Goal: Task Accomplishment & Management: Complete application form

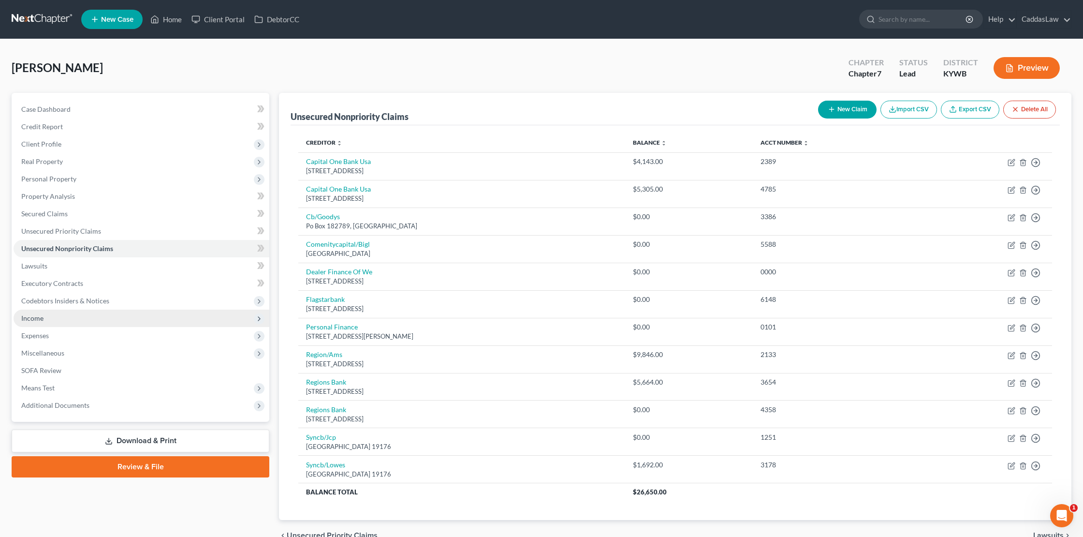
click at [40, 320] on span "Income" at bounding box center [32, 318] width 22 height 8
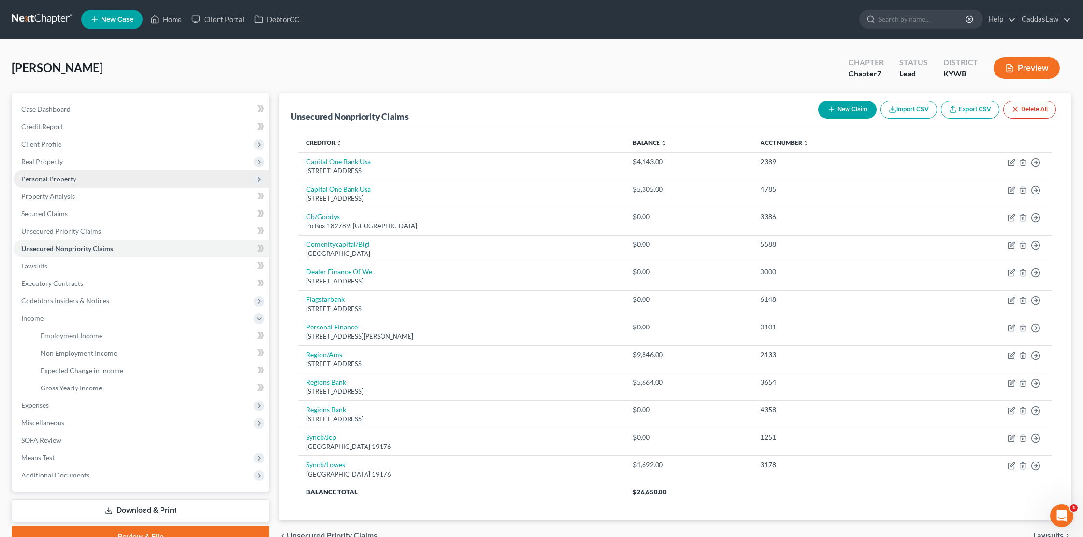
click at [58, 175] on span "Personal Property" at bounding box center [48, 179] width 55 height 8
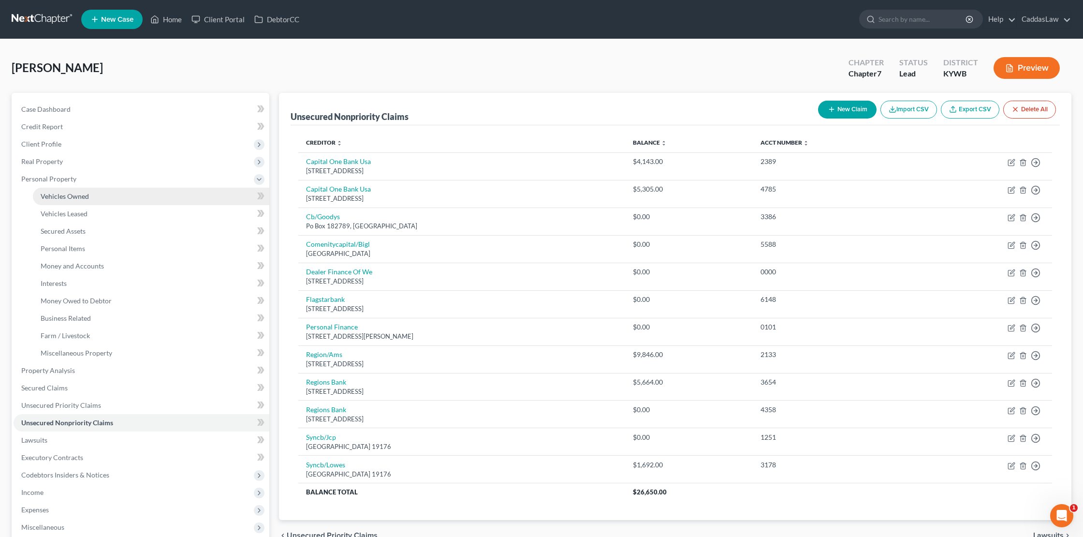
click at [80, 197] on span "Vehicles Owned" at bounding box center [65, 196] width 48 height 8
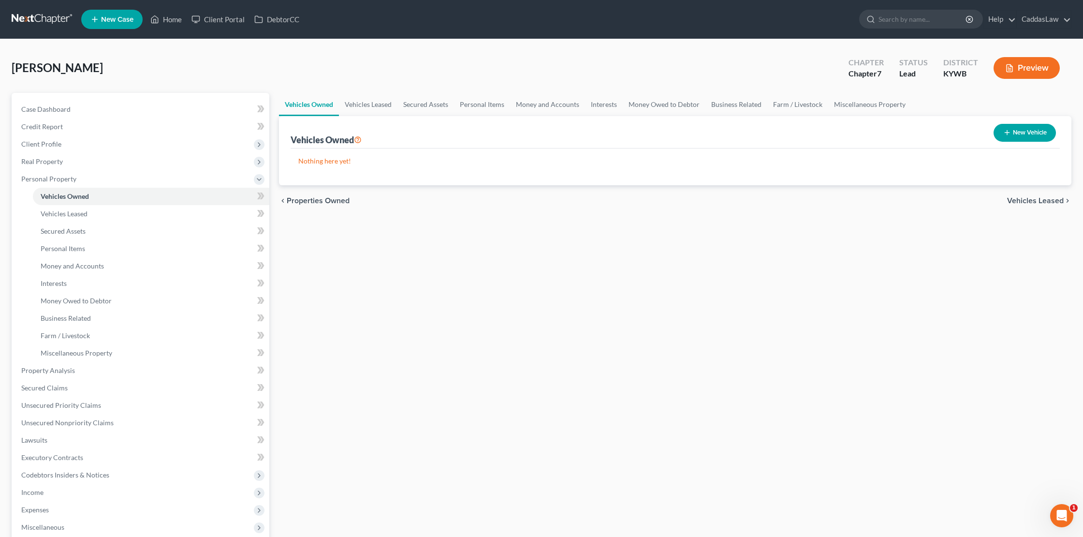
click at [1032, 135] on button "New Vehicle" at bounding box center [1025, 133] width 62 height 18
select select "0"
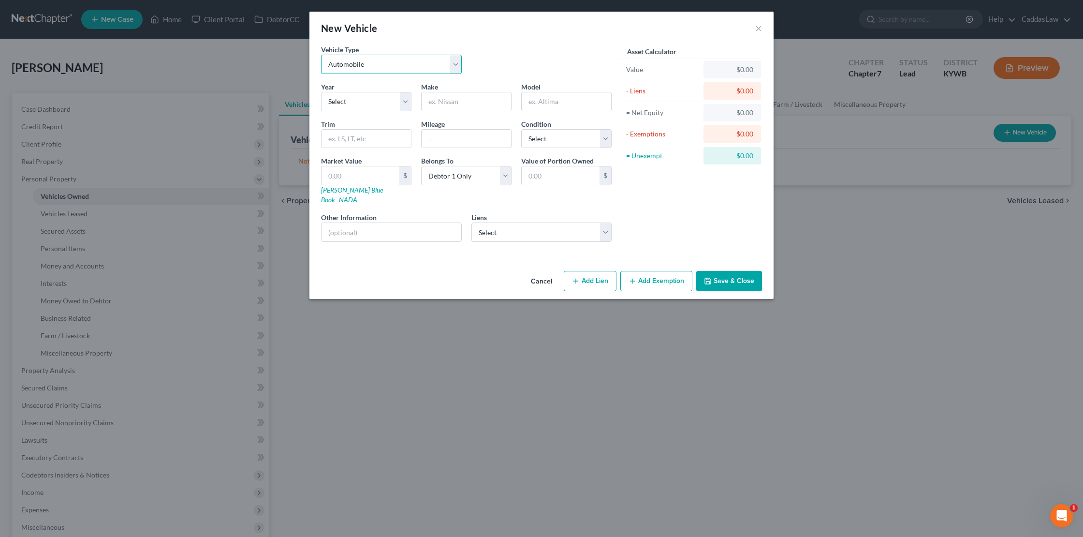
select select "1"
select select "7"
click at [438, 109] on input "text" at bounding box center [466, 101] width 89 height 18
type input "Ford"
type input "F-150"
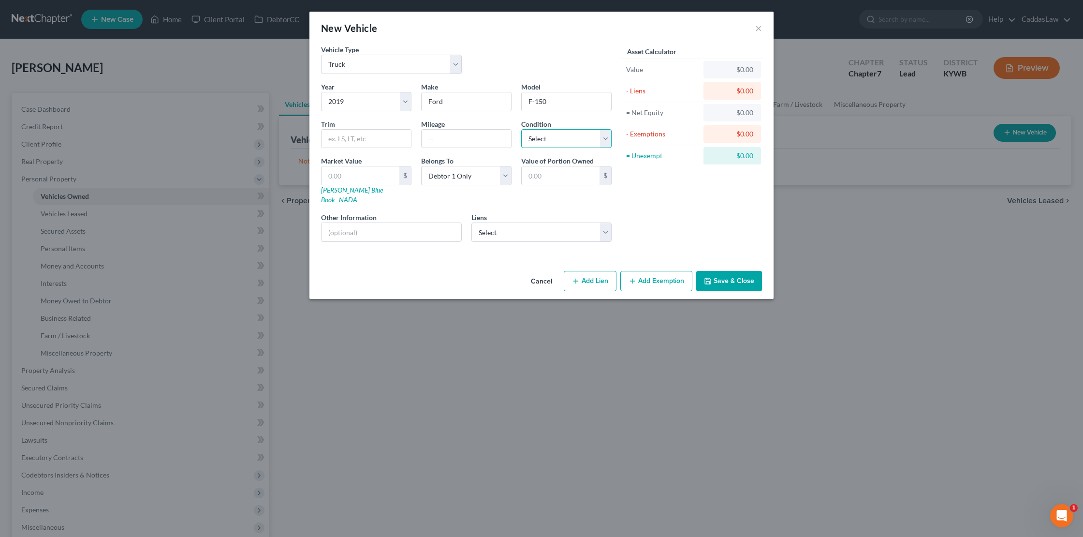
select select "3"
click at [721, 271] on button "Save & Close" at bounding box center [730, 281] width 66 height 20
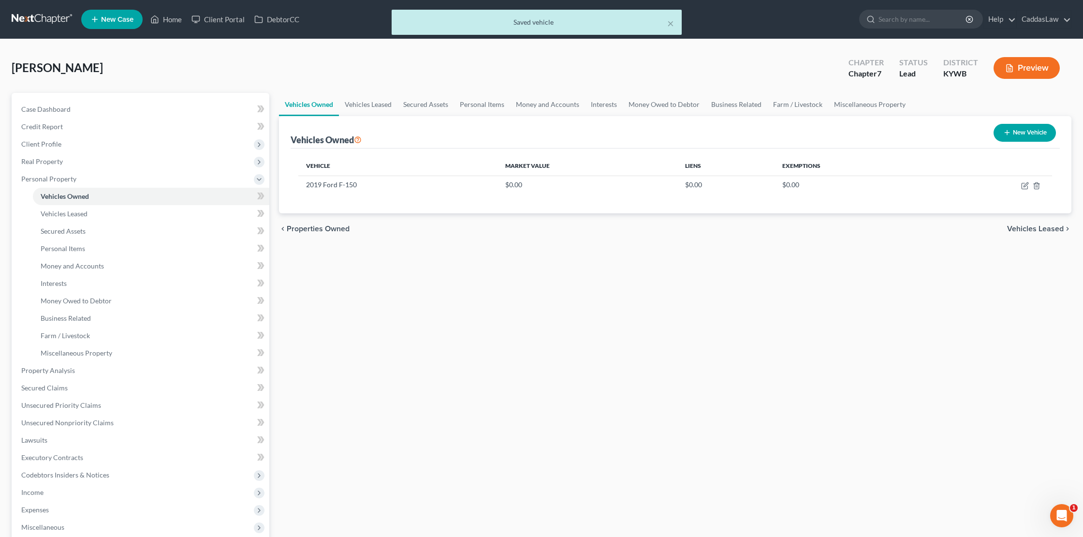
click at [1016, 133] on button "New Vehicle" at bounding box center [1025, 133] width 62 height 18
select select "0"
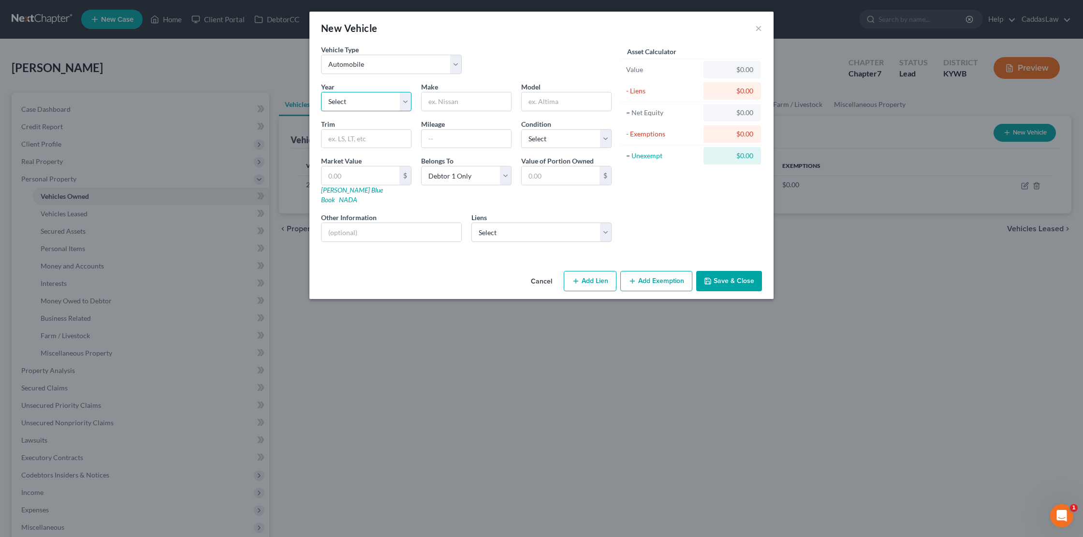
select select "6"
select select "1"
click at [440, 102] on input "text" at bounding box center [466, 101] width 89 height 18
type input "doDGE"
type input "Dakota"
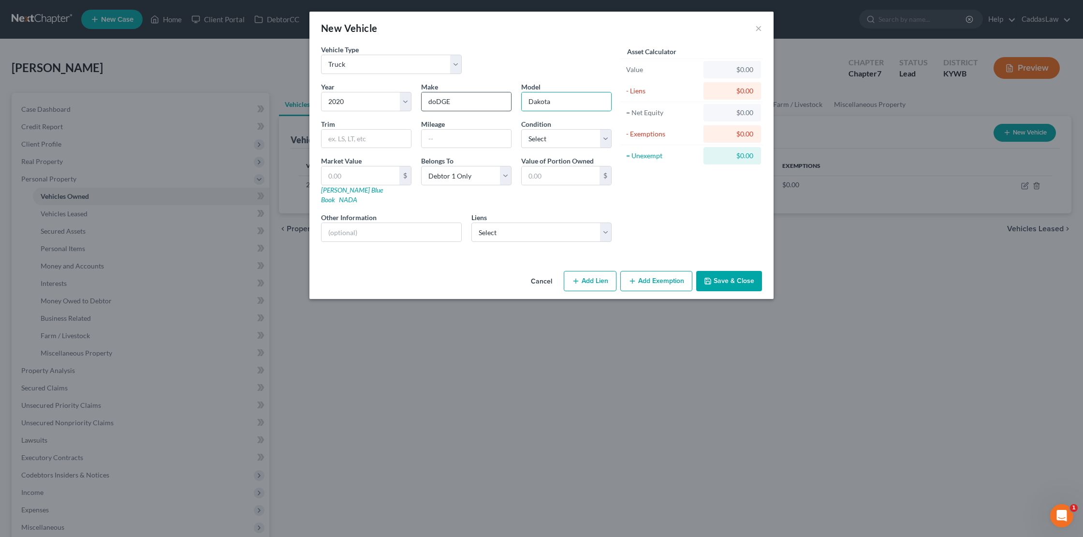
click at [461, 104] on input "doDGE" at bounding box center [466, 101] width 89 height 18
type input "d"
type input "Dodge"
select select "3"
click at [745, 278] on button "Save & Close" at bounding box center [730, 281] width 66 height 20
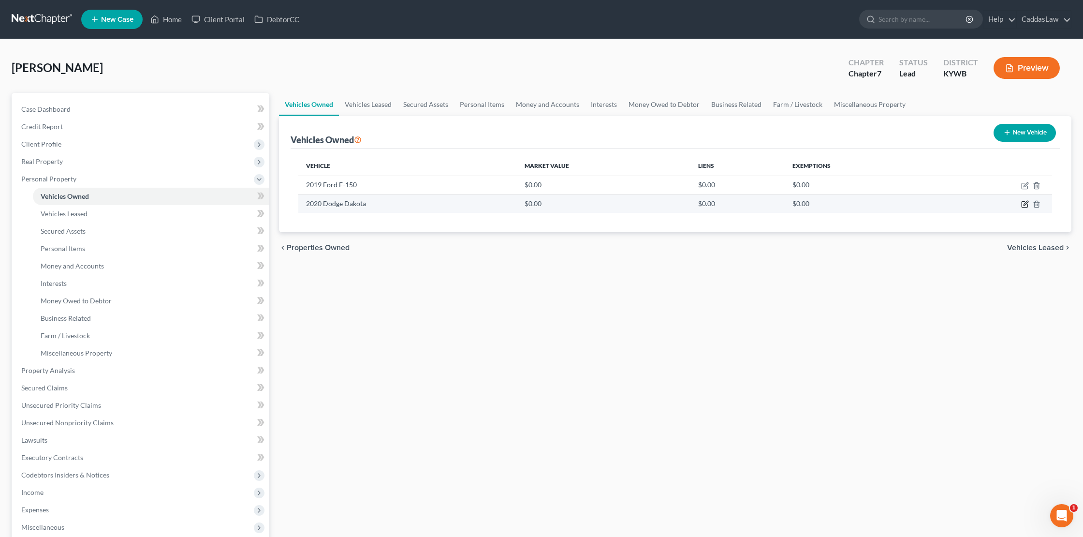
click at [1023, 204] on icon "button" at bounding box center [1026, 204] width 8 height 8
select select "1"
select select "6"
select select "3"
select select "0"
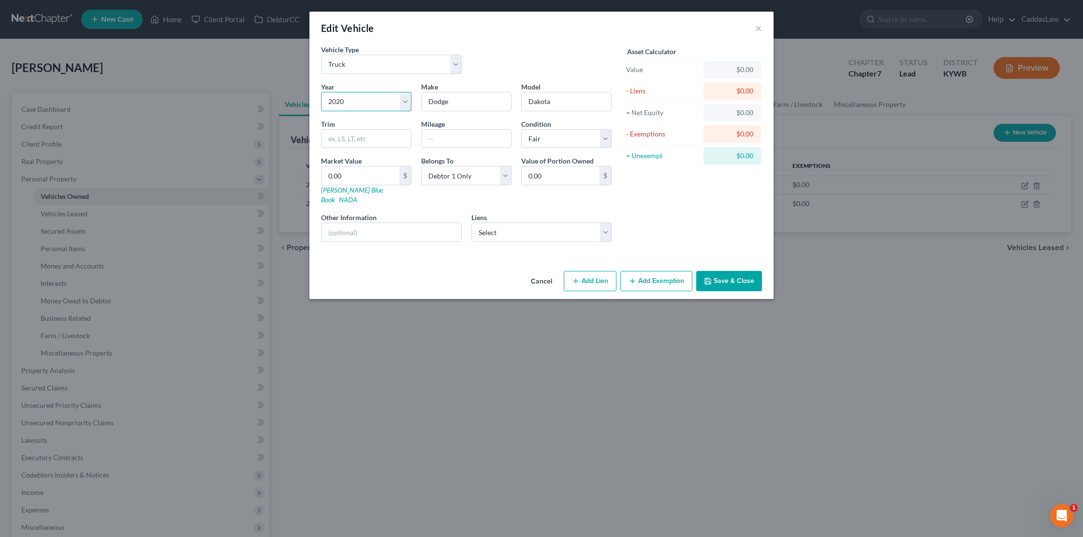
select select "24"
click at [746, 276] on button "Save & Close" at bounding box center [730, 281] width 66 height 20
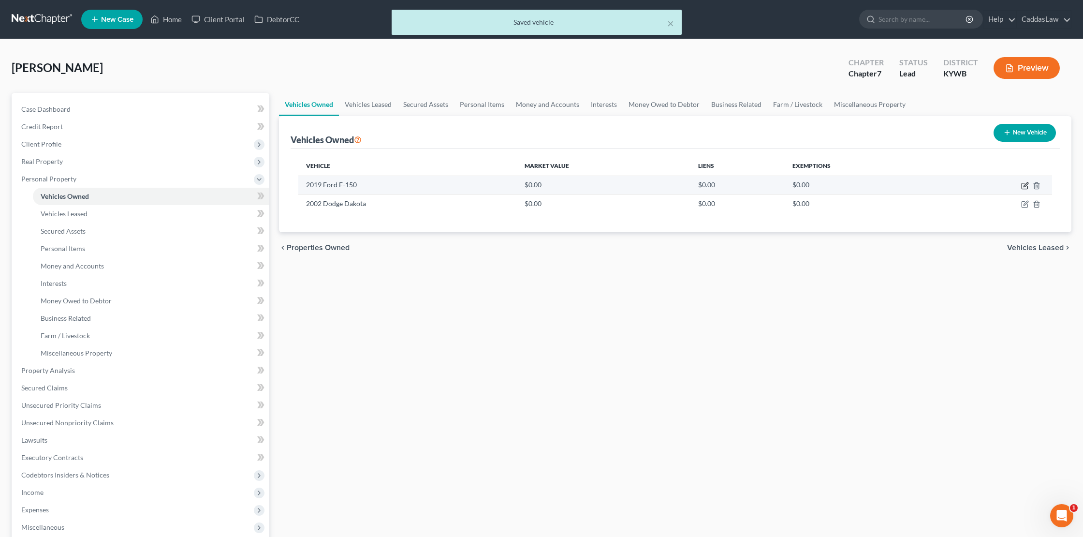
click at [1024, 186] on icon "button" at bounding box center [1026, 184] width 4 height 4
select select "1"
select select "7"
select select "3"
select select "0"
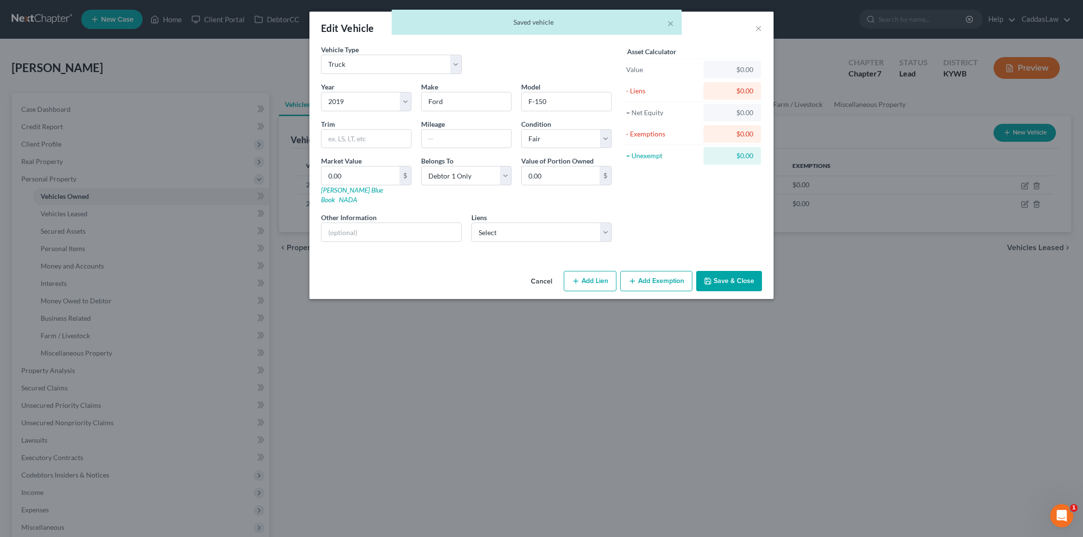
click at [637, 277] on icon "button" at bounding box center [633, 281] width 8 height 8
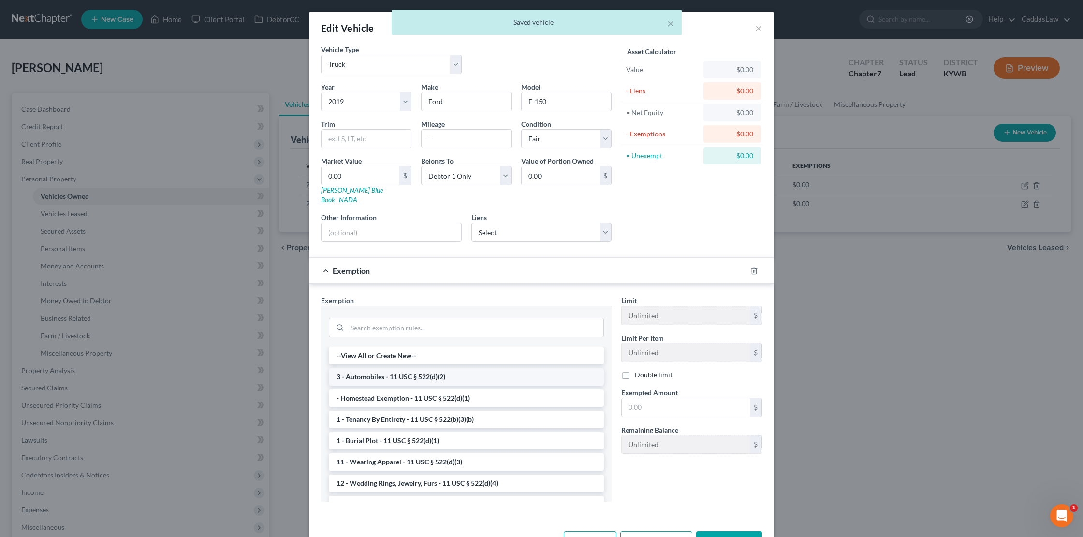
click at [390, 368] on li "3 - Automobiles - 11 USC § 522(d)(2)" at bounding box center [466, 376] width 275 height 17
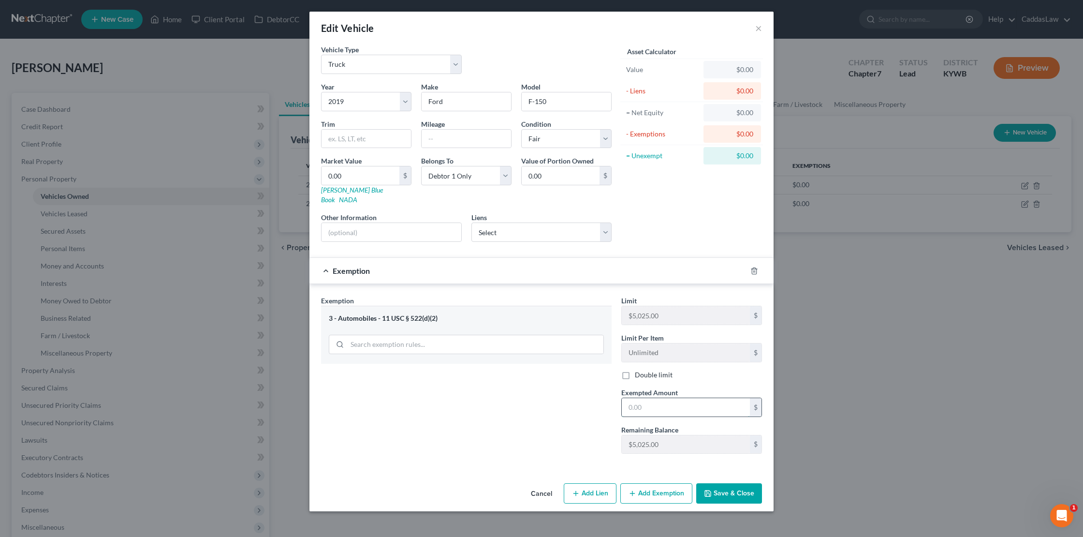
click at [642, 398] on input "text" at bounding box center [686, 407] width 128 height 18
type input "1,000.00"
click at [742, 487] on button "Save & Close" at bounding box center [730, 493] width 66 height 20
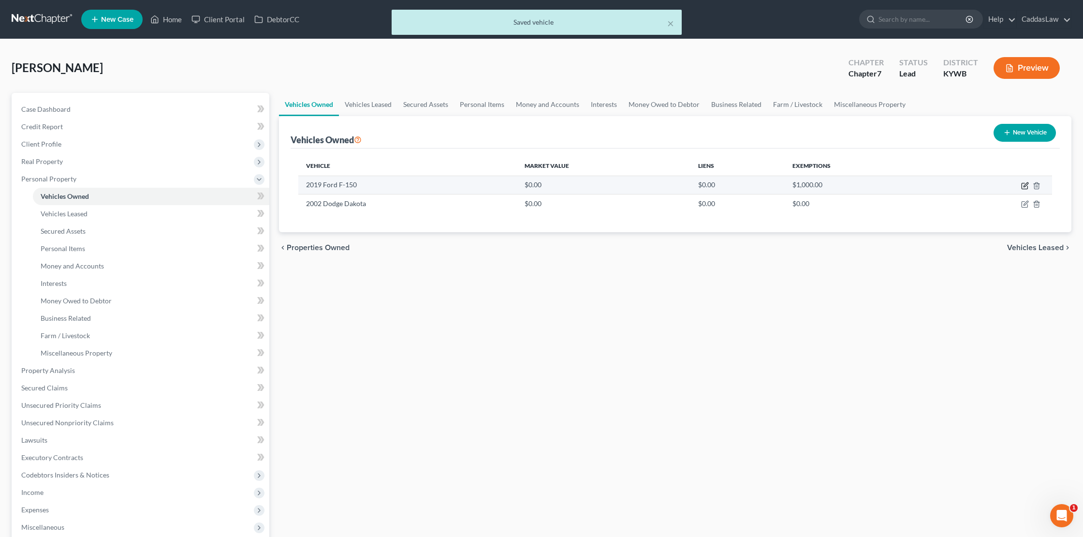
click at [1024, 186] on icon "button" at bounding box center [1026, 186] width 8 height 8
select select "1"
select select "7"
select select "3"
select select "0"
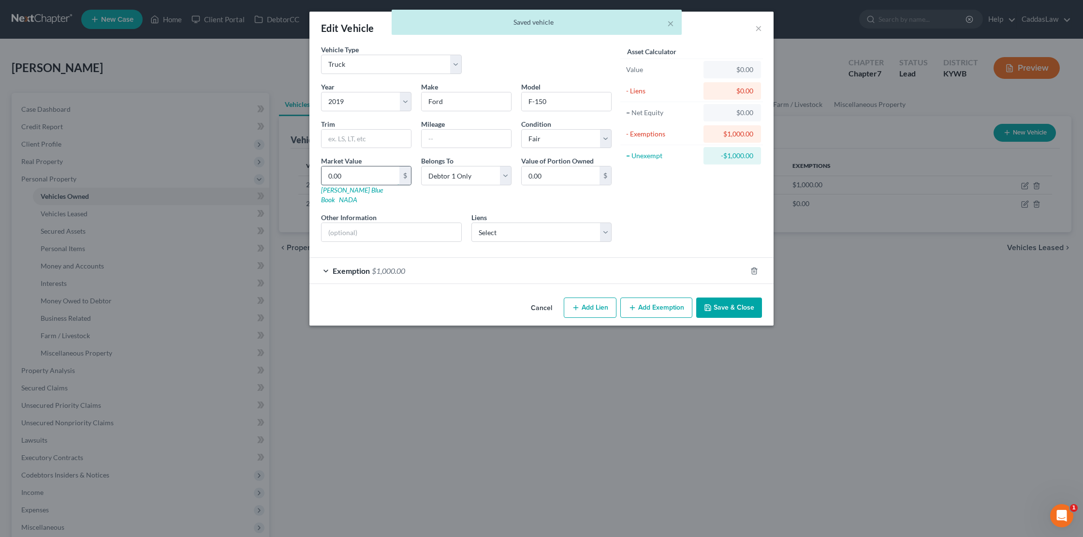
click at [358, 169] on input "0.00" at bounding box center [361, 175] width 78 height 18
type input "10.00"
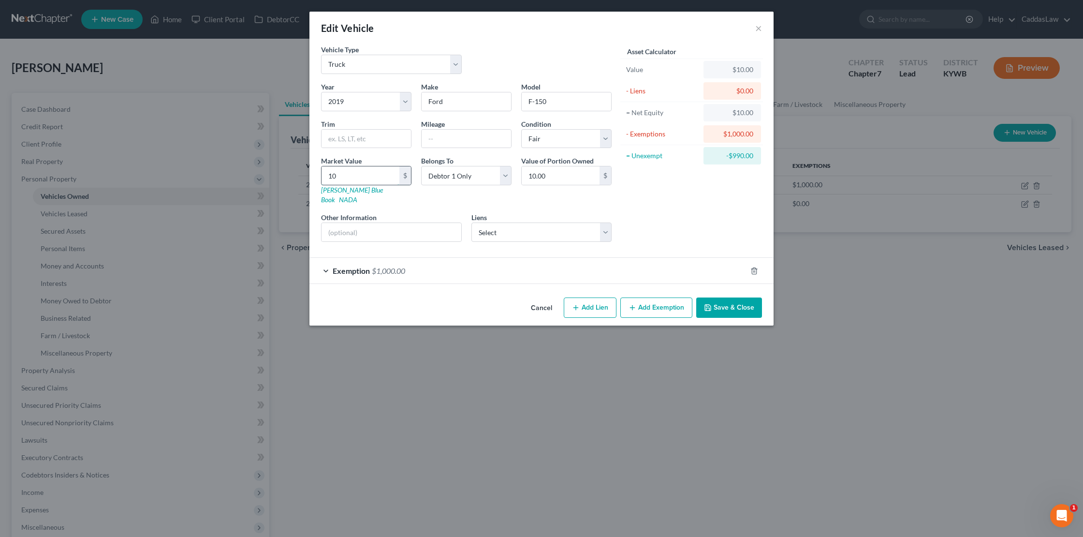
type input "1"
type input "1.00"
type input "1"
type input "1.00"
type input "10"
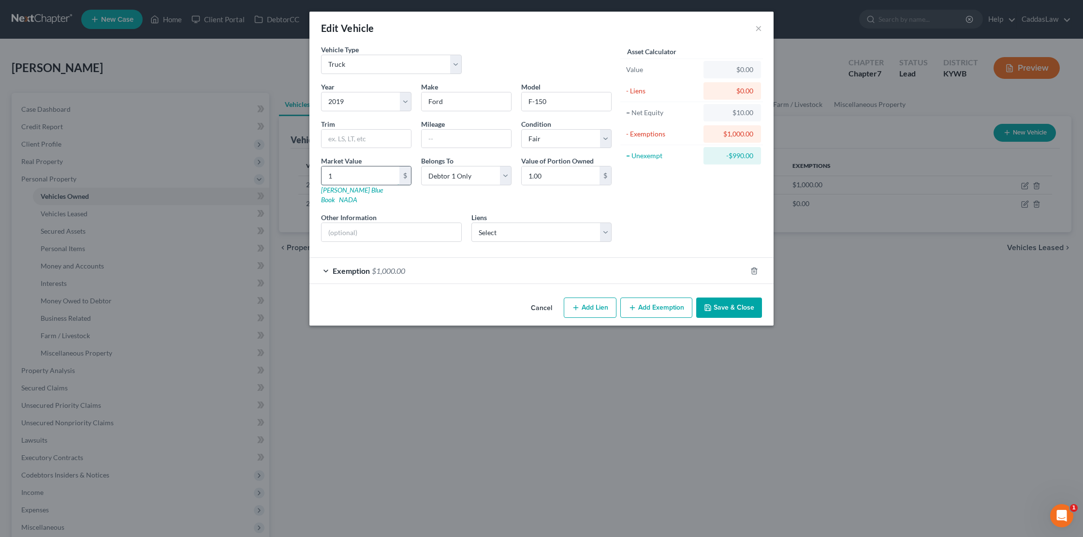
type input "10.00"
type input "100"
type input "100.00"
type input "1000"
type input "1,000.00"
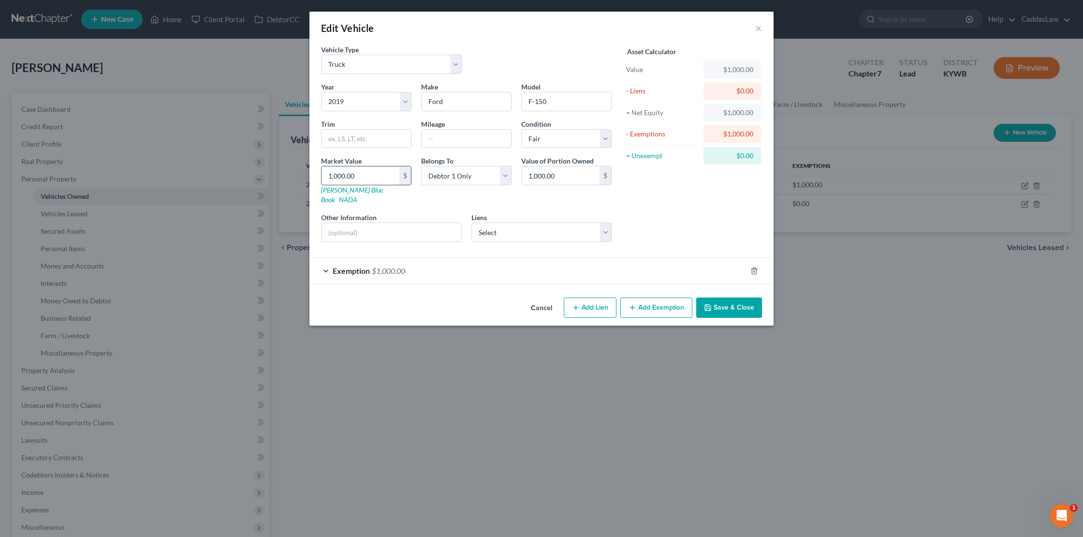
type input "1,000.00"
click at [715, 297] on button "Save & Close" at bounding box center [730, 307] width 66 height 20
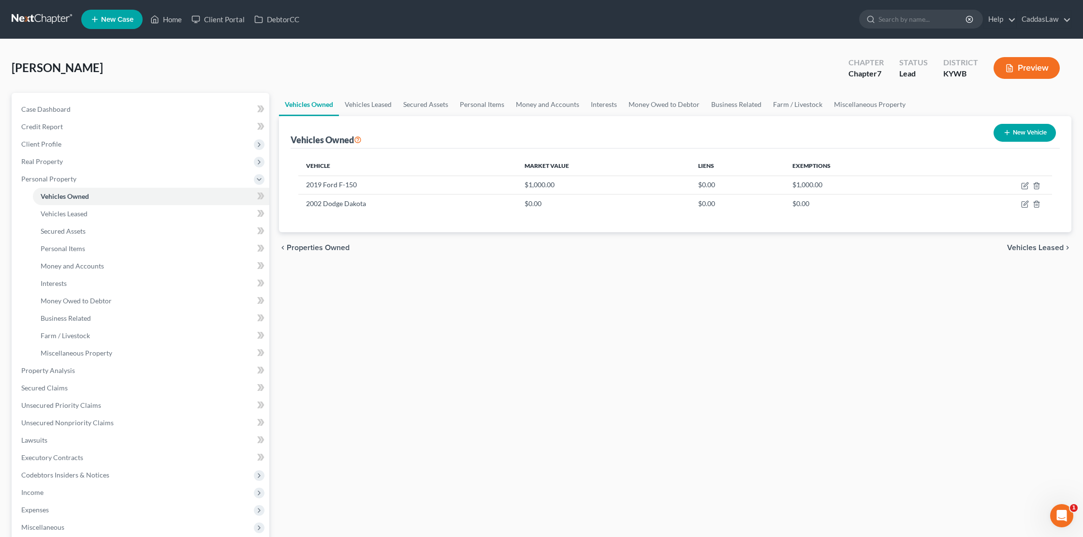
click at [1024, 130] on button "New Vehicle" at bounding box center [1025, 133] width 62 height 18
select select "0"
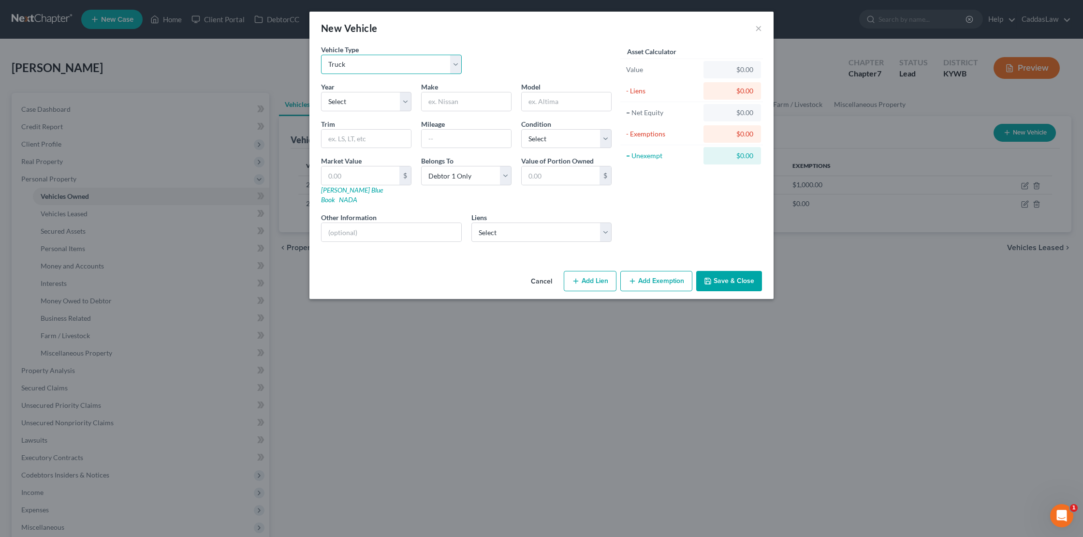
select select "0"
select select "6"
click at [451, 101] on input "text" at bounding box center [466, 101] width 89 height 18
type input "Dodge"
type input "[GEOGRAPHIC_DATA]"
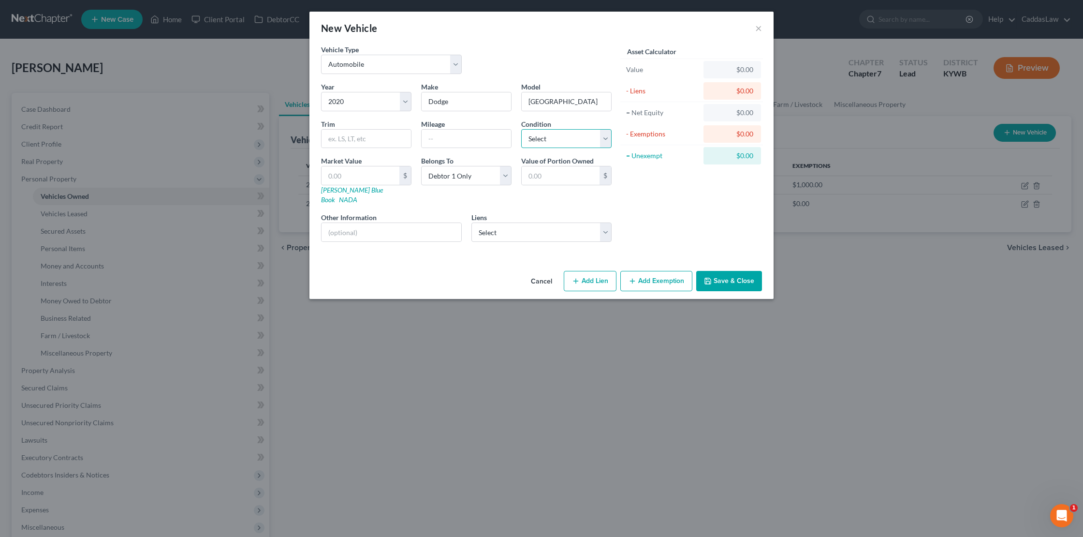
select select "3"
click at [665, 271] on button "Add Exemption" at bounding box center [657, 281] width 72 height 20
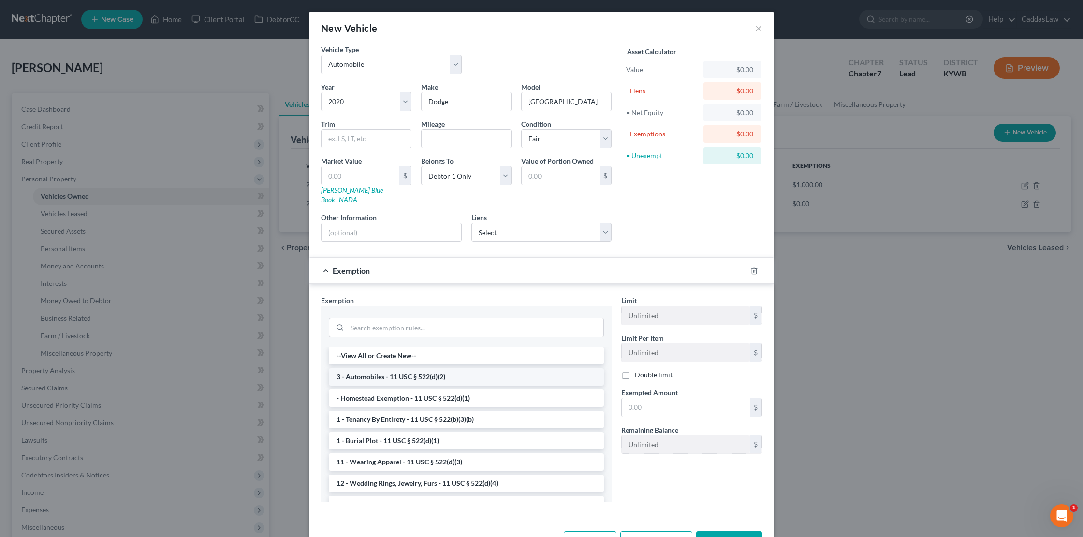
click at [411, 371] on li "3 - Automobiles - 11 USC § 522(d)(2)" at bounding box center [466, 376] width 275 height 17
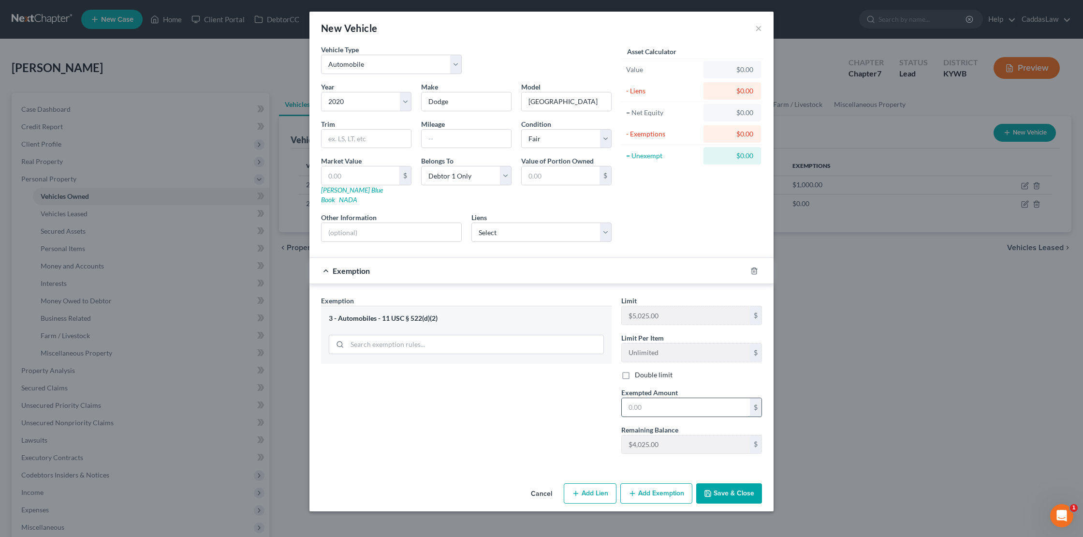
click at [683, 398] on input "text" at bounding box center [686, 407] width 128 height 18
type input "1.00"
click at [721, 484] on button "Save & Close" at bounding box center [730, 493] width 66 height 20
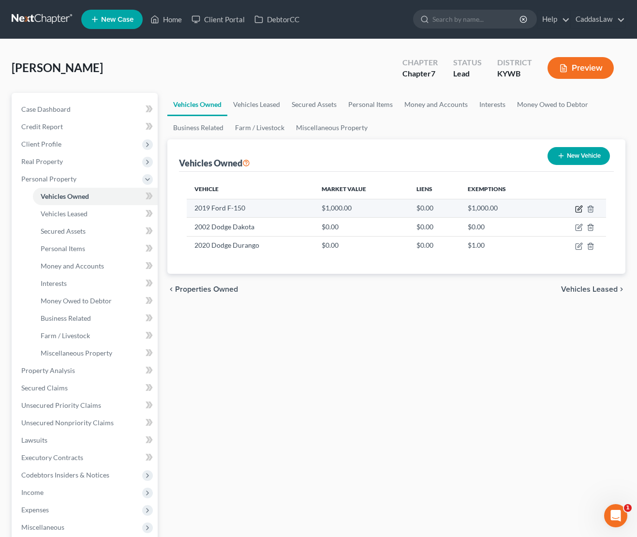
click at [579, 209] on icon "button" at bounding box center [579, 209] width 8 height 8
select select "1"
select select "7"
select select "3"
select select "0"
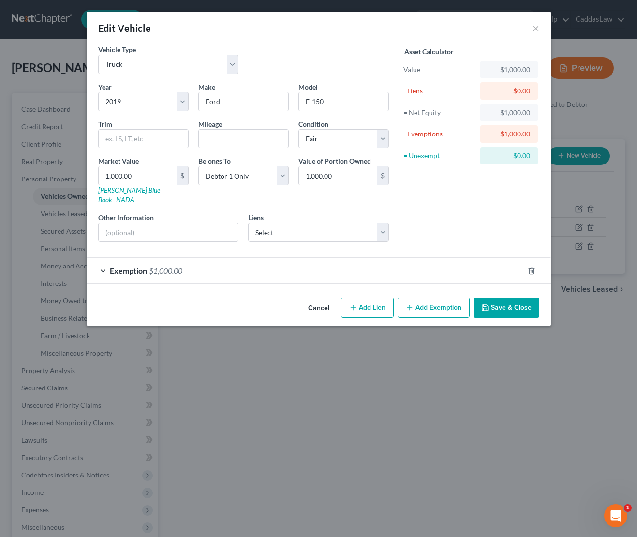
click at [248, 128] on div "Mileage" at bounding box center [243, 134] width 100 height 30
click at [247, 133] on input "text" at bounding box center [243, 139] width 89 height 18
type input "60,000"
click at [139, 190] on link "[PERSON_NAME] Blue Book" at bounding box center [129, 195] width 62 height 18
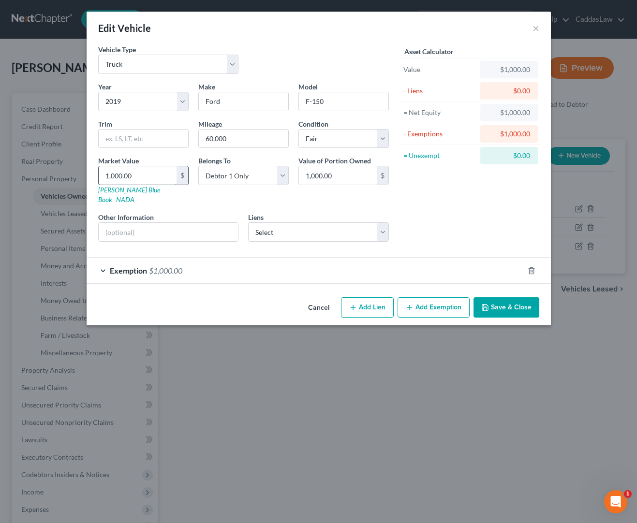
click at [143, 175] on input "1,000.00" at bounding box center [138, 175] width 78 height 18
drag, startPoint x: 143, startPoint y: 175, endPoint x: 35, endPoint y: 168, distance: 108.1
click at [35, 168] on div "Edit Vehicle × Vehicle Type Select Automobile Truck Trailer Watercraft Aircraft…" at bounding box center [318, 261] width 637 height 523
type input "2"
type input "2.00"
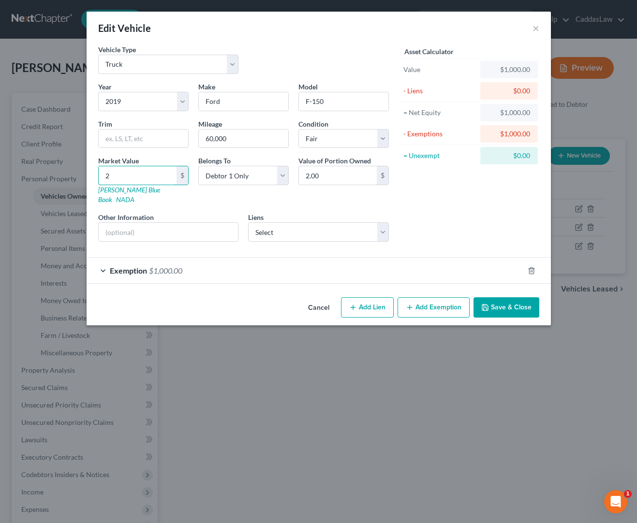
type input "20"
type input "20.00"
type input "209"
type input "209.00"
type input "2090"
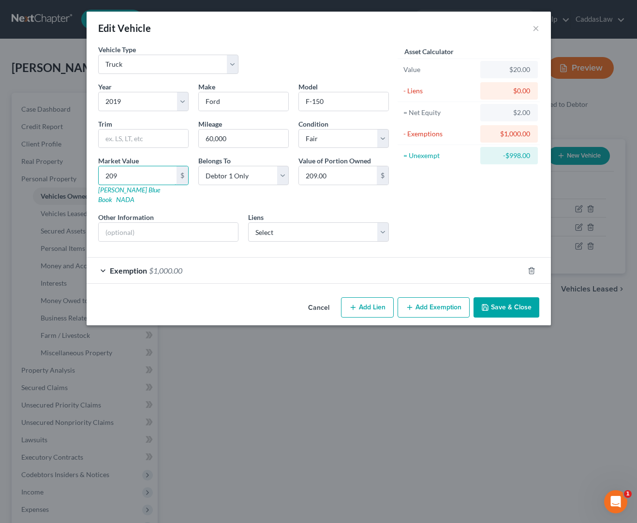
type input "2,090.00"
type input "2,0900"
type input "20,900.00"
click at [423, 298] on button "Add Exemption" at bounding box center [434, 307] width 72 height 20
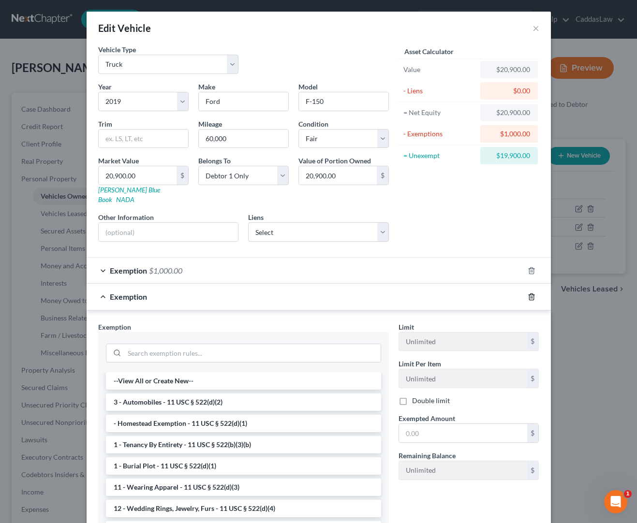
click at [533, 293] on icon "button" at bounding box center [532, 297] width 8 height 8
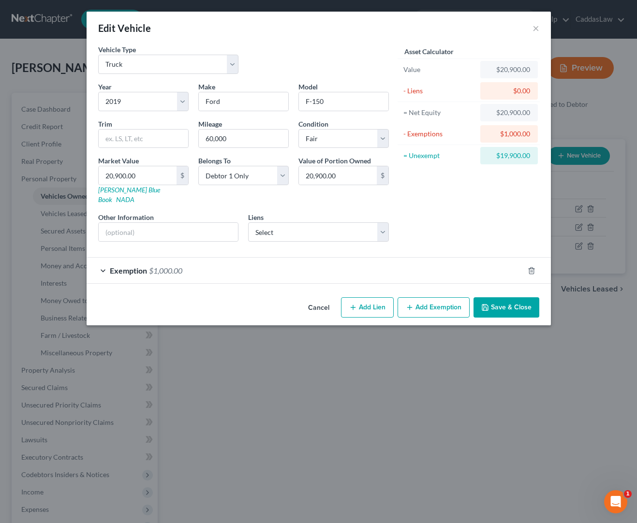
click at [494, 271] on div "Exemption $1,000.00" at bounding box center [305, 271] width 437 height 26
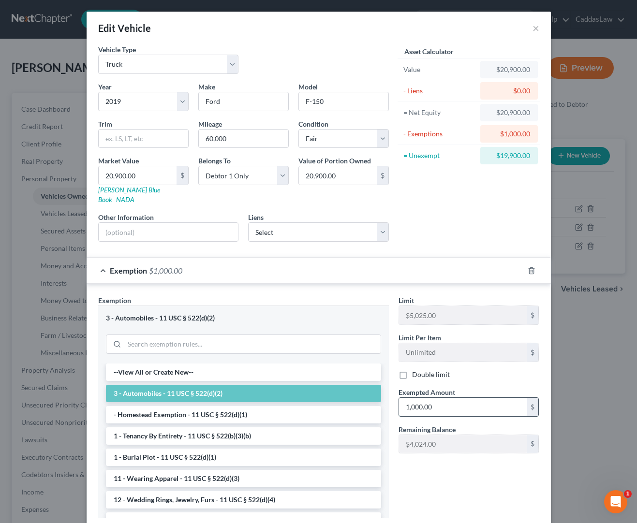
click at [441, 398] on input "1,000.00" at bounding box center [463, 407] width 128 height 18
drag, startPoint x: 441, startPoint y: 397, endPoint x: 367, endPoint y: 395, distance: 74.0
click at [367, 395] on div "Exemption Set must be selected for CA. Exemption * 3 - Automobiles - 11 USC § 5…" at bounding box center [318, 411] width 451 height 231
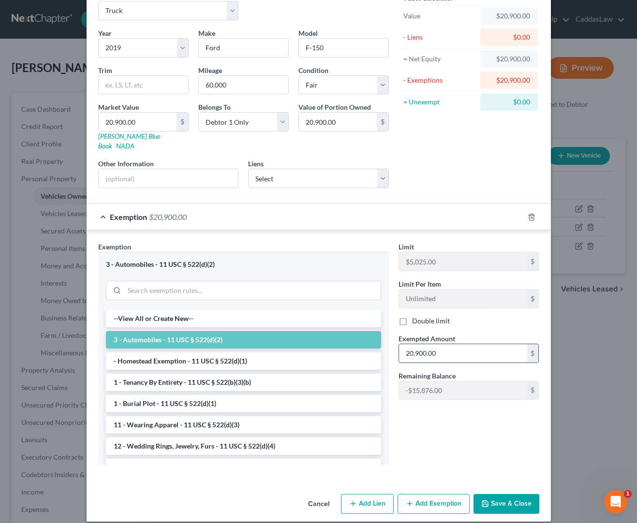
click at [428, 344] on input "20,900.00" at bounding box center [463, 353] width 128 height 18
type input "20,964.00"
click at [146, 119] on input "20,900.00" at bounding box center [138, 122] width 78 height 18
type input "20,90"
type input "2,090.00"
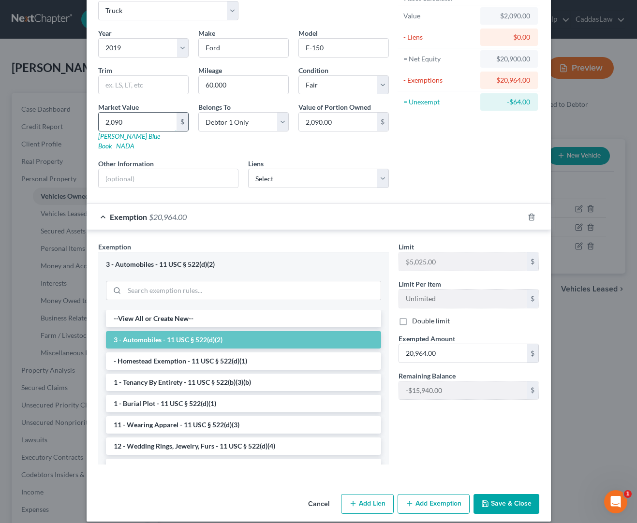
type input "2,09"
type input "209.00"
type input "2096"
type input "2,096.00"
type input "2,0964"
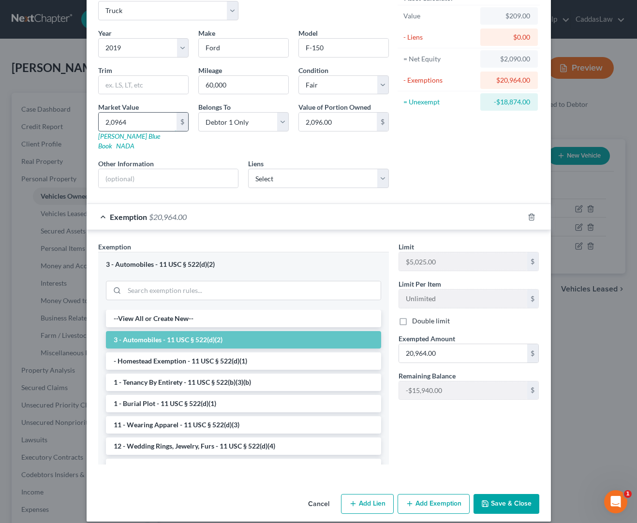
type input "20,964.00"
click at [524, 500] on button "Save & Close" at bounding box center [507, 504] width 66 height 20
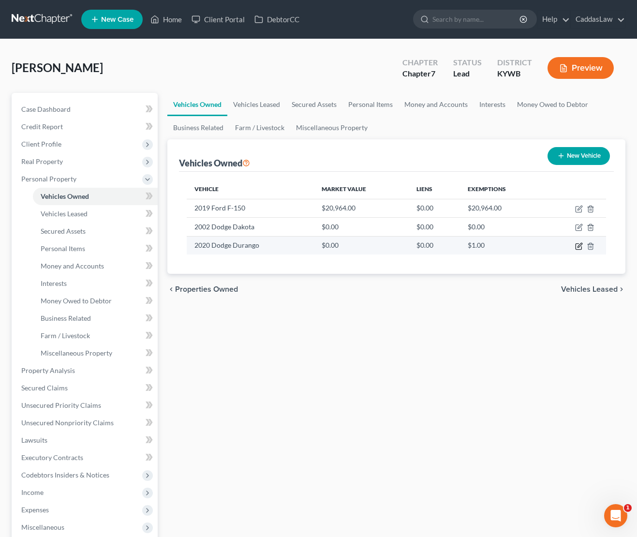
click at [579, 247] on icon "button" at bounding box center [580, 245] width 4 height 4
select select "0"
select select "6"
select select "3"
select select "0"
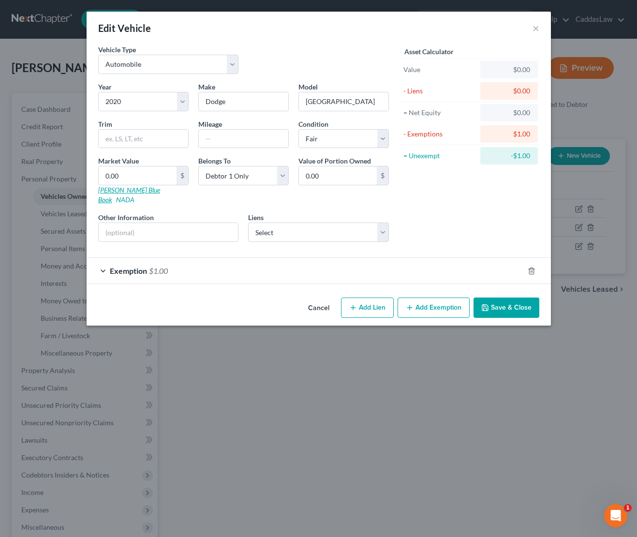
click at [129, 191] on link "[PERSON_NAME] Blue Book" at bounding box center [129, 195] width 62 height 18
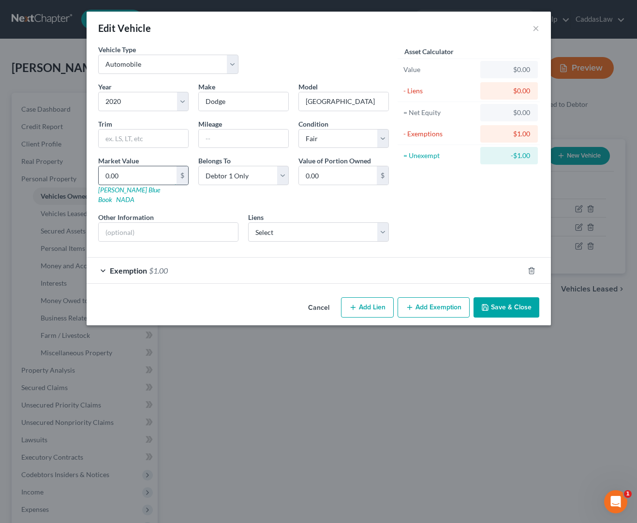
click at [159, 179] on input "0.00" at bounding box center [138, 175] width 78 height 18
type input "0"
type input "1"
type input "1.00"
type input "13"
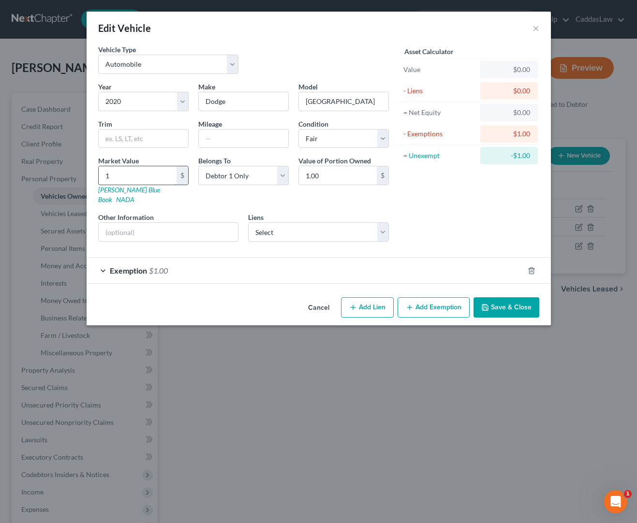
type input "13.00"
type input "137"
type input "137.00"
type input "1379"
type input "1,379.00"
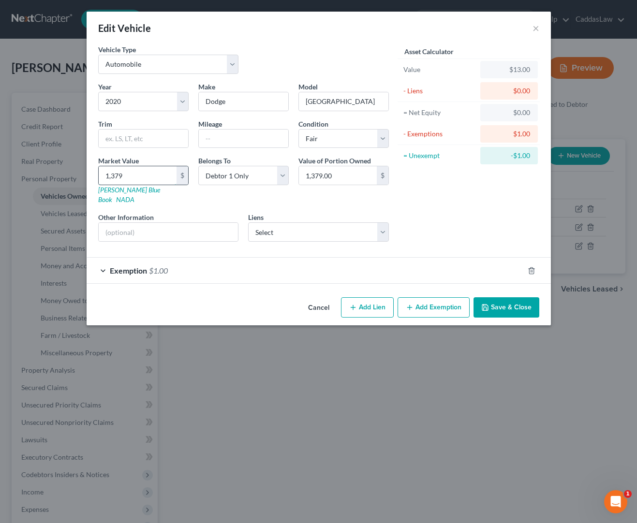
type input "1,3798"
type input "13,798.00"
type input "13,79"
type input "1,379.00"
type input "1,37"
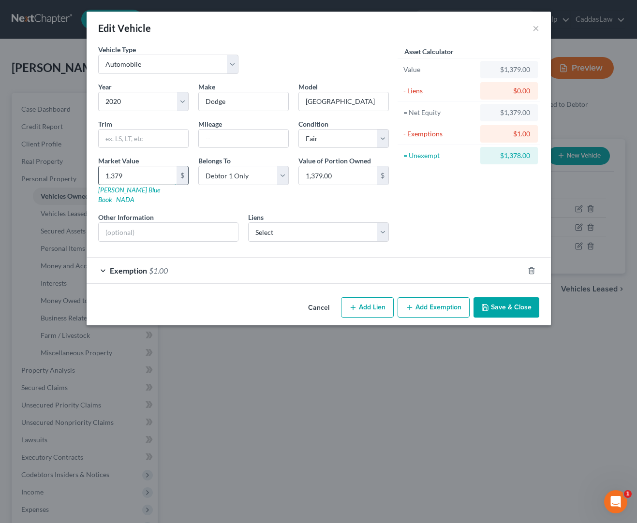
type input "137.00"
type input "1379"
type input "1,379.00"
type input "1,3798"
type input "13,798.00"
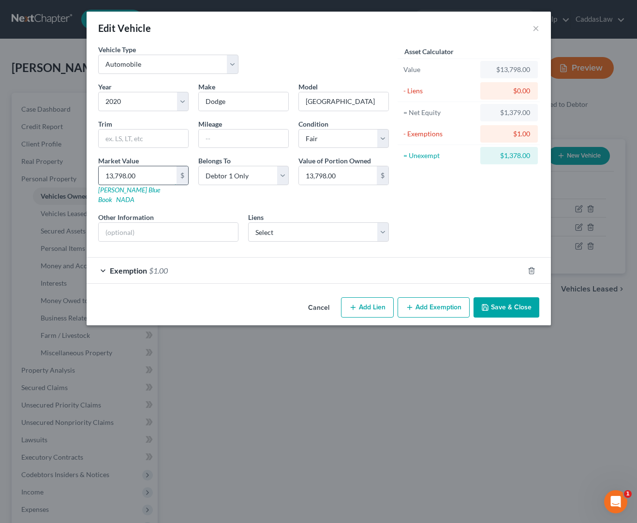
type input "13,798.00"
click at [360, 260] on div "Exemption $1.00" at bounding box center [305, 271] width 437 height 26
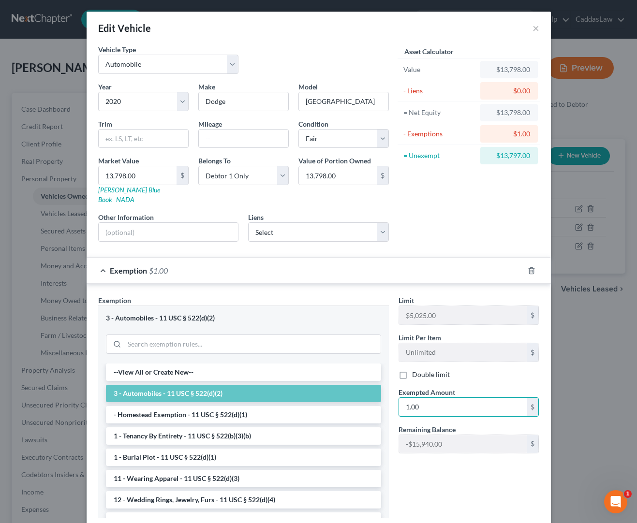
drag, startPoint x: 433, startPoint y: 392, endPoint x: 390, endPoint y: 390, distance: 43.6
click at [390, 390] on div "Exemption Set must be selected for CA. Exemption * 3 - Automobiles - 11 USC § 5…" at bounding box center [318, 411] width 451 height 231
drag, startPoint x: 418, startPoint y: 394, endPoint x: 392, endPoint y: 393, distance: 25.7
click at [392, 393] on div "Exemption Set must be selected for CA. Exemption * 3 - Automobiles - 11 USC § 5…" at bounding box center [318, 411] width 451 height 231
type input "13,798.00"
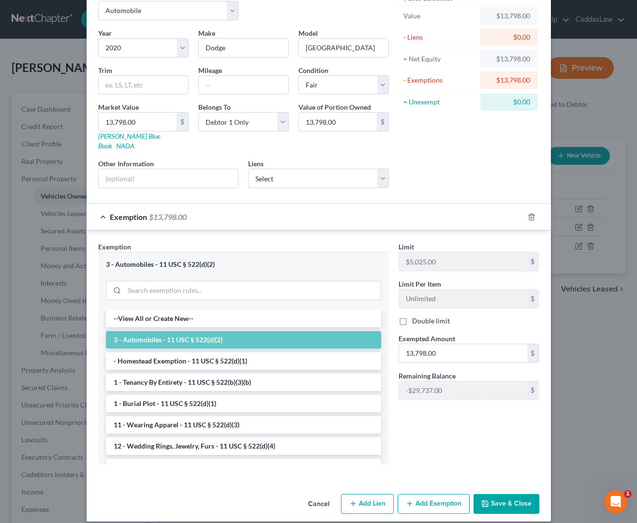
click at [501, 496] on button "Save & Close" at bounding box center [507, 504] width 66 height 20
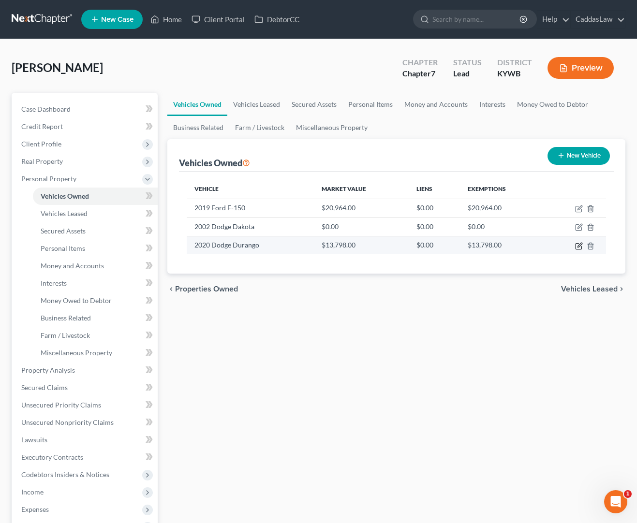
click at [577, 248] on icon "button" at bounding box center [579, 246] width 8 height 8
select select "0"
select select "6"
select select "3"
select select "0"
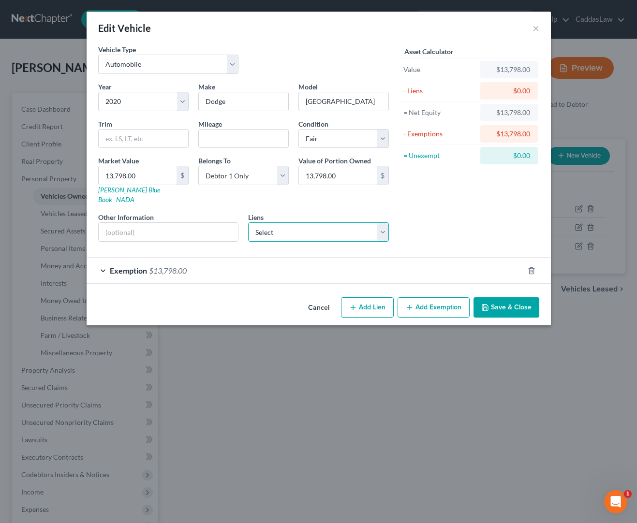
select select "0"
select select
select select "23"
select select "0"
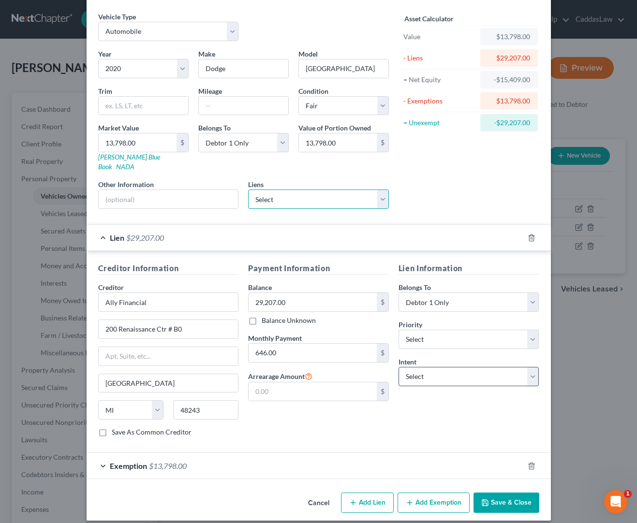
scroll to position [32, 0]
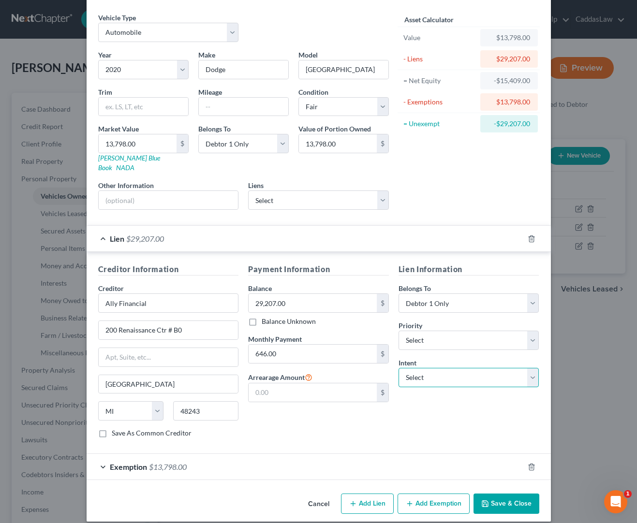
select select "2"
click at [503, 494] on button "Save & Close" at bounding box center [507, 504] width 66 height 20
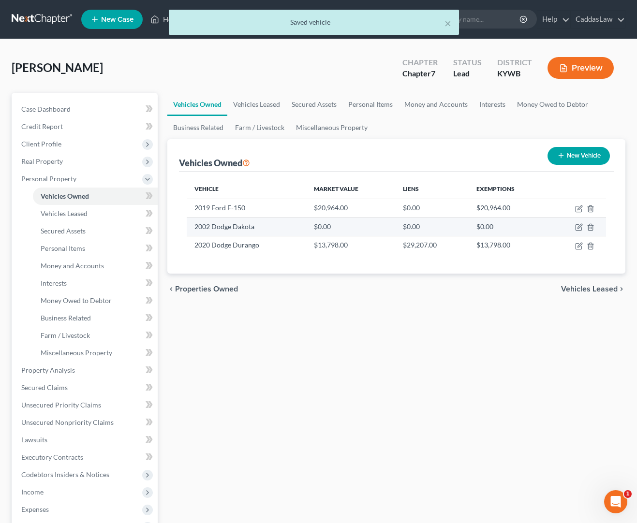
click at [518, 223] on td "$0.00" at bounding box center [509, 227] width 80 height 18
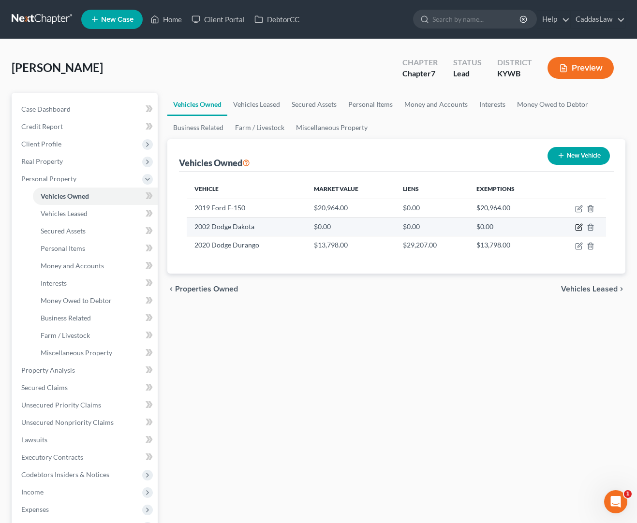
click at [582, 228] on icon "button" at bounding box center [579, 227] width 8 height 8
select select "1"
select select "24"
select select "3"
select select "0"
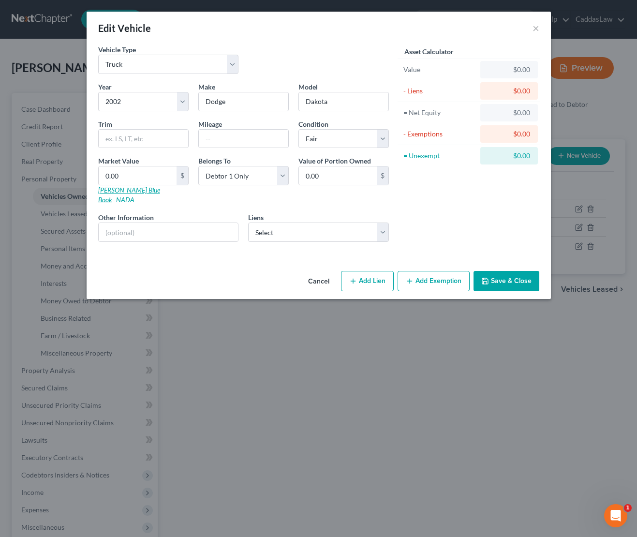
click at [122, 190] on link "[PERSON_NAME] Blue Book" at bounding box center [129, 195] width 62 height 18
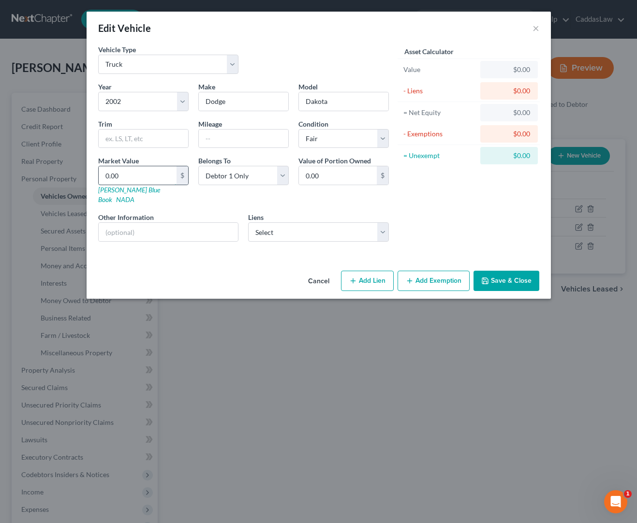
click at [137, 173] on input "0.00" at bounding box center [138, 175] width 78 height 18
drag, startPoint x: 137, startPoint y: 173, endPoint x: 59, endPoint y: 171, distance: 77.9
click at [59, 171] on div "Edit Vehicle × Vehicle Type Select Automobile Truck Trailer Watercraft Aircraft…" at bounding box center [318, 261] width 637 height 523
type input "1"
type input "1.00"
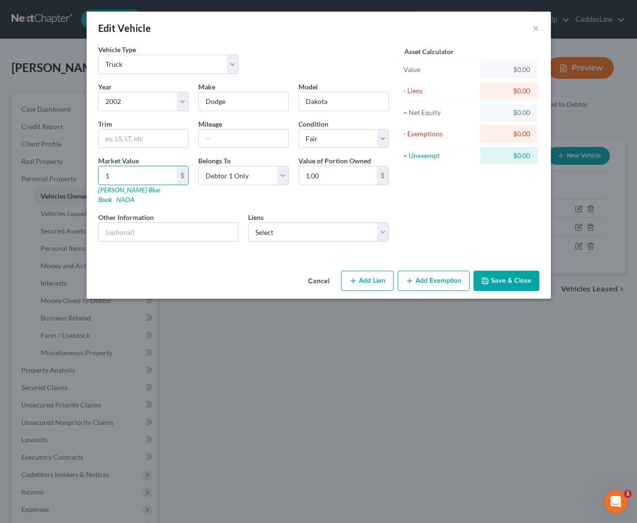
type input "15"
type input "15.00"
type input "150"
type input "150.00"
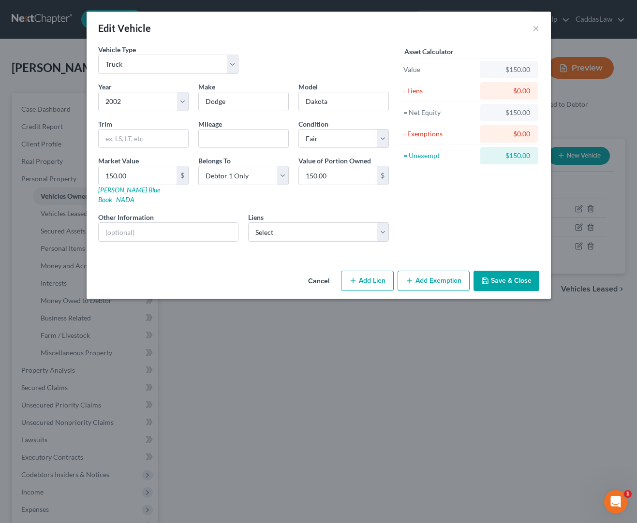
click at [415, 275] on button "Add Exemption" at bounding box center [434, 281] width 72 height 20
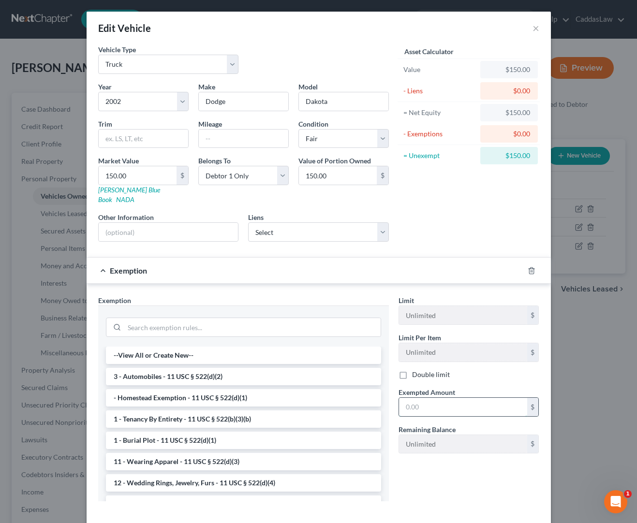
click at [430, 400] on input "text" at bounding box center [463, 407] width 128 height 18
type input "150.00"
click at [275, 368] on li "3 - Automobiles - 11 USC § 522(d)(2)" at bounding box center [243, 376] width 275 height 17
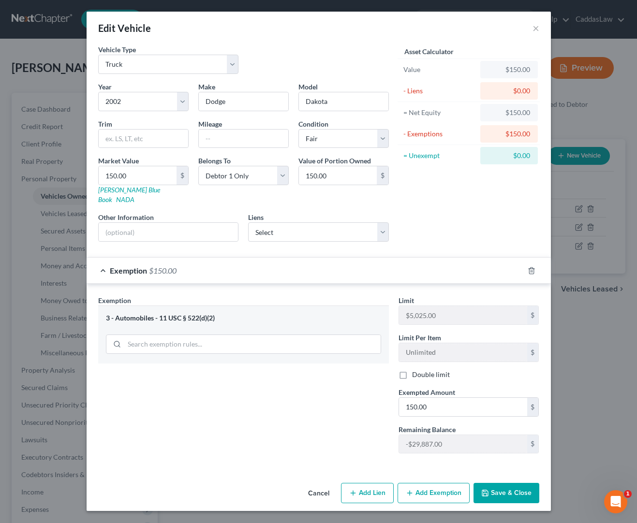
click at [508, 483] on button "Save & Close" at bounding box center [507, 493] width 66 height 20
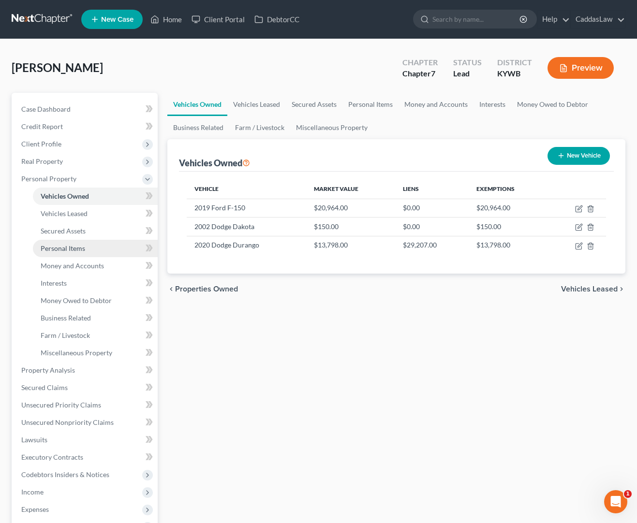
click at [51, 254] on link "Personal Items" at bounding box center [95, 248] width 125 height 17
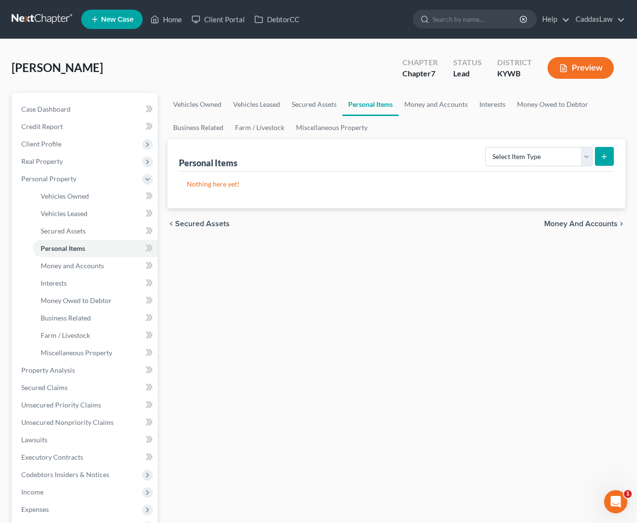
click at [600, 159] on button "submit" at bounding box center [604, 156] width 19 height 19
select select "household_goods"
click at [608, 156] on icon "submit" at bounding box center [604, 157] width 8 height 8
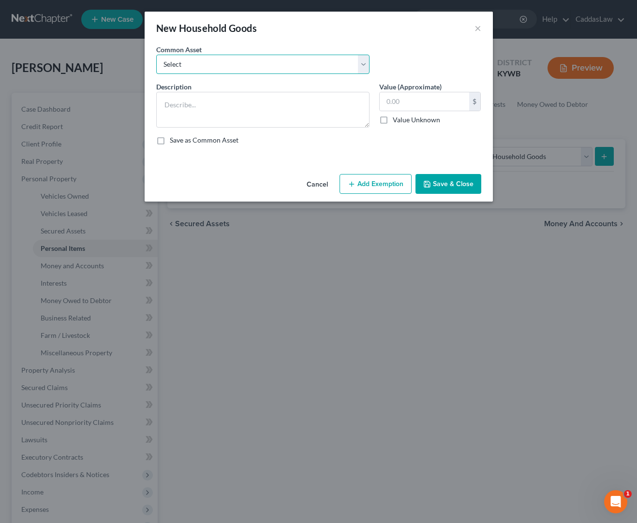
select select "1"
type textarea "Household goods,( living room, dining room, kitchen, bedrooms, bathrooms, garag…"
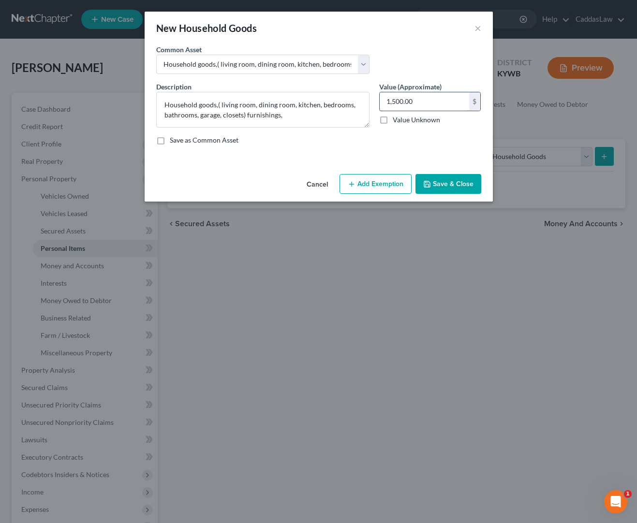
drag, startPoint x: 439, startPoint y: 102, endPoint x: 388, endPoint y: 98, distance: 50.5
click at [388, 98] on input "1,500.00" at bounding box center [424, 101] width 89 height 18
type input "1"
type input "500.00"
click at [359, 185] on button "Add Exemption" at bounding box center [376, 184] width 72 height 20
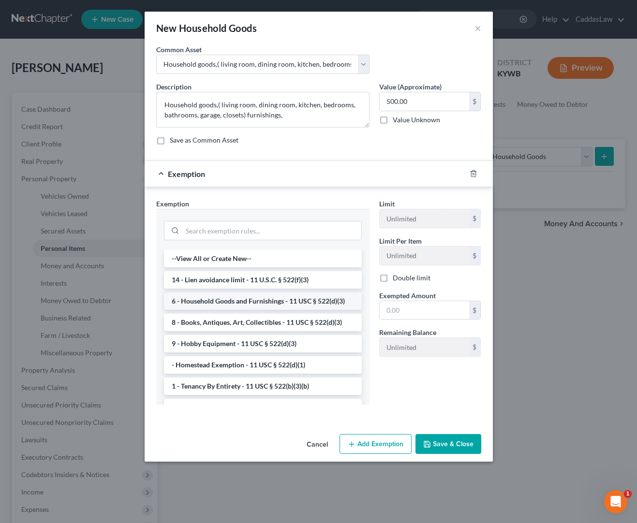
click at [201, 302] on li "6 - Household Goods and Furnishings - 11 USC § 522(d)(3)" at bounding box center [263, 301] width 198 height 17
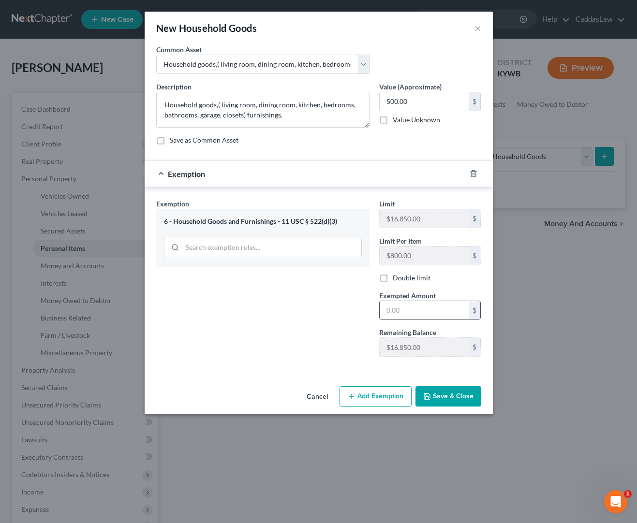
click at [396, 312] on input "text" at bounding box center [424, 310] width 89 height 18
type input "500.00"
click at [443, 402] on button "Save & Close" at bounding box center [448, 396] width 66 height 20
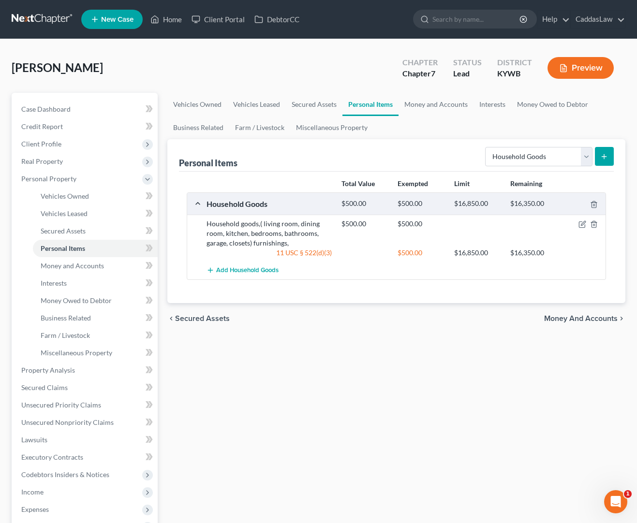
click at [603, 157] on line "submit" at bounding box center [604, 157] width 4 height 0
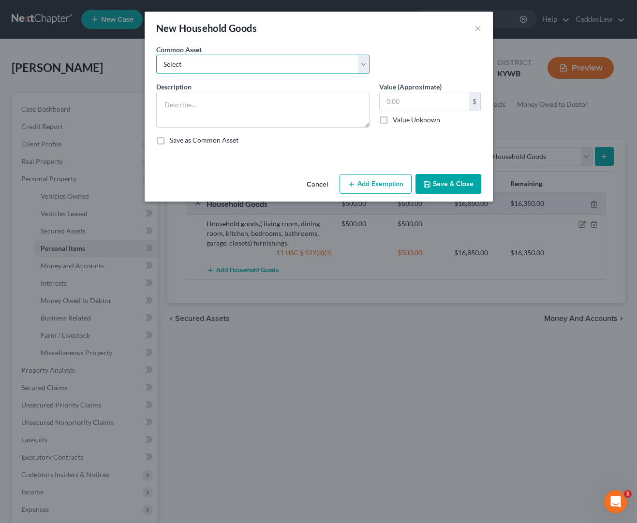
select select "3"
type textarea "Appliances"
click at [428, 97] on input "200.00" at bounding box center [424, 101] width 89 height 18
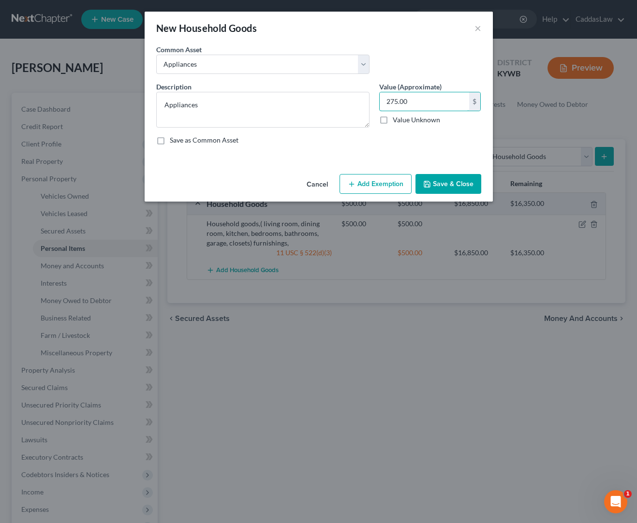
type input "275.00"
click at [382, 187] on button "Add Exemption" at bounding box center [376, 184] width 72 height 20
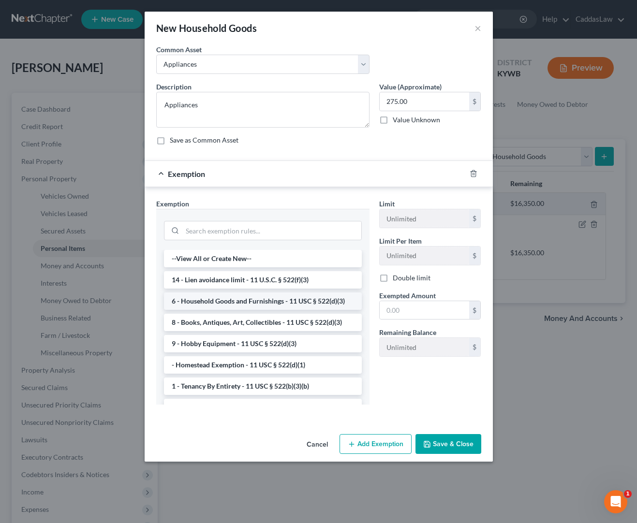
click at [217, 298] on li "6 - Household Goods and Furnishings - 11 USC § 522(d)(3)" at bounding box center [263, 301] width 198 height 17
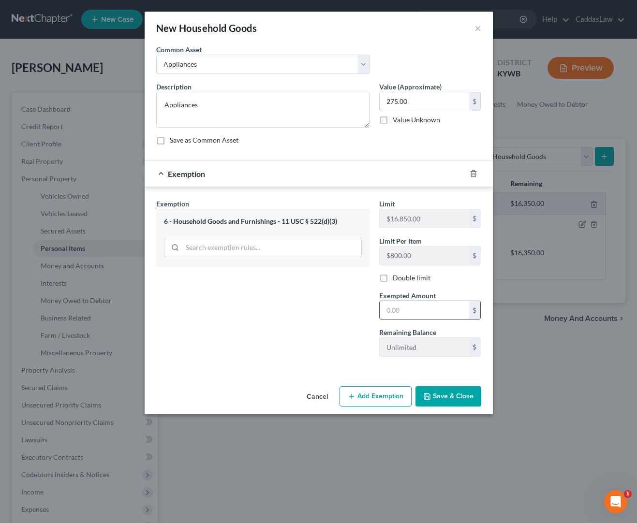
click at [437, 313] on input "text" at bounding box center [424, 310] width 89 height 18
type input "275.00"
click at [452, 395] on button "Save & Close" at bounding box center [448, 396] width 66 height 20
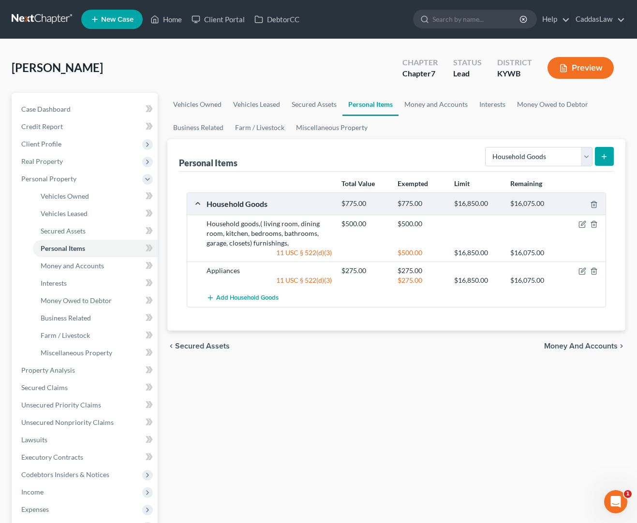
click at [604, 160] on icon "submit" at bounding box center [604, 157] width 8 height 8
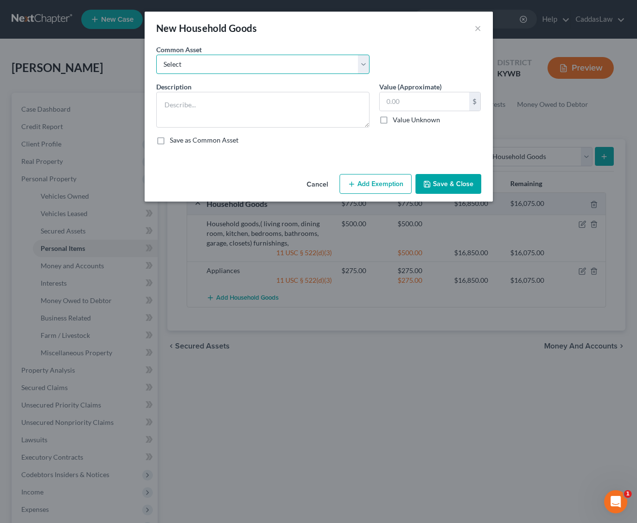
select select "2"
type textarea "Small Appliances/Countertop Appliances"
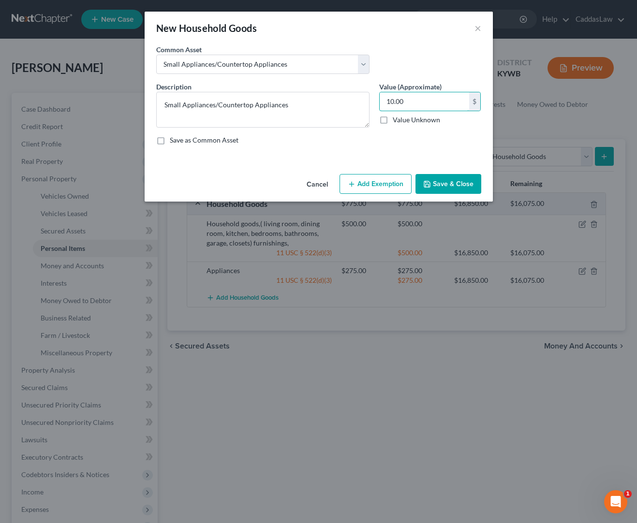
type input "10.00"
click at [386, 184] on button "Add Exemption" at bounding box center [376, 184] width 72 height 20
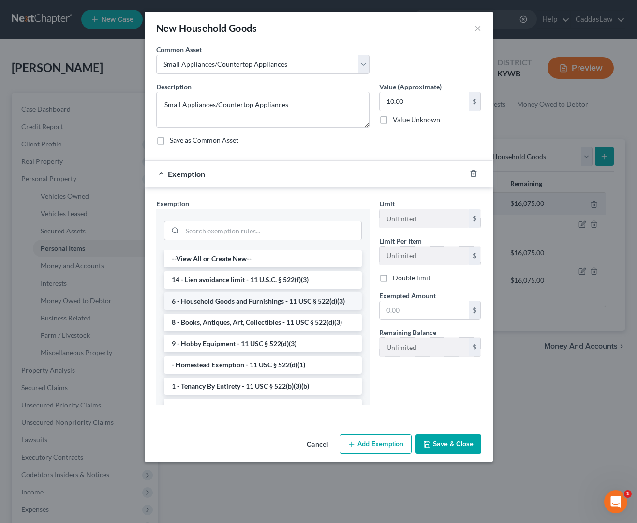
click at [224, 305] on li "6 - Household Goods and Furnishings - 11 USC § 522(d)(3)" at bounding box center [263, 301] width 198 height 17
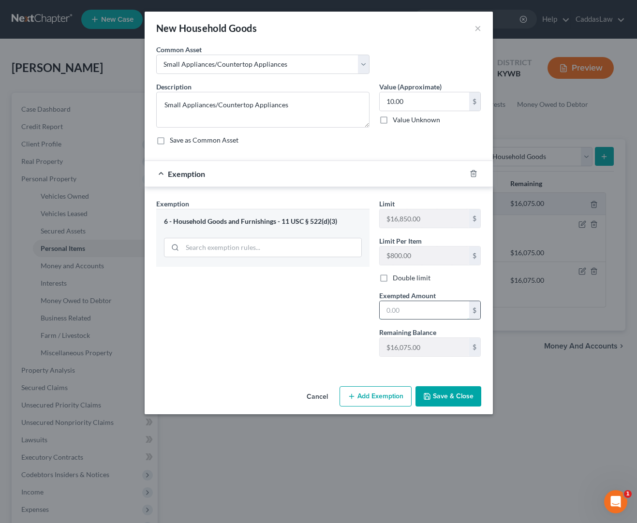
click at [418, 308] on input "text" at bounding box center [424, 310] width 89 height 18
type input "10.00"
click at [459, 400] on button "Save & Close" at bounding box center [448, 396] width 66 height 20
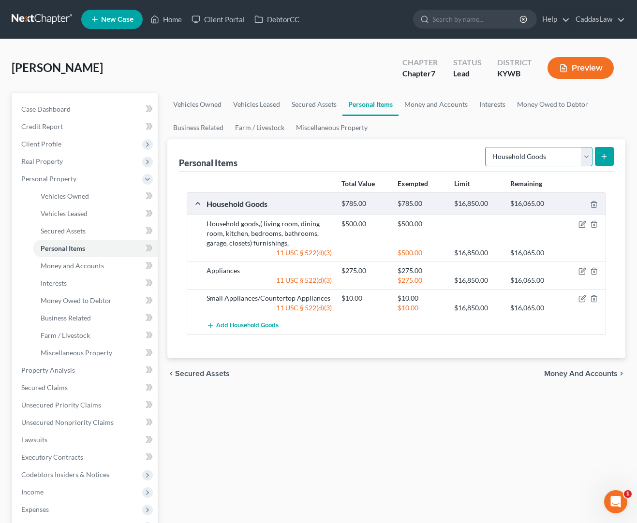
select select "electronics"
click at [603, 149] on button "submit" at bounding box center [604, 156] width 19 height 19
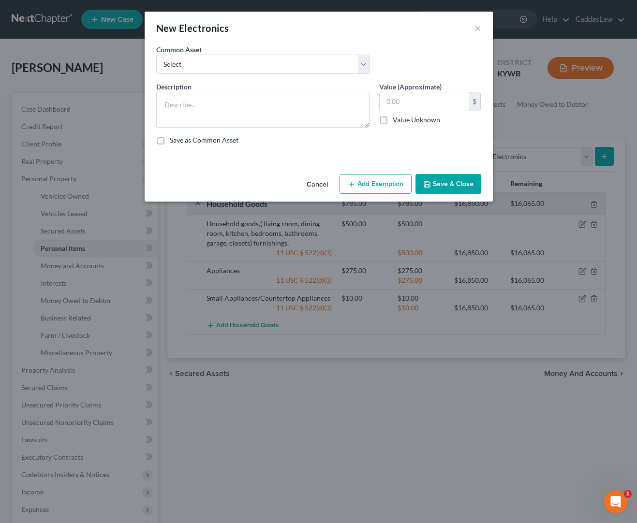
click at [236, 74] on div "Common Asset Select Household electronics, tv, DVD player etc. Computer and per…" at bounding box center [318, 63] width 335 height 37
select select "1"
type textarea "Computer and peripherals"
type input "0"
type input "25.00"
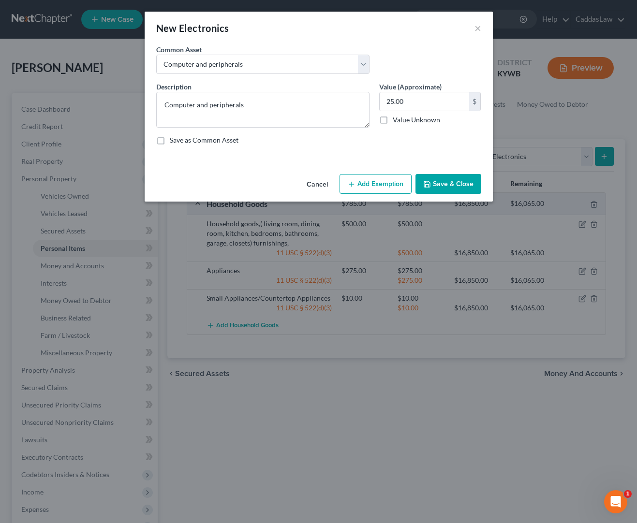
click at [358, 185] on button "Add Exemption" at bounding box center [376, 184] width 72 height 20
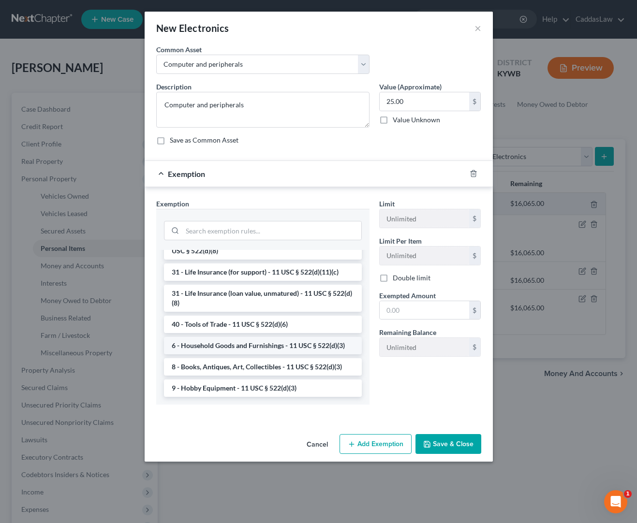
scroll to position [749, 0]
click at [221, 348] on li "6 - Household Goods and Furnishings - 11 USC § 522(d)(3)" at bounding box center [263, 345] width 198 height 17
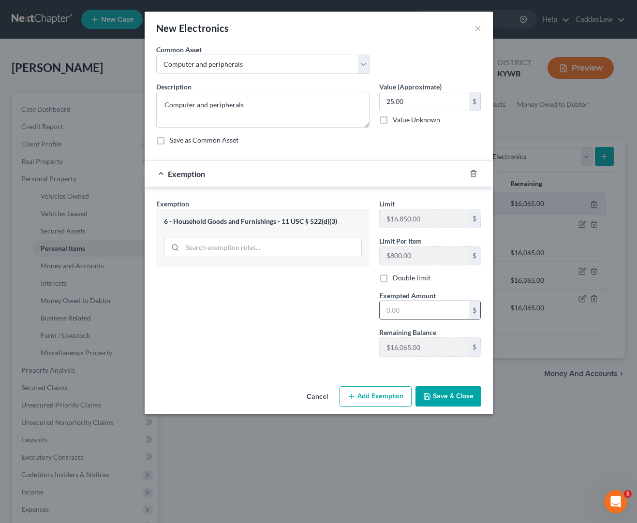
click at [422, 311] on input "text" at bounding box center [424, 310] width 89 height 18
type input "25.00"
click at [463, 395] on button "Save & Close" at bounding box center [448, 396] width 66 height 20
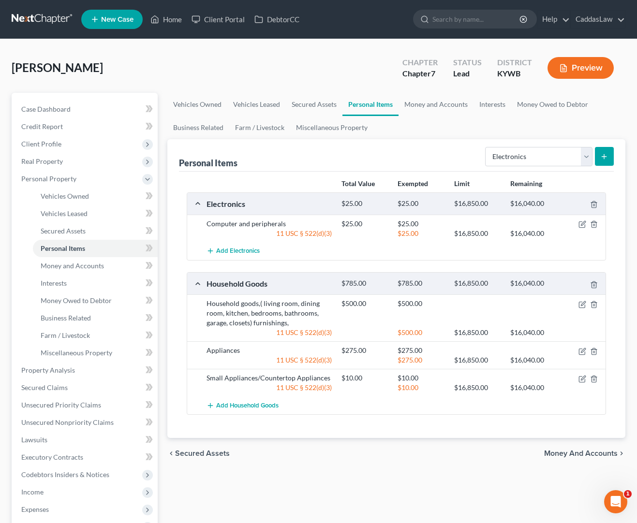
click at [606, 155] on icon "submit" at bounding box center [604, 157] width 8 height 8
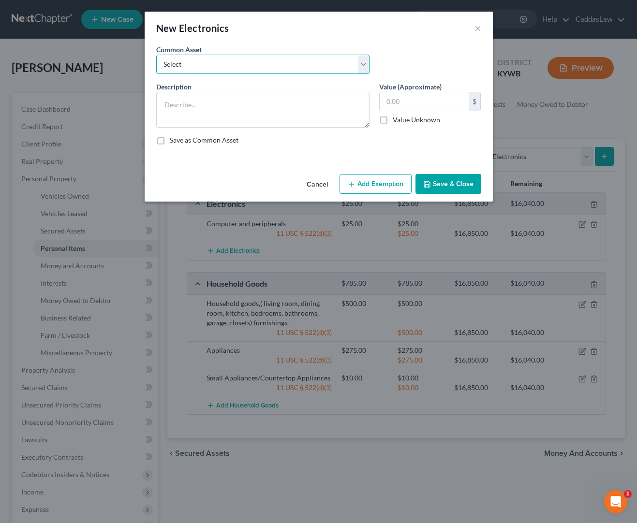
select select "2"
type textarea "TV, Video Game Console, DVD Player and other various electronics"
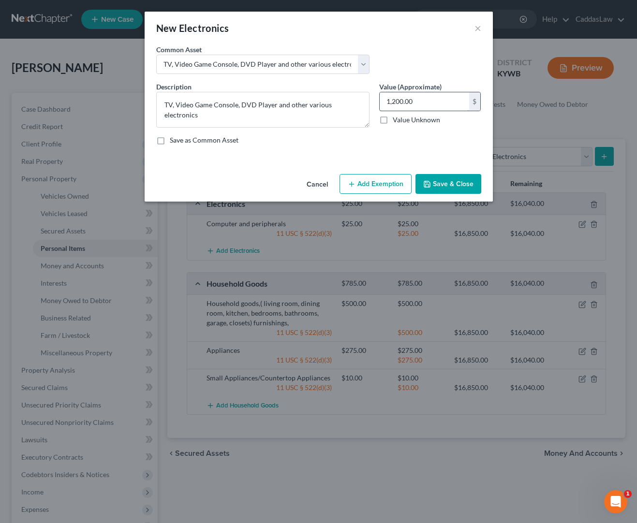
click at [420, 107] on input "1,200.00" at bounding box center [424, 101] width 89 height 18
drag, startPoint x: 420, startPoint y: 107, endPoint x: 439, endPoint y: 105, distance: 19.4
click at [361, 104] on div "Description * TV, Video Game Console, DVD Player and other various electronics …" at bounding box center [318, 117] width 335 height 71
type input "25.00"
click at [386, 176] on button "Add Exemption" at bounding box center [376, 184] width 72 height 20
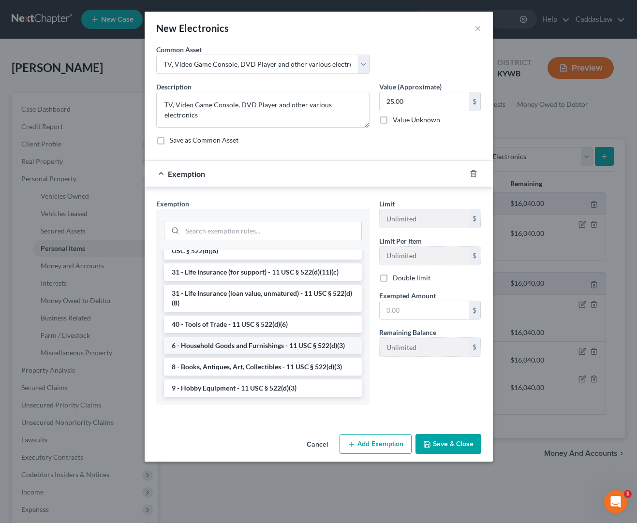
click at [220, 346] on li "6 - Household Goods and Furnishings - 11 USC § 522(d)(3)" at bounding box center [263, 345] width 198 height 17
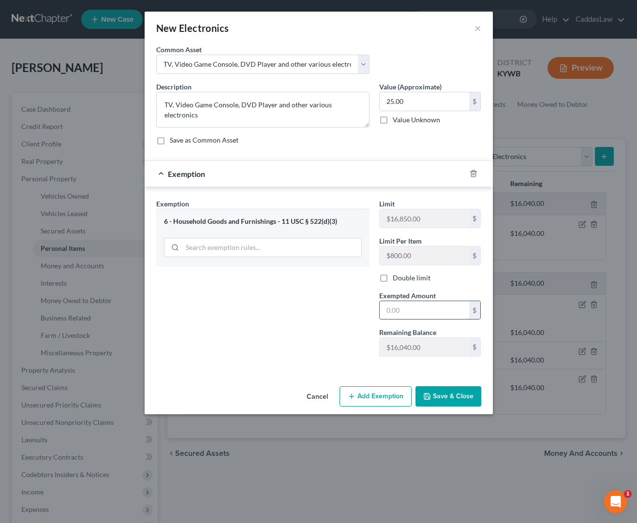
click at [436, 311] on input "text" at bounding box center [424, 310] width 89 height 18
type input "25.00"
click at [442, 397] on button "Save & Close" at bounding box center [448, 396] width 66 height 20
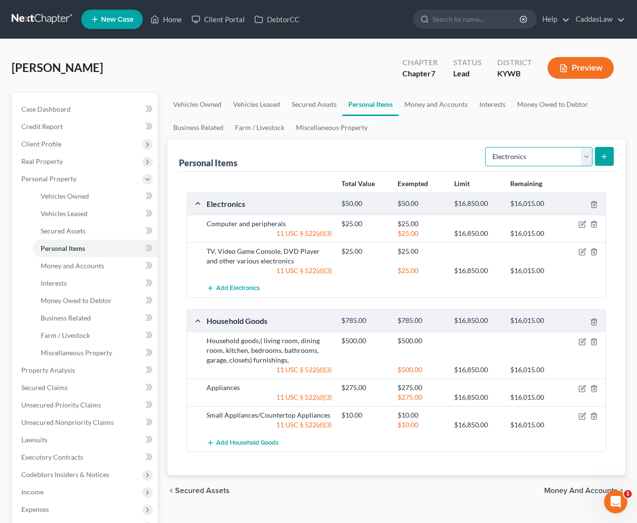
select select "clothing"
click at [601, 156] on icon "submit" at bounding box center [604, 157] width 8 height 8
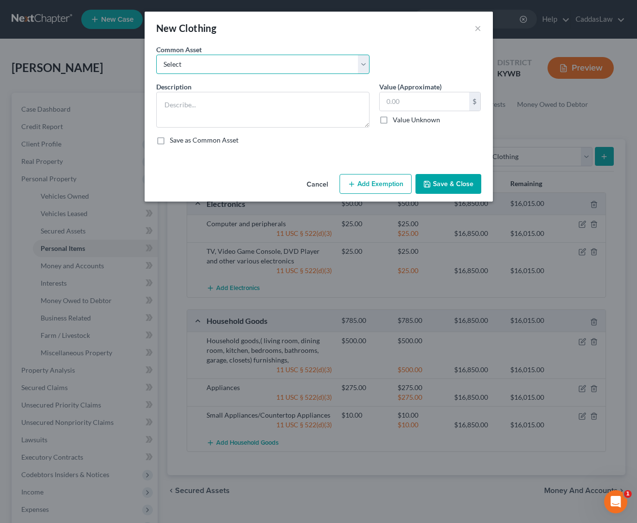
select select "1"
type textarea "Womens Clothing"
click at [426, 104] on input "200.00" at bounding box center [424, 101] width 89 height 18
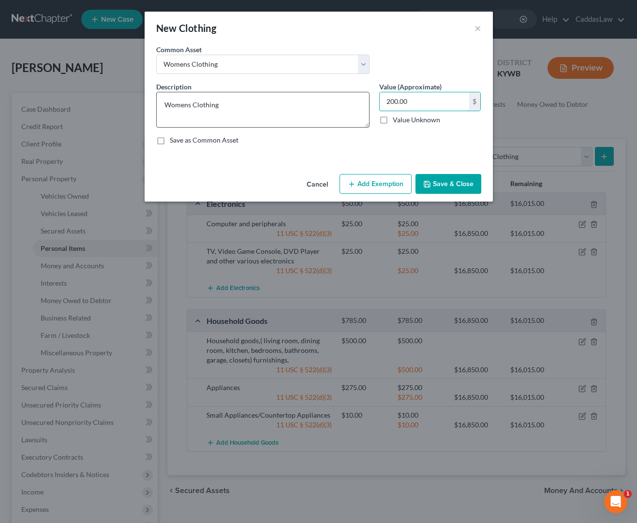
drag, startPoint x: 426, startPoint y: 104, endPoint x: 306, endPoint y: 97, distance: 120.2
click at [318, 101] on div "Description * Womens Clothing Value (Approximate) 200.00 $ Value Unknown Balanc…" at bounding box center [318, 117] width 335 height 71
type input "100.00"
click at [363, 174] on button "Add Exemption" at bounding box center [376, 184] width 72 height 20
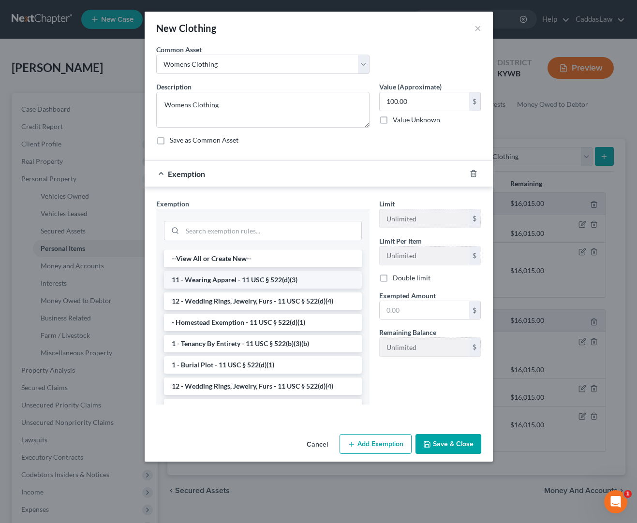
click at [223, 281] on li "11 - Wearing Apparel - 11 USC § 522(d)(3)" at bounding box center [263, 279] width 198 height 17
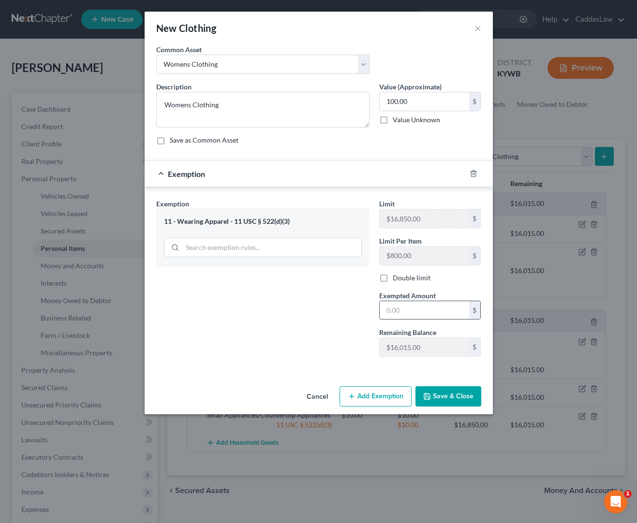
click at [428, 311] on input "text" at bounding box center [424, 310] width 89 height 18
type input "100.00"
click at [450, 404] on button "Save & Close" at bounding box center [448, 396] width 66 height 20
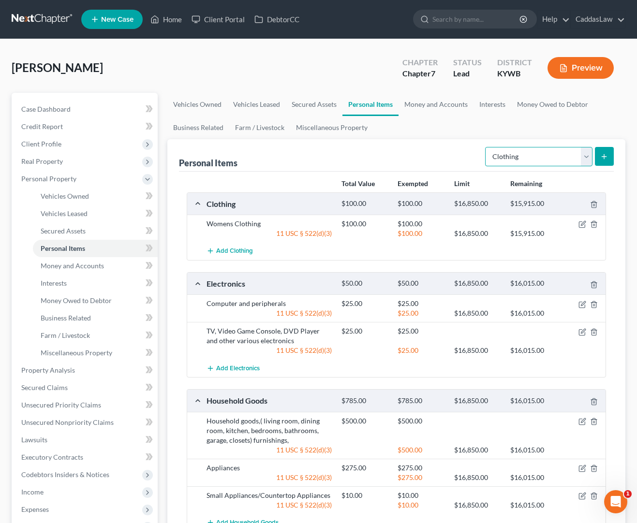
select select "firearms"
click at [601, 156] on icon "submit" at bounding box center [604, 157] width 8 height 8
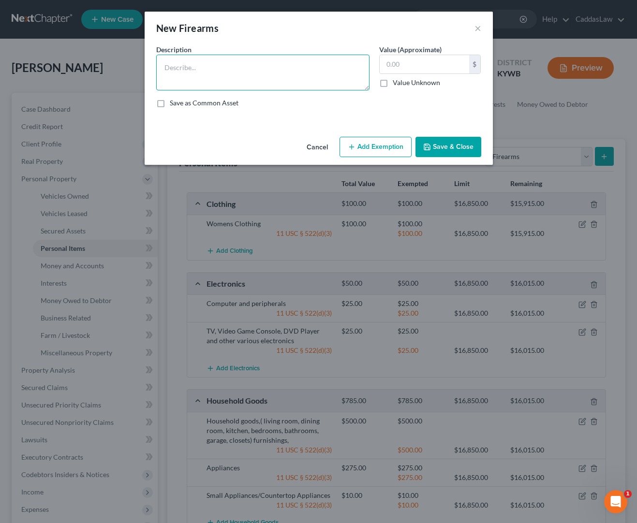
click at [238, 55] on textarea at bounding box center [262, 73] width 213 height 36
click at [411, 70] on input "text" at bounding box center [424, 64] width 89 height 18
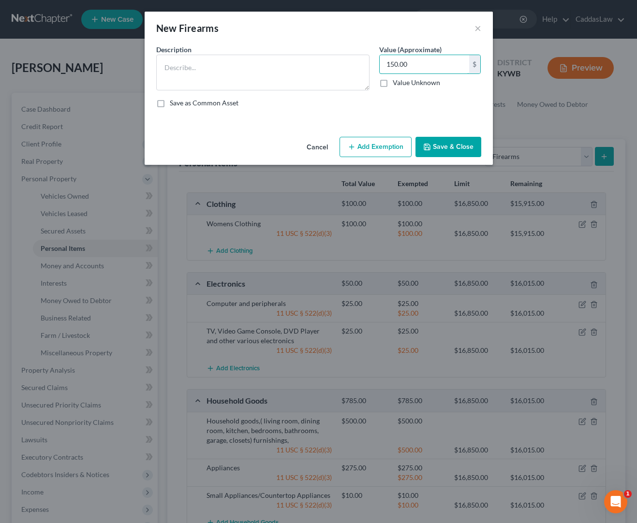
type input "150.00"
click at [372, 144] on button "Add Exemption" at bounding box center [376, 147] width 72 height 20
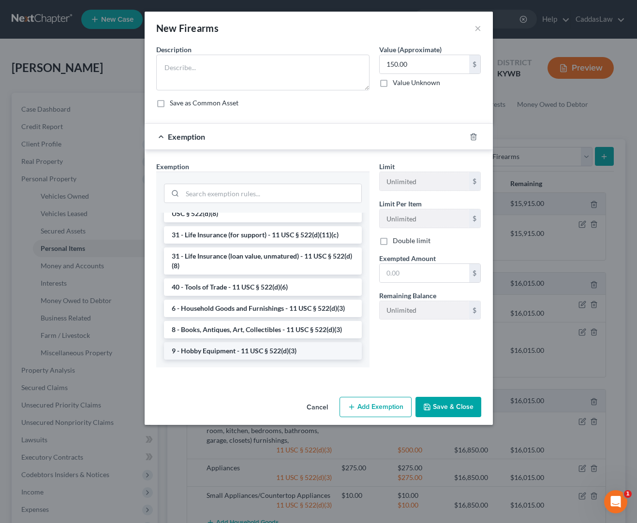
click at [201, 349] on li "9 - Hobby Equipment - 11 USC § 522(d)(3)" at bounding box center [263, 350] width 198 height 17
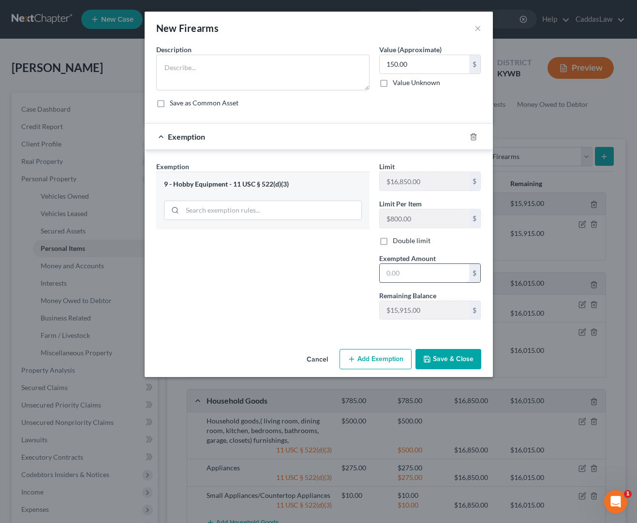
click at [392, 268] on input "text" at bounding box center [424, 273] width 89 height 18
type input "150.00"
click at [451, 354] on button "Save & Close" at bounding box center [448, 359] width 66 height 20
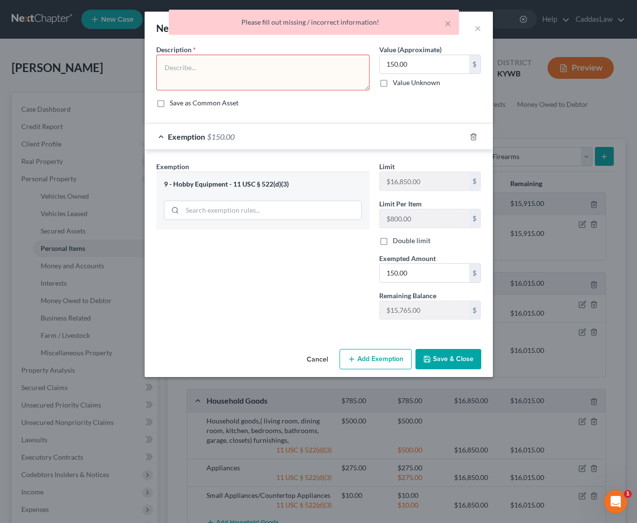
click at [249, 53] on div "Description *" at bounding box center [262, 68] width 223 height 46
click at [242, 59] on textarea at bounding box center [262, 73] width 213 height 36
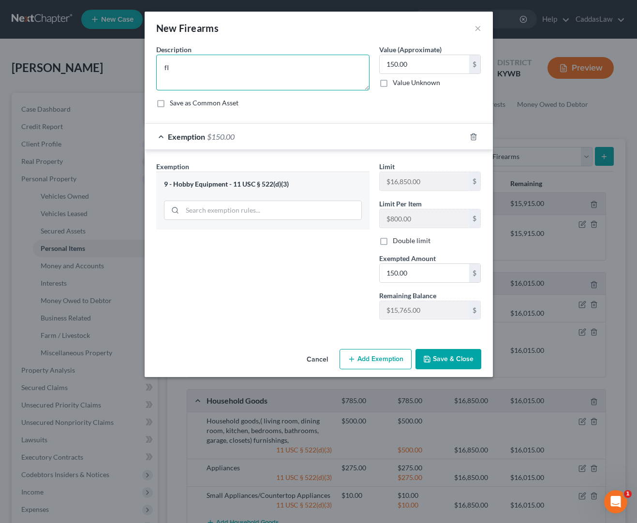
type textarea "f"
type textarea "Firearms"
click at [459, 361] on button "Save & Close" at bounding box center [448, 359] width 66 height 20
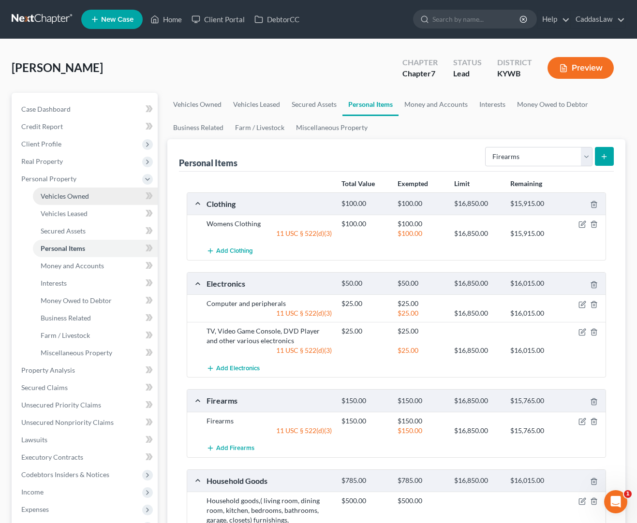
click at [76, 201] on link "Vehicles Owned" at bounding box center [95, 196] width 125 height 17
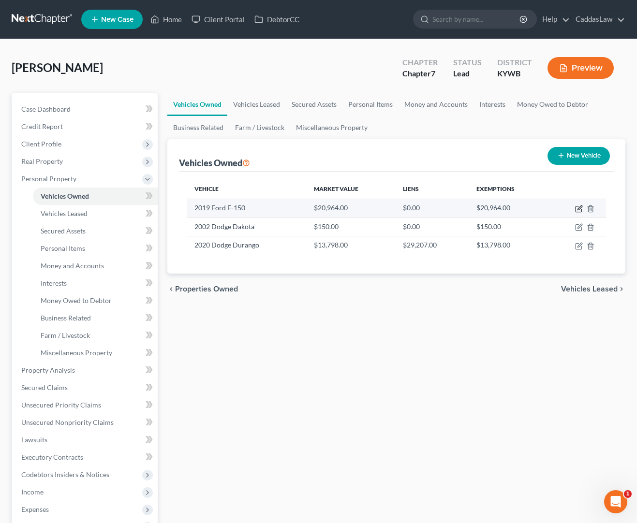
click at [576, 208] on icon "button" at bounding box center [579, 210] width 6 height 6
select select "1"
select select "7"
select select "3"
select select "0"
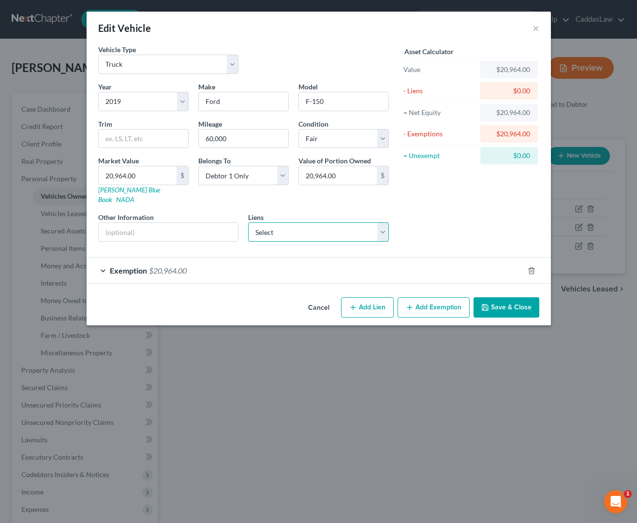
select select "0"
select select
select select "0"
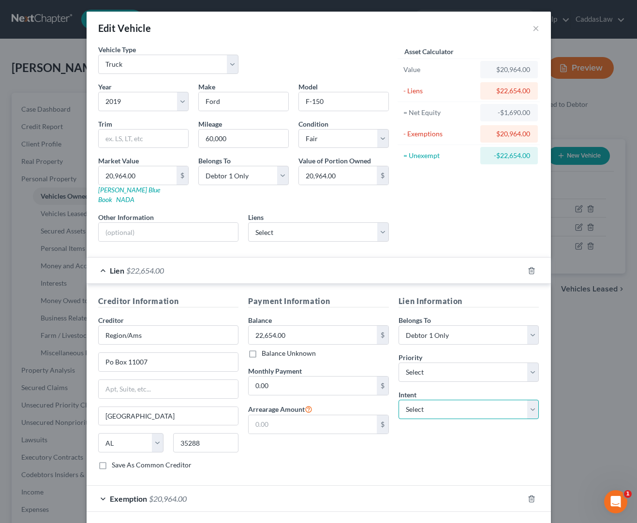
select select "2"
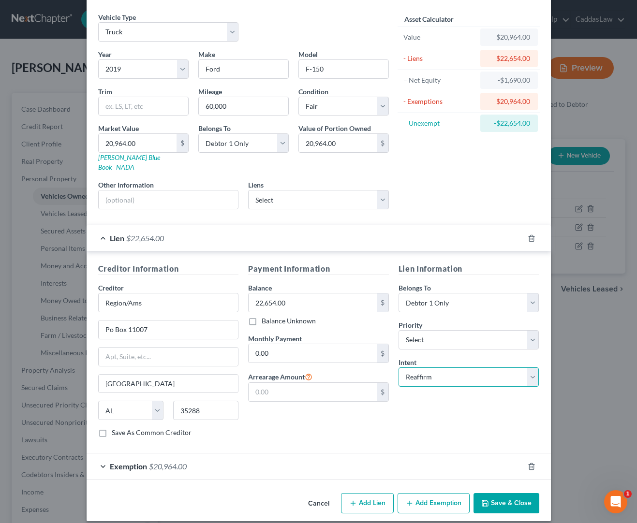
scroll to position [32, 0]
click at [487, 500] on icon "button" at bounding box center [485, 504] width 8 height 8
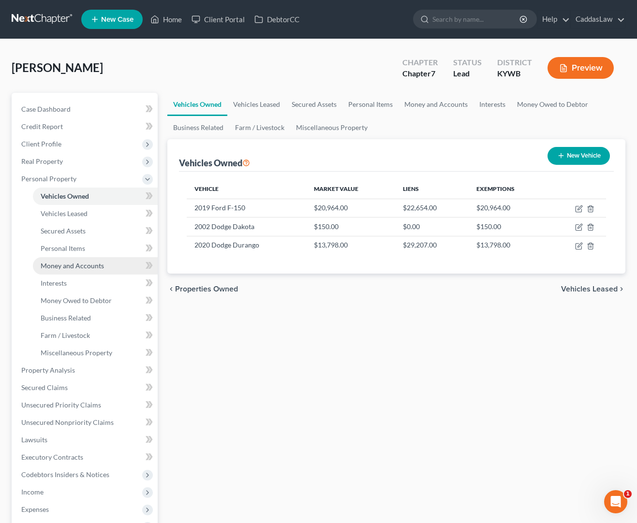
click at [89, 270] on link "Money and Accounts" at bounding box center [95, 265] width 125 height 17
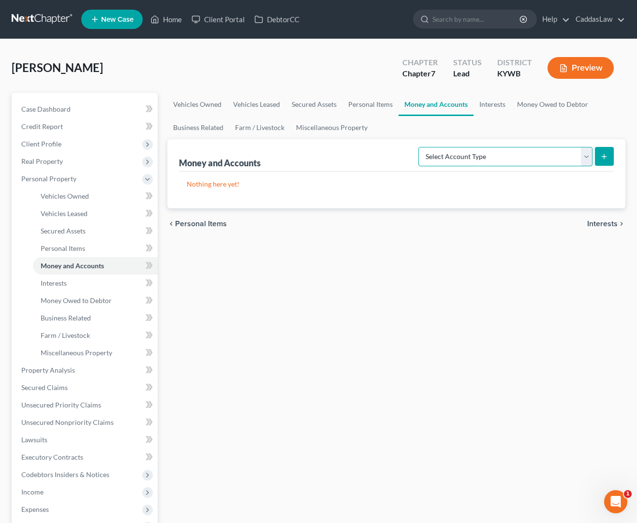
select select "checking"
click at [607, 159] on icon "submit" at bounding box center [604, 157] width 8 height 8
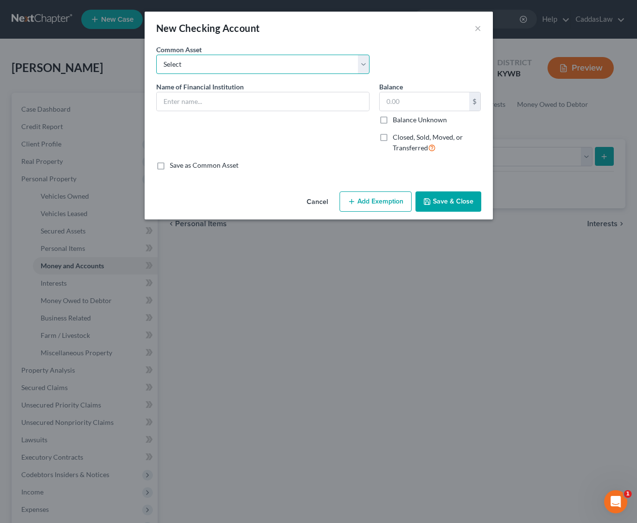
select select "4"
type input "Regions"
click at [400, 99] on input "text" at bounding box center [424, 101] width 89 height 18
click at [393, 120] on label "Balance Unknown" at bounding box center [420, 120] width 54 height 10
click at [397, 120] on input "Balance Unknown" at bounding box center [400, 118] width 6 height 6
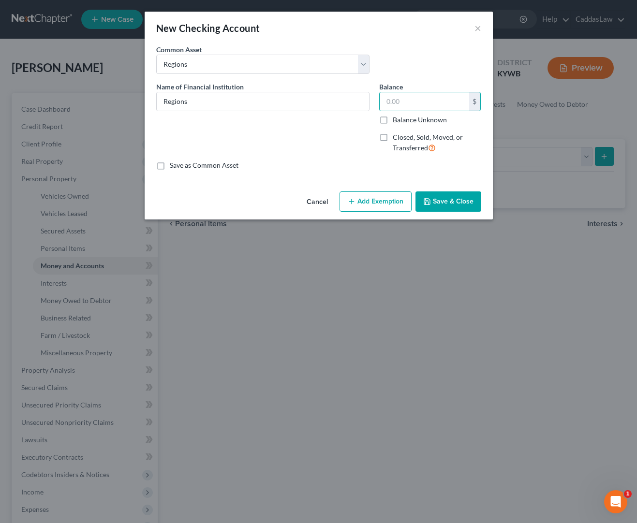
checkbox input "true"
type input "0.00"
click at [378, 204] on button "Add Exemption" at bounding box center [376, 202] width 72 height 20
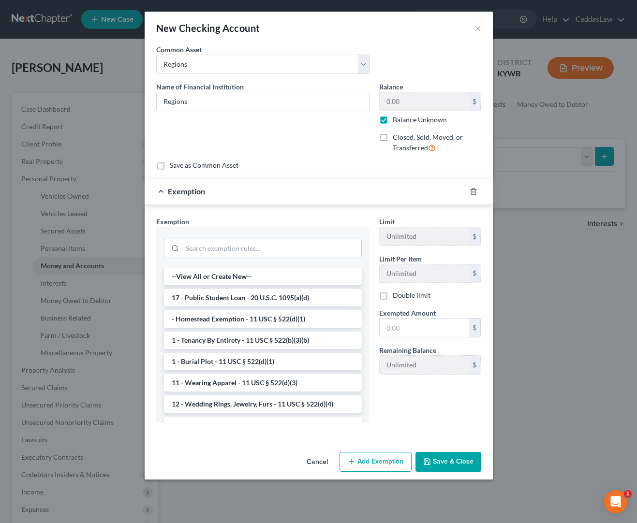
click at [155, 192] on div "Exemption" at bounding box center [305, 191] width 321 height 26
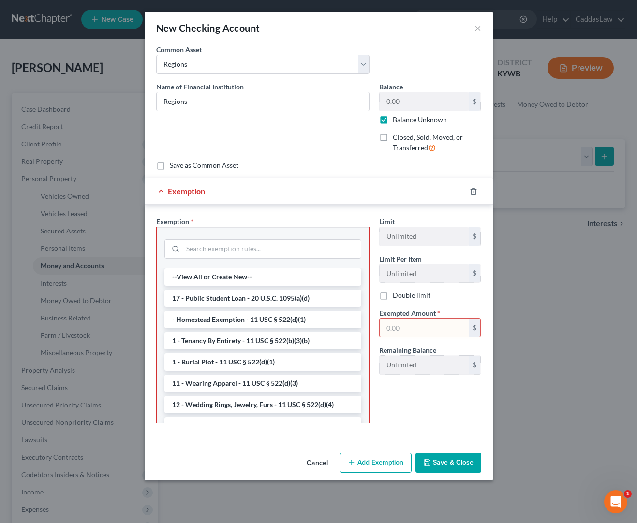
click at [166, 190] on div "Exemption" at bounding box center [305, 191] width 321 height 26
click at [472, 193] on icon "button" at bounding box center [474, 192] width 8 height 8
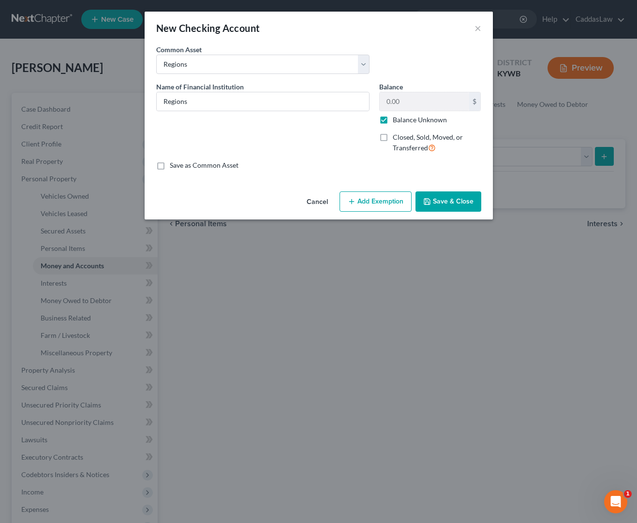
click at [439, 201] on button "Save & Close" at bounding box center [448, 202] width 66 height 20
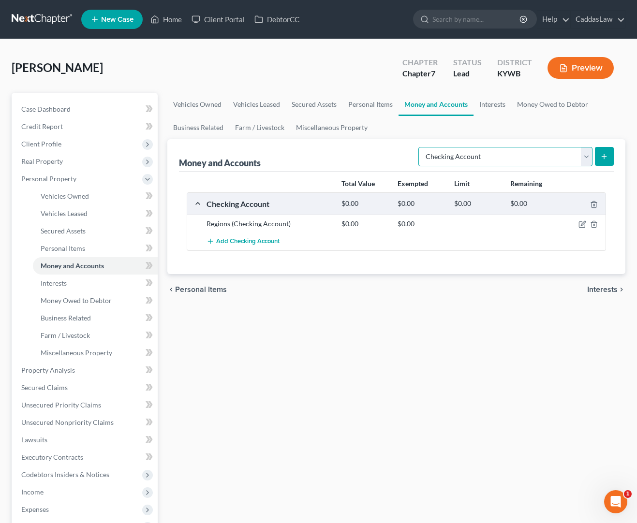
select select "savings"
click at [608, 152] on button "submit" at bounding box center [604, 156] width 19 height 19
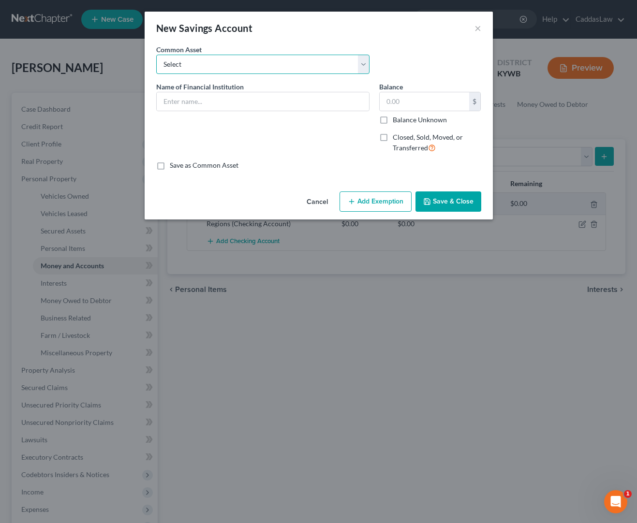
select select "1"
type input "Regions"
click at [193, 100] on input "Regions" at bounding box center [263, 101] width 212 height 18
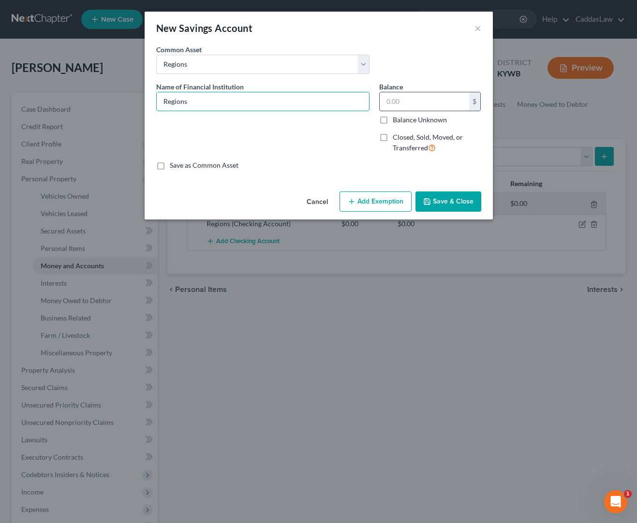
click at [435, 110] on input "text" at bounding box center [424, 101] width 89 height 18
click at [393, 119] on label "Balance Unknown" at bounding box center [420, 120] width 54 height 10
click at [397, 119] on input "Balance Unknown" at bounding box center [400, 118] width 6 height 6
checkbox input "true"
type input "0.00"
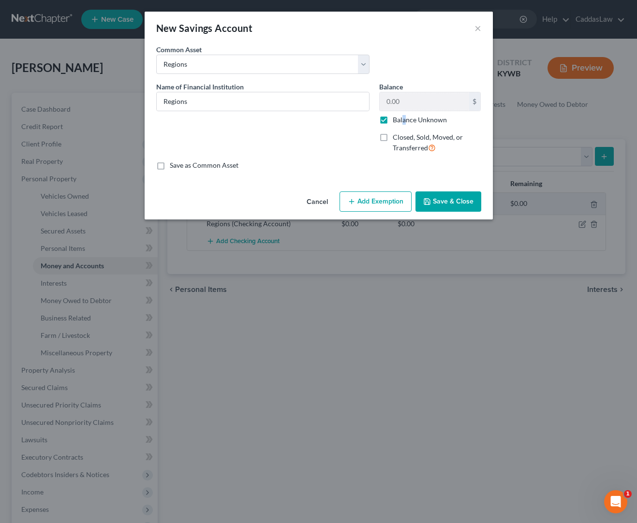
click at [431, 205] on icon "button" at bounding box center [427, 202] width 8 height 8
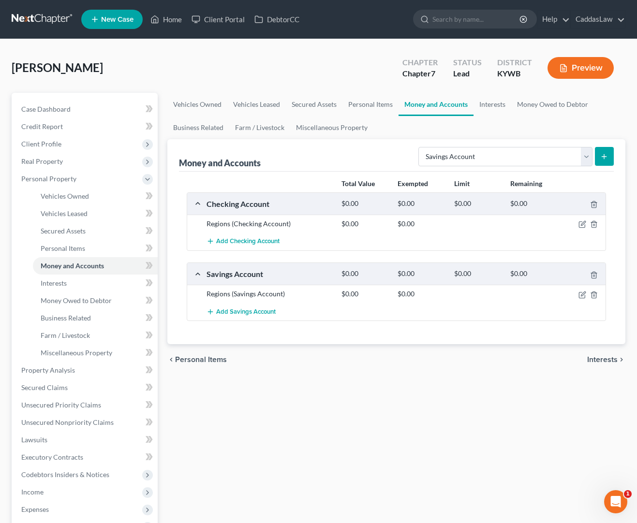
click at [607, 152] on button "submit" at bounding box center [604, 156] width 19 height 19
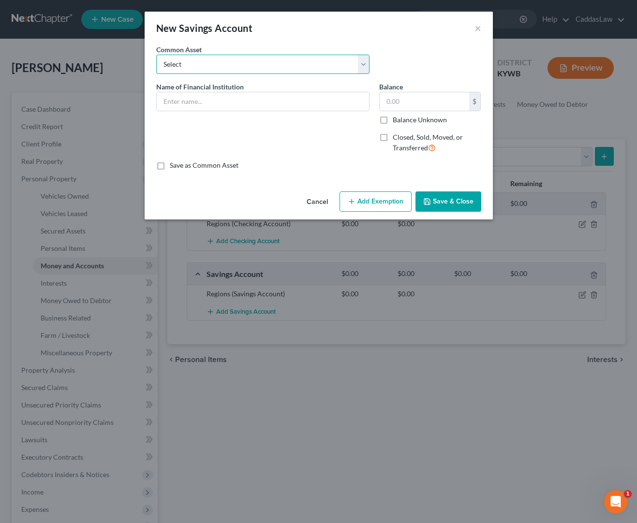
select select "1"
click at [221, 98] on input "Regions" at bounding box center [263, 101] width 212 height 18
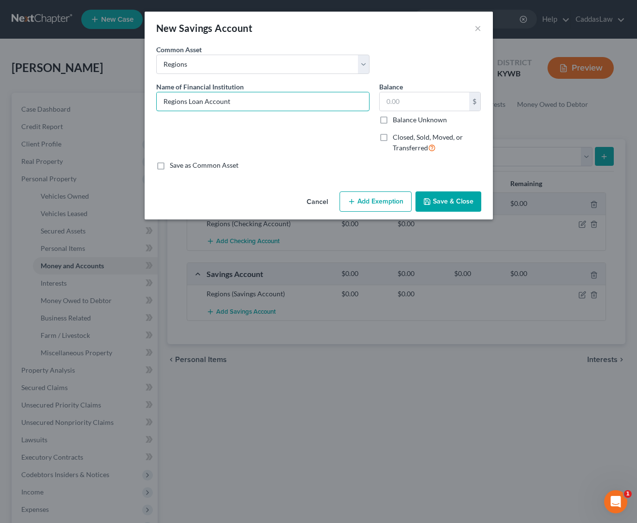
type input "Regions Loan Account"
click at [393, 122] on label "Balance Unknown" at bounding box center [420, 120] width 54 height 10
click at [397, 121] on input "Balance Unknown" at bounding box center [400, 118] width 6 height 6
checkbox input "true"
type input "0.00"
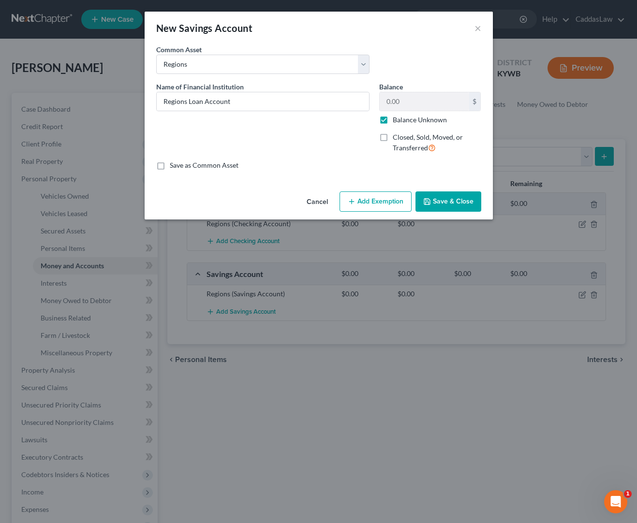
click at [445, 197] on button "Save & Close" at bounding box center [448, 202] width 66 height 20
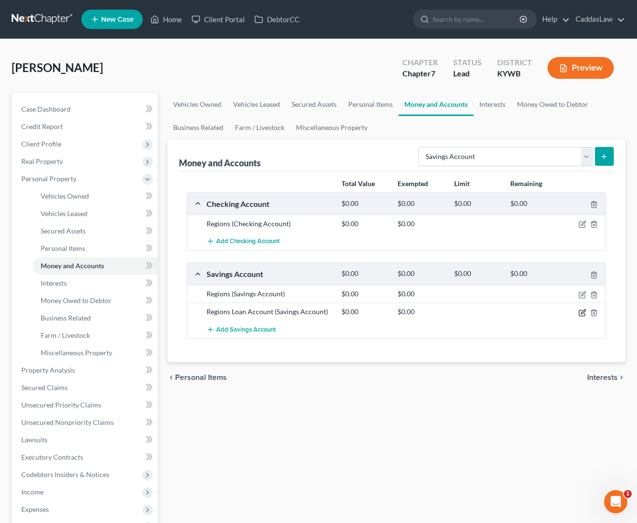
click at [583, 312] on icon "button" at bounding box center [583, 313] width 8 height 8
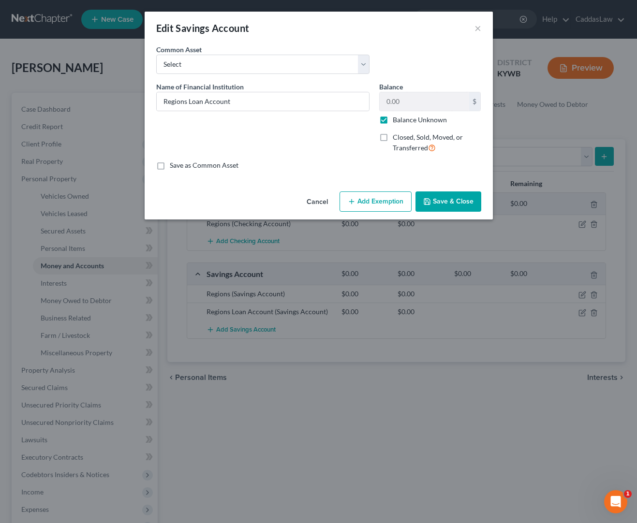
click at [455, 203] on button "Save & Close" at bounding box center [448, 202] width 66 height 20
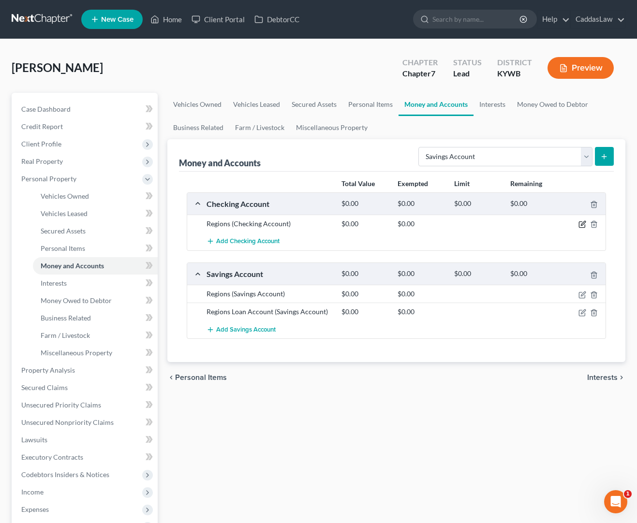
click at [580, 226] on icon "button" at bounding box center [583, 225] width 8 height 8
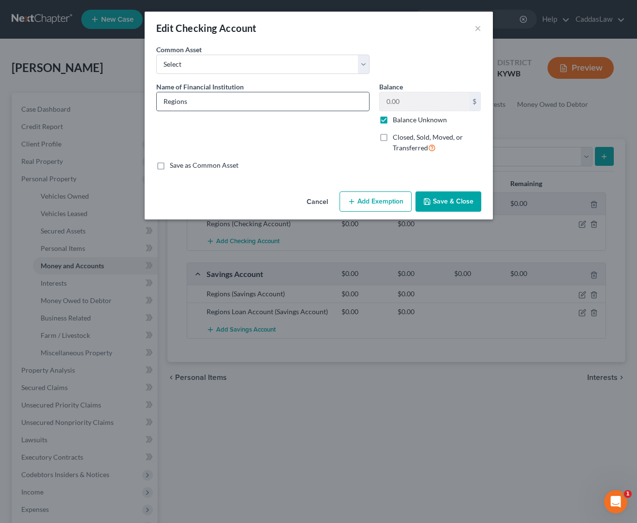
click at [227, 95] on input "Regions" at bounding box center [263, 101] width 212 height 18
select select "4"
checkbox input "false"
click at [206, 102] on input "Regions" at bounding box center [263, 101] width 212 height 18
type input "Regions Checking Account"
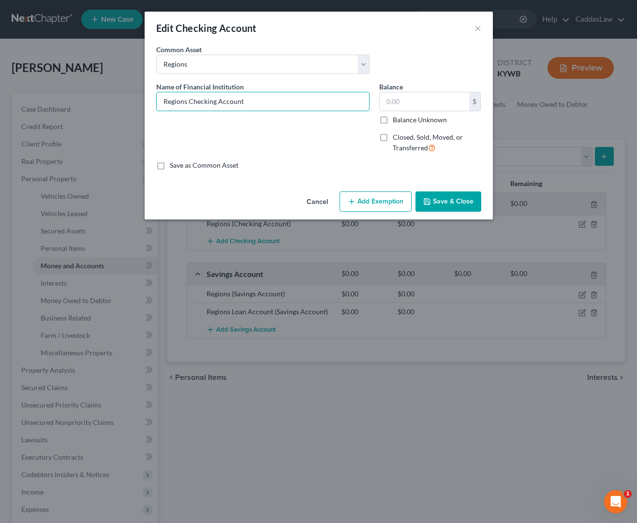
click at [437, 200] on button "Save & Close" at bounding box center [448, 202] width 66 height 20
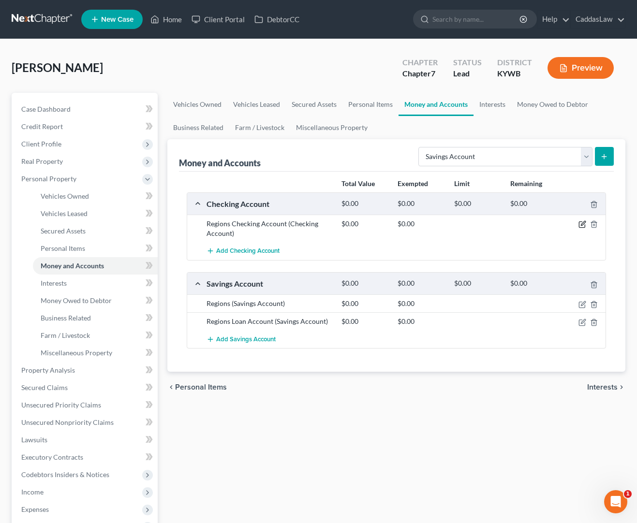
click at [583, 225] on icon "button" at bounding box center [583, 225] width 8 height 8
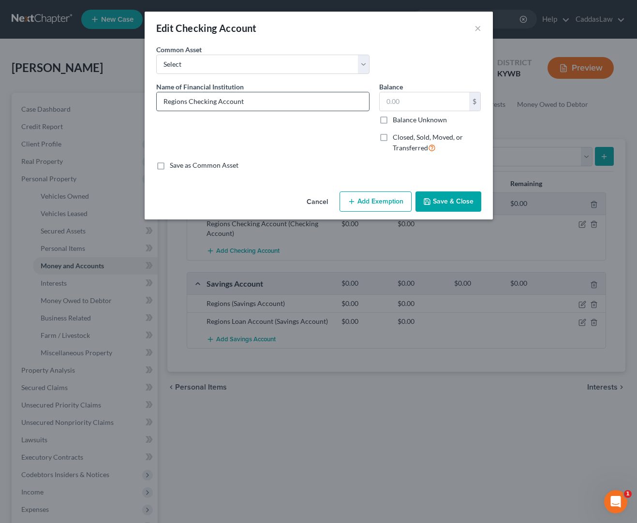
drag, startPoint x: 254, startPoint y: 98, endPoint x: 193, endPoint y: 103, distance: 62.1
click at [193, 103] on input "Regions Checking Account" at bounding box center [263, 101] width 212 height 18
type input "Regions"
select select "4"
click at [433, 102] on input "text" at bounding box center [424, 101] width 89 height 18
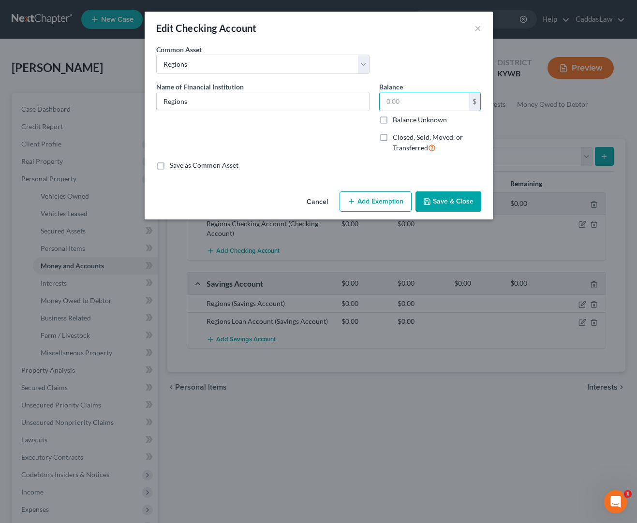
click at [393, 121] on label "Balance Unknown" at bounding box center [420, 120] width 54 height 10
click at [397, 121] on input "Balance Unknown" at bounding box center [400, 118] width 6 height 6
checkbox input "true"
type input "0.00"
click at [441, 202] on button "Save & Close" at bounding box center [448, 202] width 66 height 20
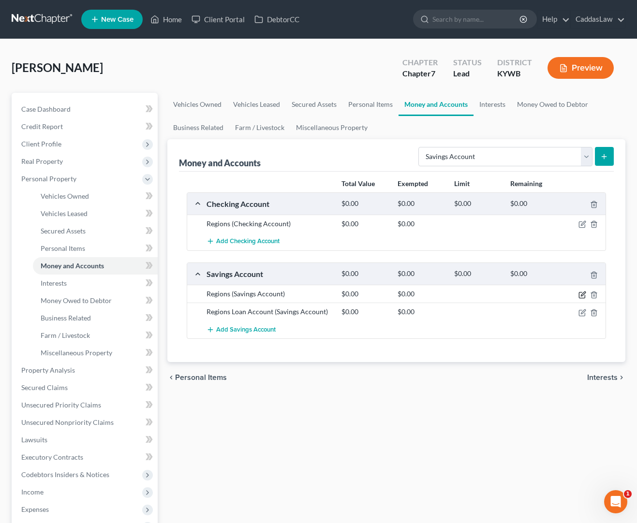
click at [584, 293] on icon "button" at bounding box center [583, 295] width 8 height 8
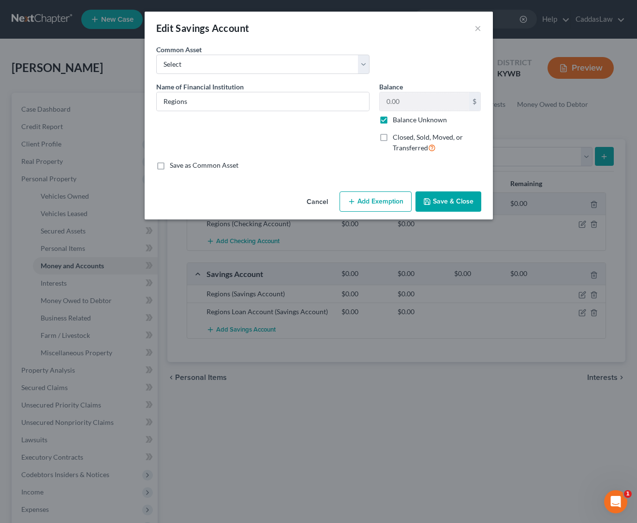
click at [393, 124] on label "Balance Unknown" at bounding box center [420, 120] width 54 height 10
click at [397, 121] on input "Balance Unknown" at bounding box center [400, 118] width 6 height 6
checkbox input "false"
type input "1.00"
click at [435, 205] on button "Save & Close" at bounding box center [448, 202] width 66 height 20
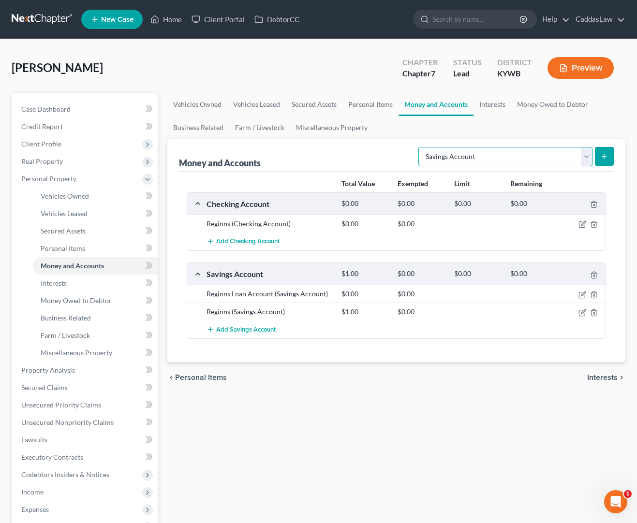
select select "checking"
click at [609, 155] on button "submit" at bounding box center [604, 156] width 19 height 19
click at [601, 162] on button "submit" at bounding box center [604, 156] width 19 height 19
click at [396, 148] on div "Money and Accounts Select Account Type Brokerage Cash on Hand Certificates of D…" at bounding box center [396, 155] width 435 height 32
click at [602, 158] on icon "submit" at bounding box center [604, 157] width 8 height 8
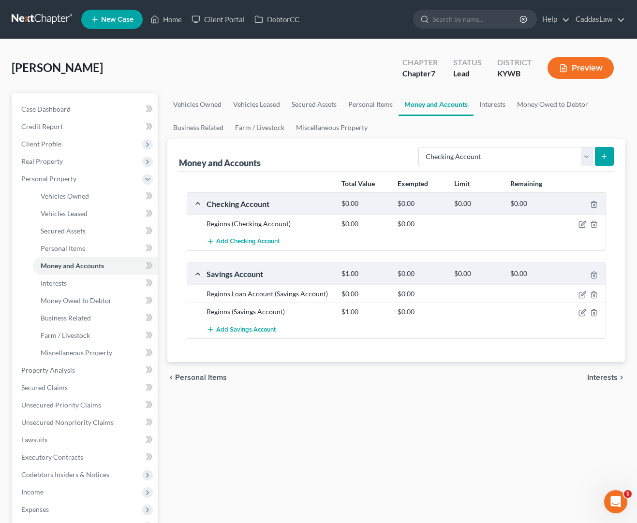
click at [377, 332] on div "Add Savings Account" at bounding box center [404, 330] width 405 height 18
click at [583, 225] on icon "button" at bounding box center [583, 225] width 8 height 8
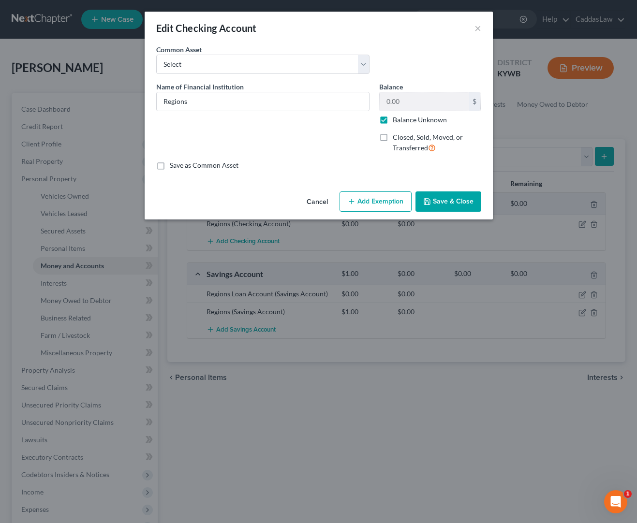
click at [393, 122] on label "Balance Unknown" at bounding box center [420, 120] width 54 height 10
click at [397, 121] on input "Balance Unknown" at bounding box center [400, 118] width 6 height 6
checkbox input "false"
drag, startPoint x: 409, startPoint y: 102, endPoint x: 368, endPoint y: 101, distance: 41.1
click at [368, 101] on div "Name of Financial Institution * Regions Balance 0.00 $ Balance Unknown Balance …" at bounding box center [318, 121] width 335 height 79
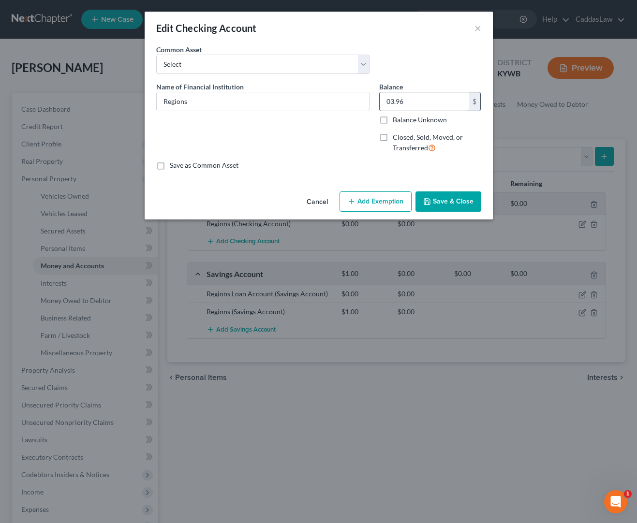
click at [391, 103] on input "03.96" at bounding box center [424, 101] width 89 height 18
drag, startPoint x: 400, startPoint y: 102, endPoint x: 321, endPoint y: 93, distance: 78.8
click at [321, 93] on div "Name of Financial Institution * Regions Balance 3.96 $ Balance Unknown Balance …" at bounding box center [318, 121] width 335 height 79
type input "0.00"
click at [453, 203] on button "Save & Close" at bounding box center [448, 202] width 66 height 20
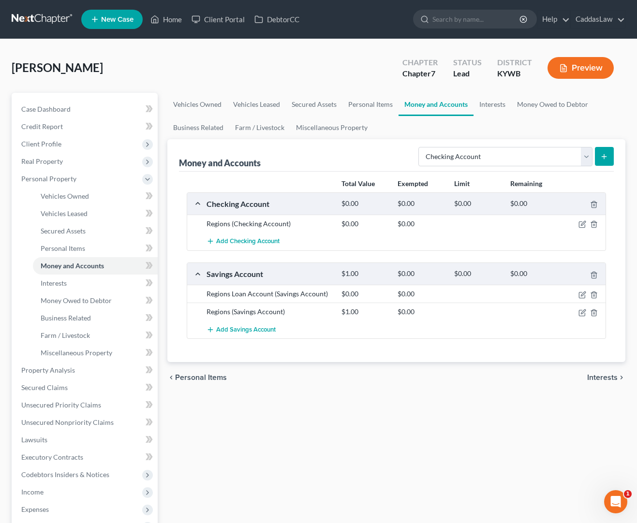
click at [600, 157] on button "submit" at bounding box center [604, 156] width 19 height 19
select select "checking"
click at [604, 152] on button "submit" at bounding box center [604, 156] width 19 height 19
click at [215, 241] on button "Add Checking Account" at bounding box center [243, 242] width 73 height 18
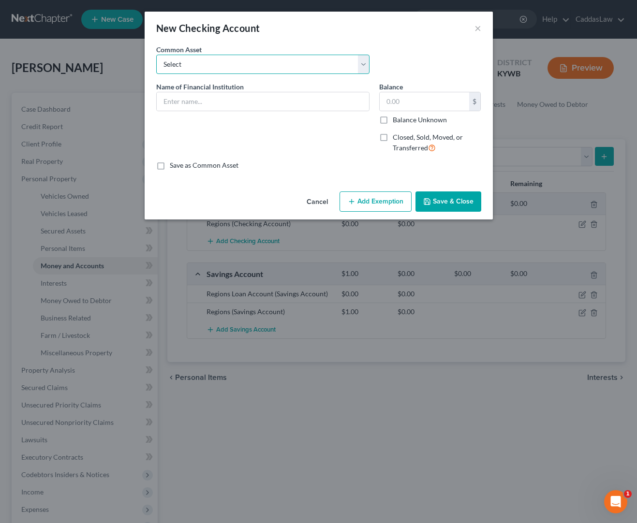
select select "5"
type input "US Bank"
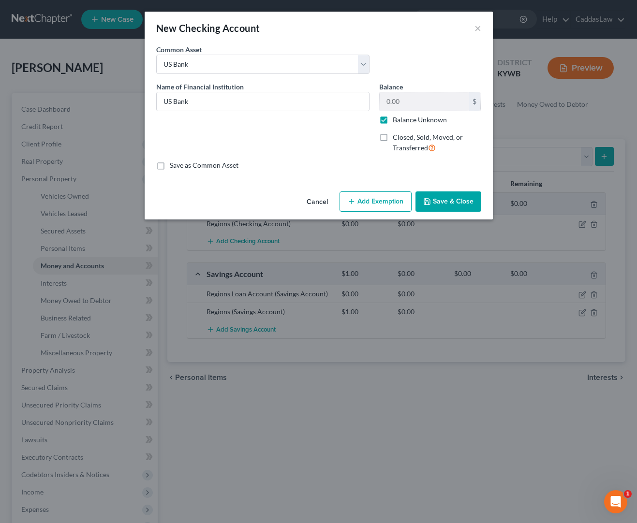
click at [393, 120] on label "Balance Unknown" at bounding box center [420, 120] width 54 height 10
click at [397, 120] on input "Balance Unknown" at bounding box center [400, 118] width 6 height 6
click at [442, 207] on button "Save & Close" at bounding box center [448, 202] width 66 height 20
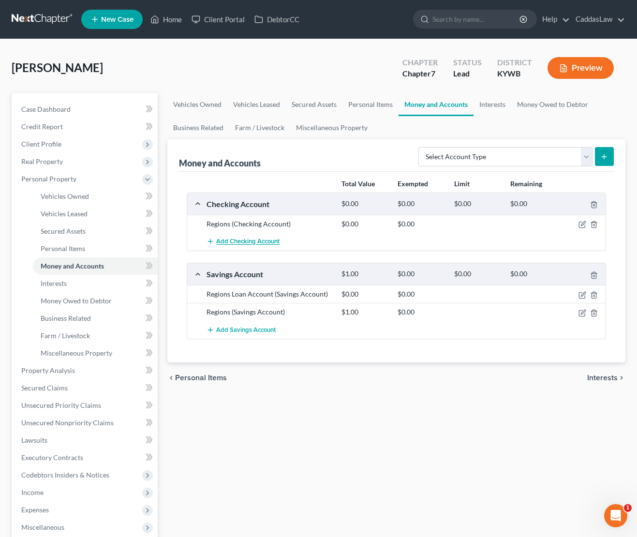
click at [234, 240] on span "Add Checking Account" at bounding box center [247, 242] width 63 height 8
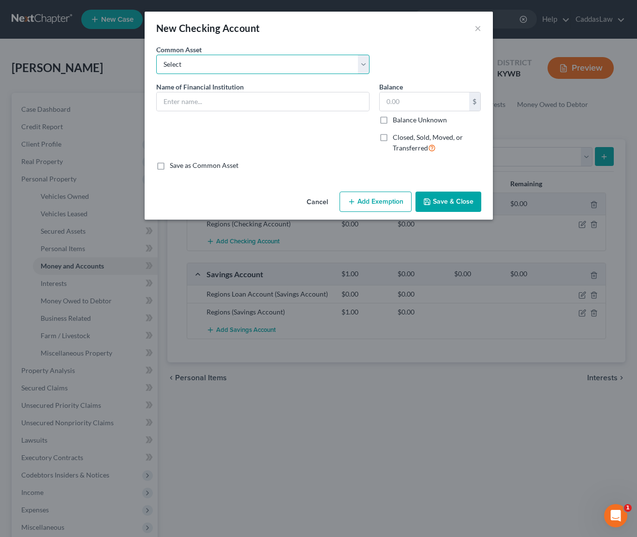
select select "5"
type input "US Bank"
type input "0.00"
checkbox input "true"
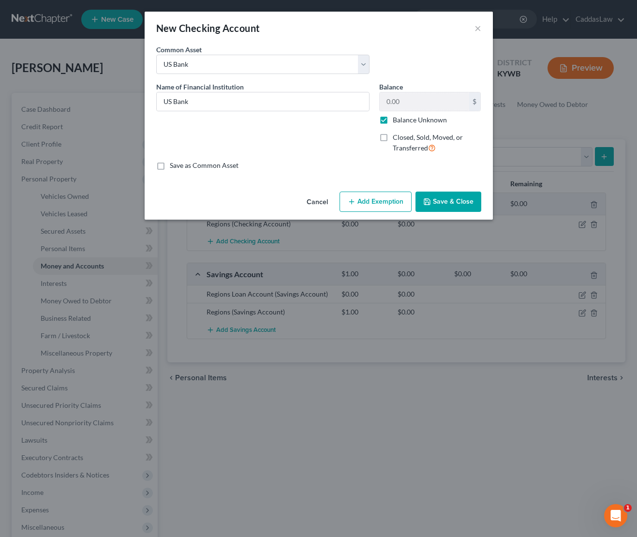
click at [425, 198] on icon "button" at bounding box center [427, 202] width 8 height 8
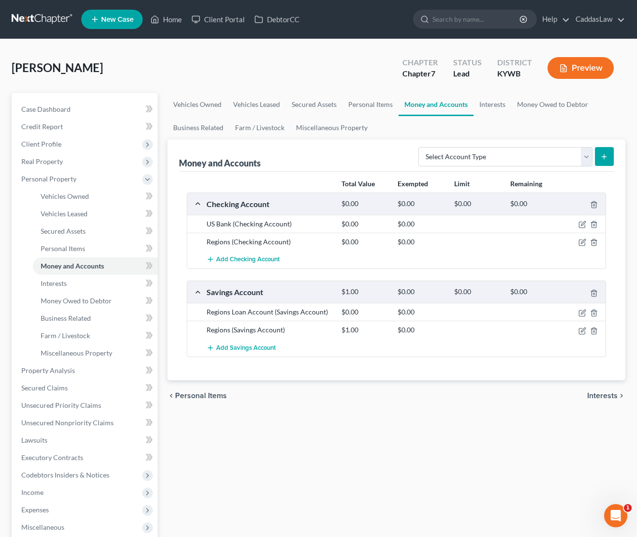
click at [250, 69] on div "Carroll, Stanna Upgraded Chapter Chapter 7 Status Lead District KYWB Preview" at bounding box center [319, 72] width 614 height 42
click at [54, 282] on span "Interests" at bounding box center [54, 283] width 26 height 8
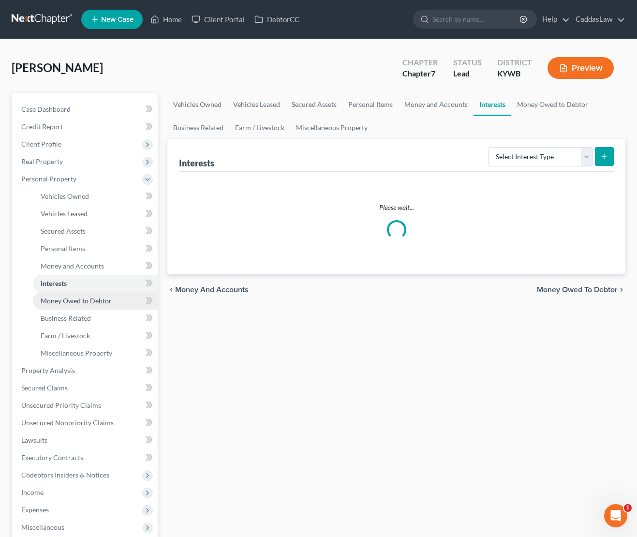
click at [56, 301] on span "Money Owed to Debtor" at bounding box center [76, 301] width 71 height 8
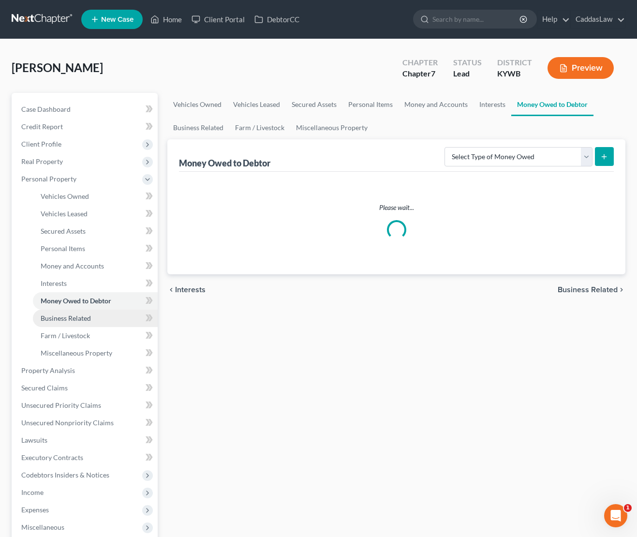
click at [55, 318] on span "Business Related" at bounding box center [66, 318] width 50 height 8
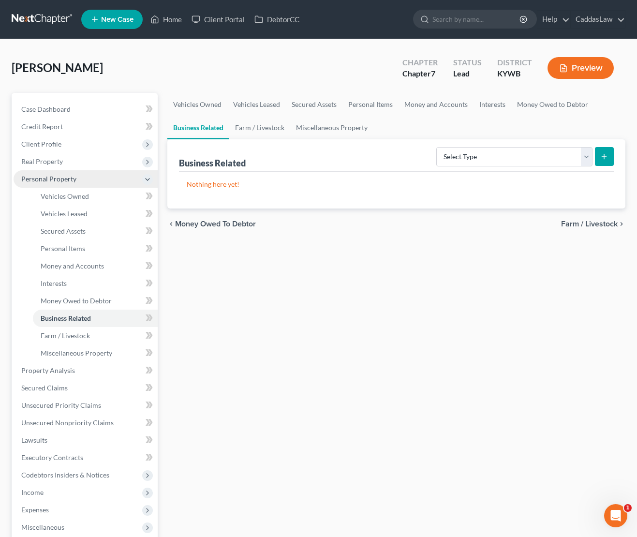
click at [150, 182] on icon at bounding box center [148, 180] width 8 height 8
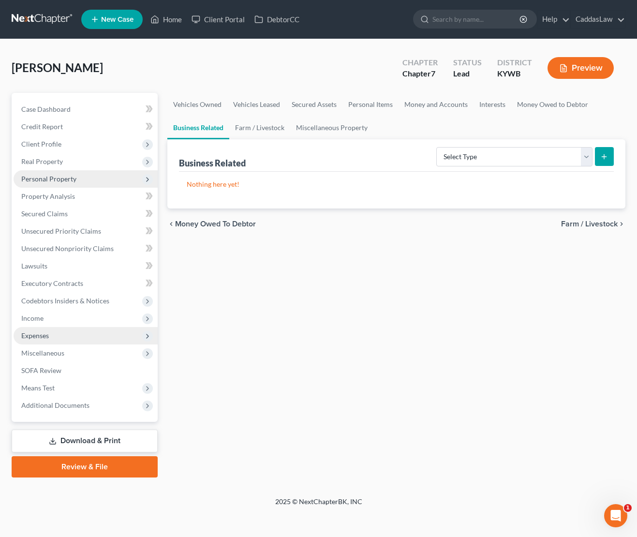
click at [36, 338] on span "Expenses" at bounding box center [35, 335] width 28 height 8
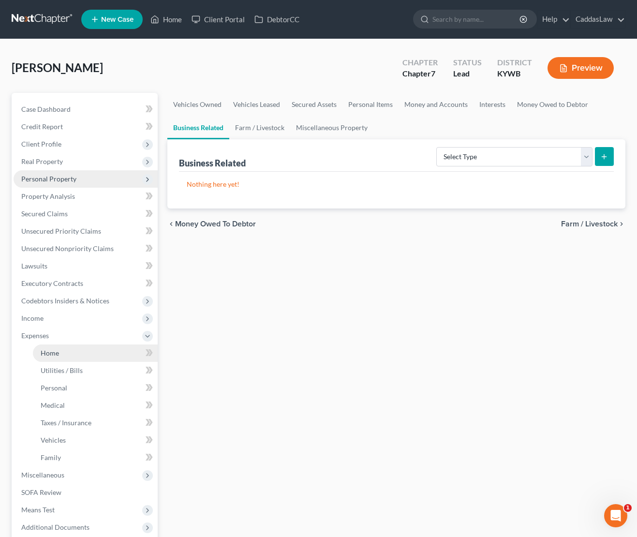
click at [61, 354] on link "Home" at bounding box center [95, 352] width 125 height 17
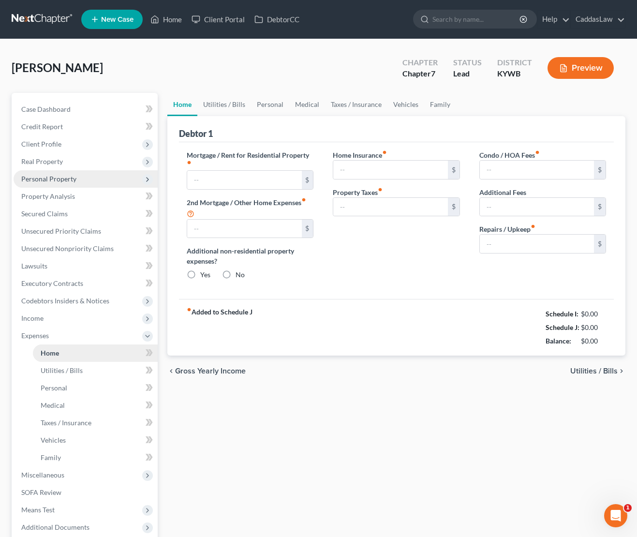
type input "0.00"
radio input "true"
type input "0.00"
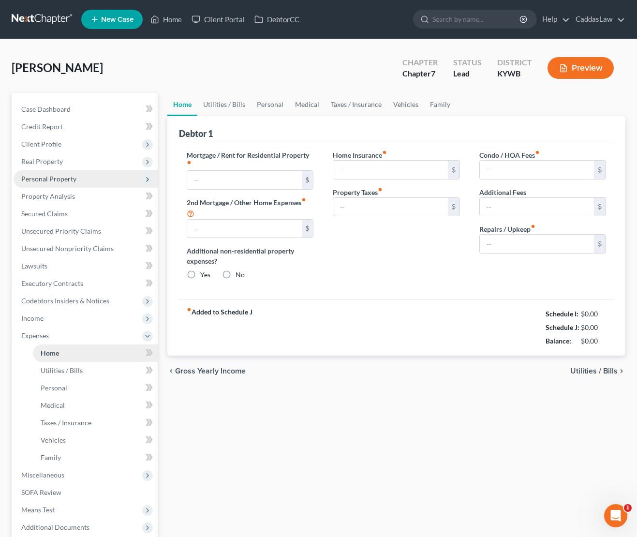
type input "0.00"
click at [231, 101] on link "Utilities / Bills" at bounding box center [224, 104] width 54 height 23
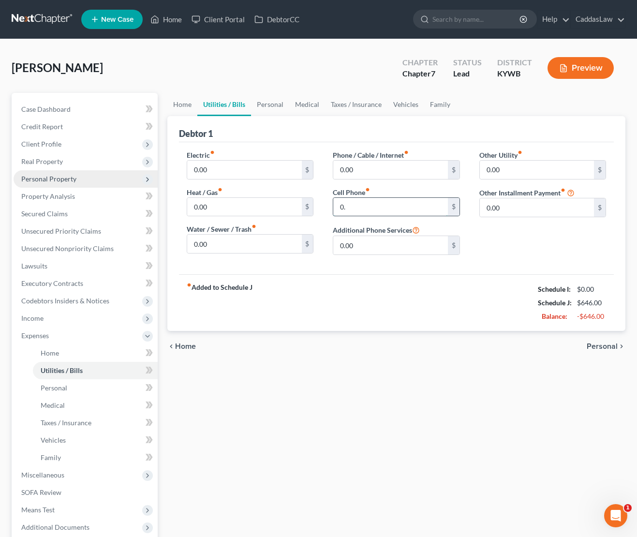
type input "0"
type input "50.00"
click at [191, 72] on div "Carroll, Stanna Upgraded Chapter Chapter 7 Status Lead District KYWB Preview" at bounding box center [319, 72] width 614 height 42
click at [145, 337] on icon at bounding box center [148, 336] width 8 height 8
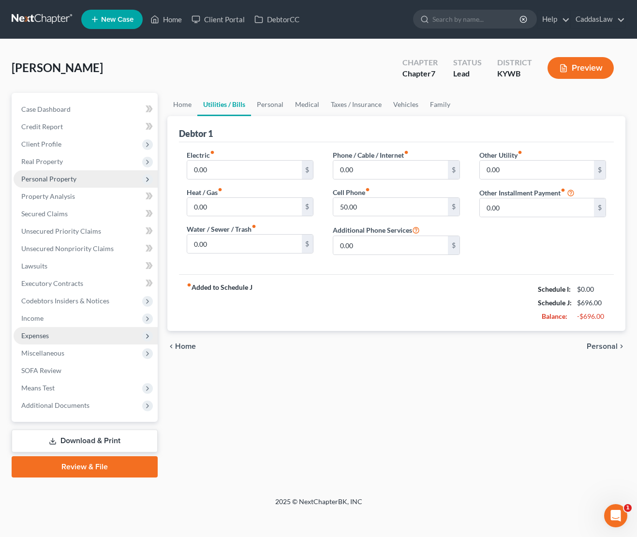
click at [581, 66] on button "Preview" at bounding box center [581, 68] width 66 height 22
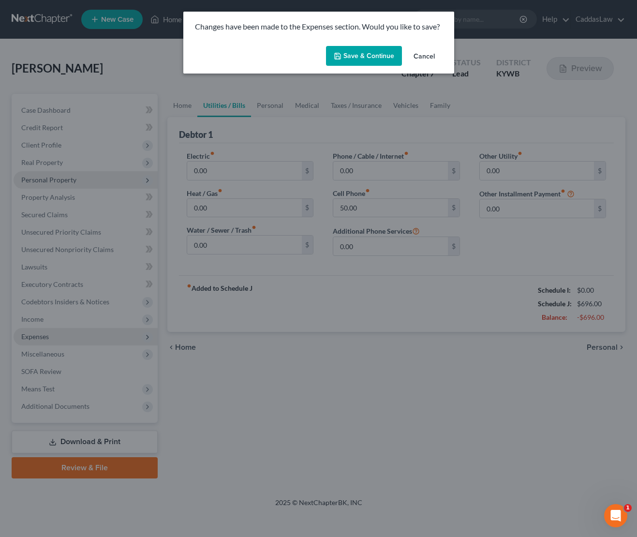
click at [392, 56] on button "Save & Continue" at bounding box center [364, 56] width 76 height 20
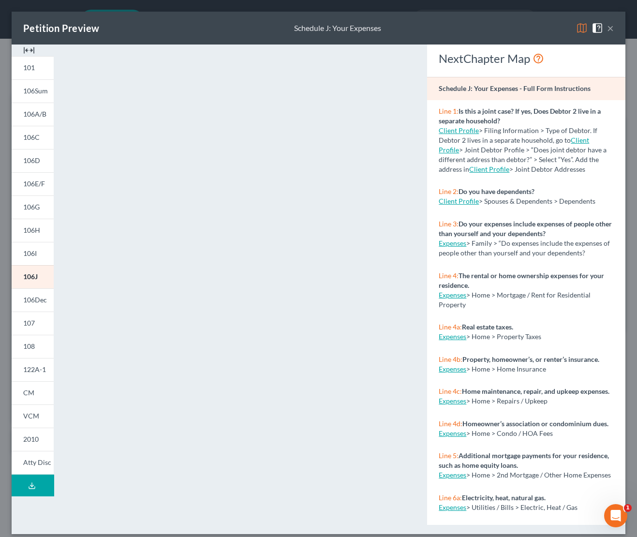
click at [61, 8] on div "Petition Preview Schedule J: Your Expenses × 101 106Sum 106A/B 106C 106D 106E/F…" at bounding box center [318, 268] width 637 height 537
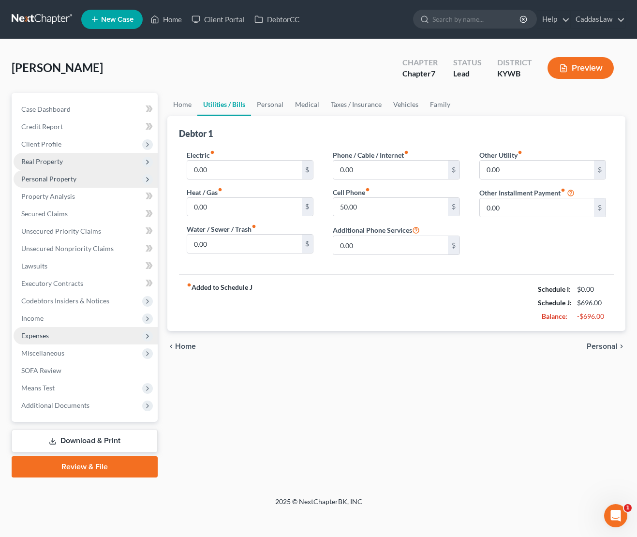
click at [64, 161] on span "Real Property" at bounding box center [86, 161] width 144 height 17
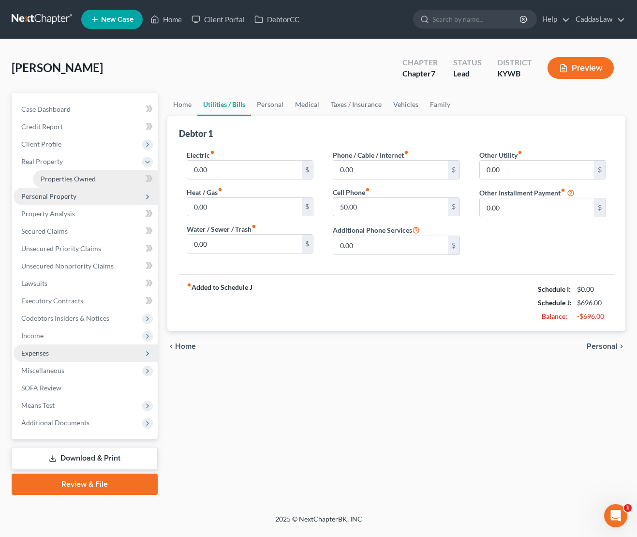
click at [63, 174] on link "Properties Owned" at bounding box center [95, 178] width 125 height 17
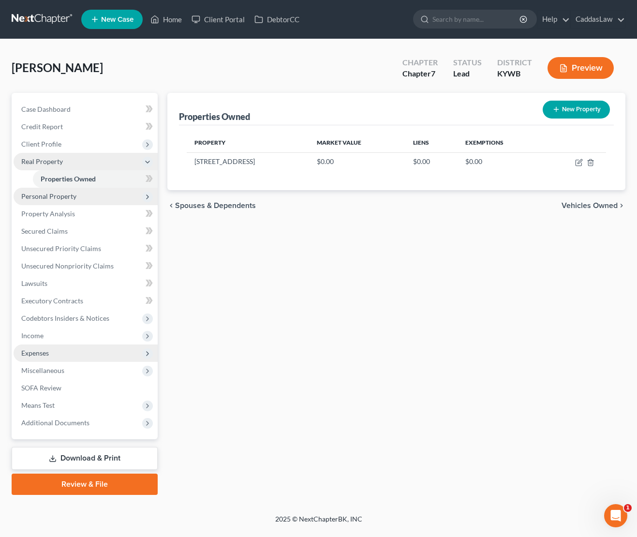
click at [149, 163] on icon at bounding box center [148, 162] width 8 height 8
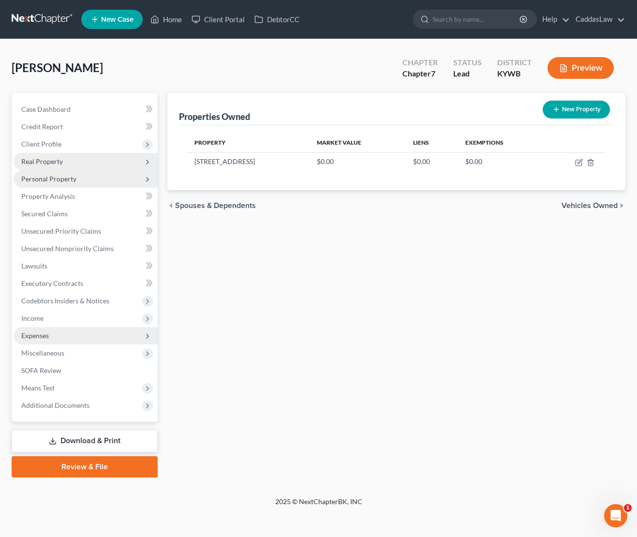
click at [102, 165] on span "Real Property" at bounding box center [86, 161] width 144 height 17
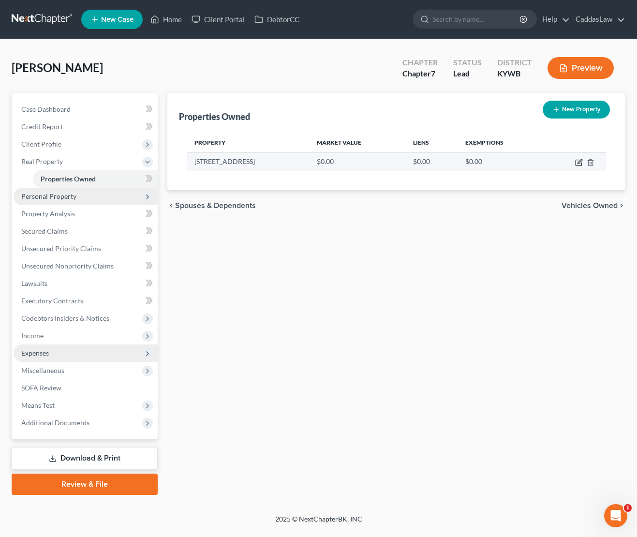
click at [576, 161] on icon "button" at bounding box center [579, 163] width 6 height 6
select select "18"
select select "17"
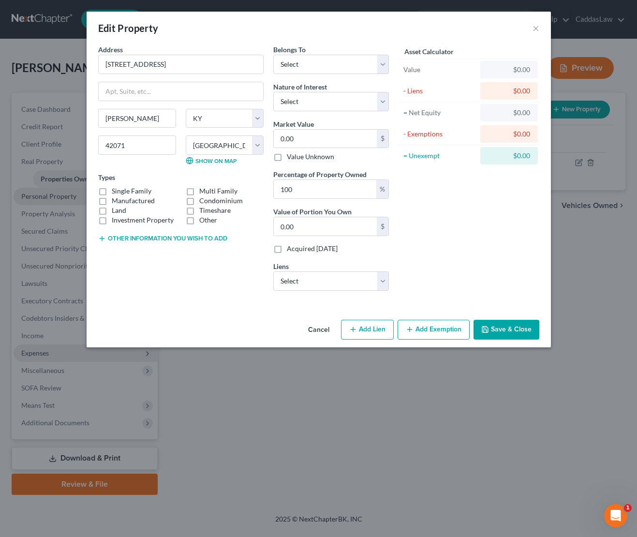
click at [319, 333] on button "Cancel" at bounding box center [318, 330] width 37 height 19
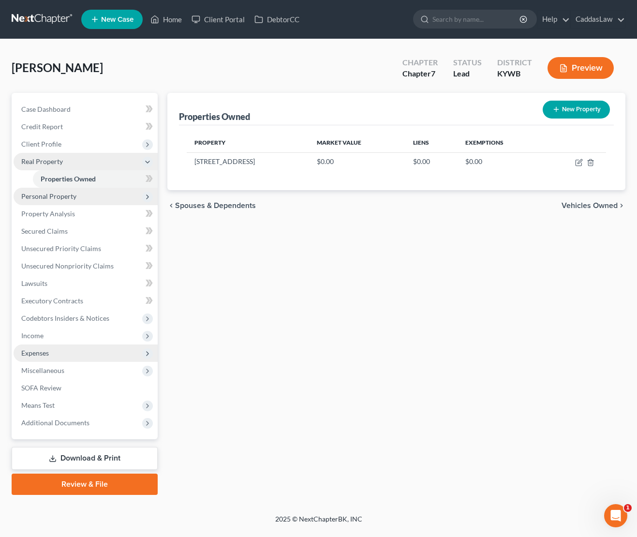
click at [64, 166] on span "Real Property" at bounding box center [86, 161] width 144 height 17
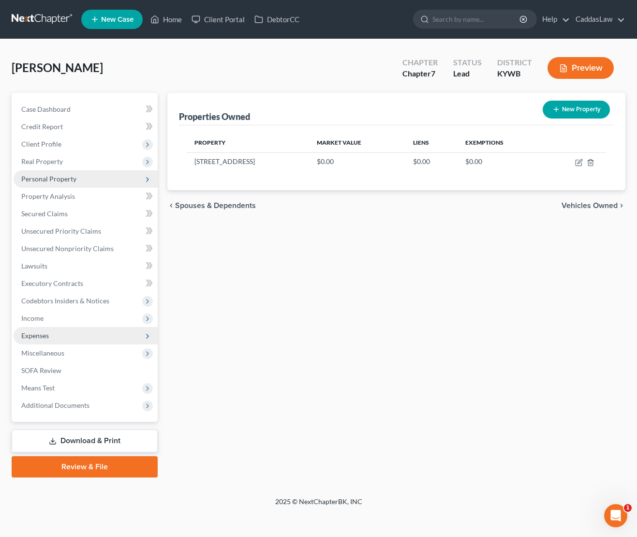
click at [56, 175] on span "Personal Property" at bounding box center [48, 179] width 55 height 8
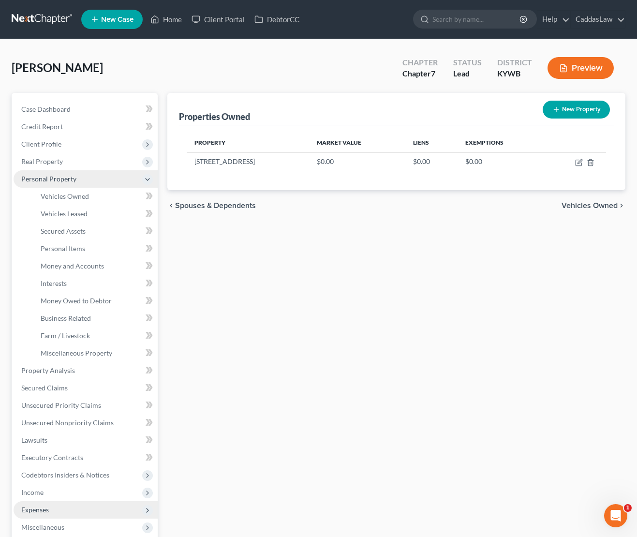
click at [56, 175] on span "Personal Property" at bounding box center [48, 179] width 55 height 8
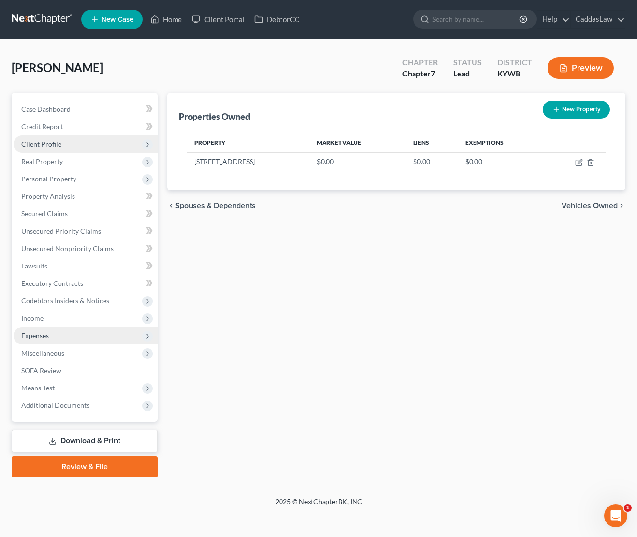
click at [49, 145] on span "Client Profile" at bounding box center [41, 144] width 40 height 8
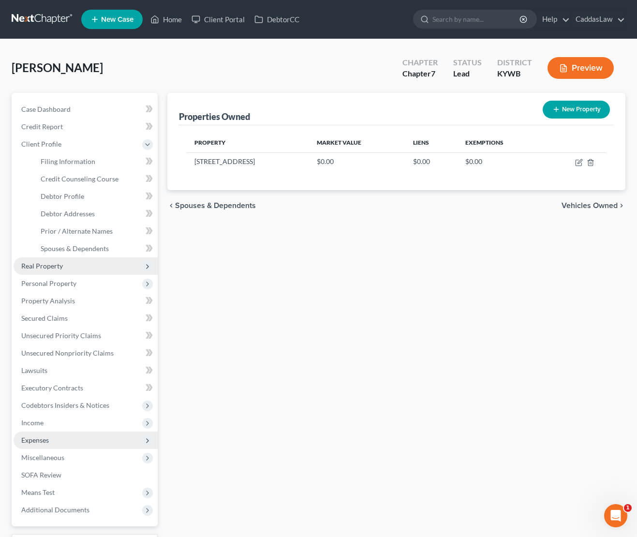
click at [50, 265] on span "Real Property" at bounding box center [42, 266] width 42 height 8
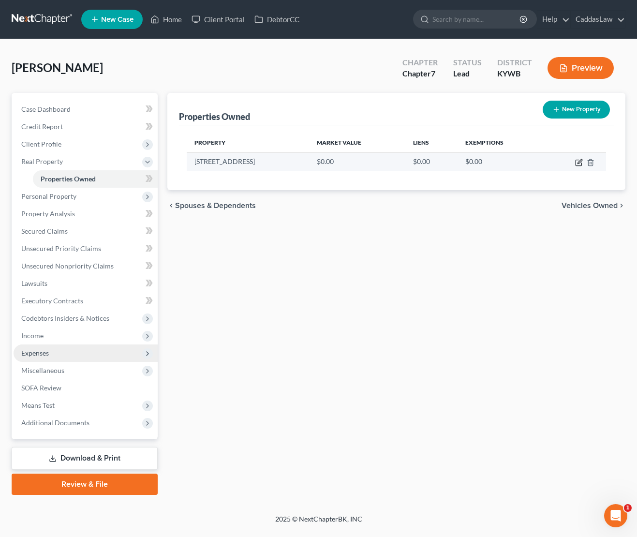
click at [578, 163] on icon "button" at bounding box center [580, 161] width 4 height 4
select select "18"
select select "17"
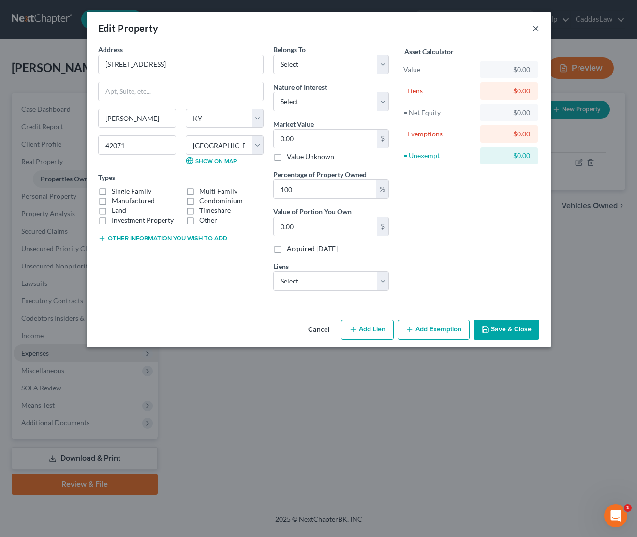
click at [537, 28] on button "×" at bounding box center [536, 28] width 7 height 12
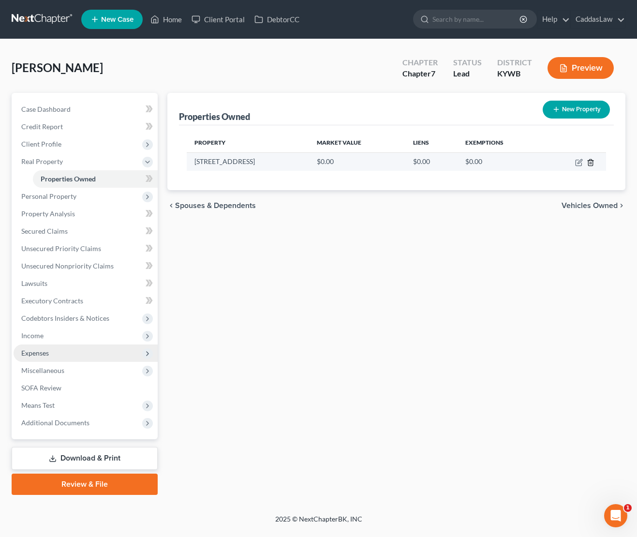
click at [594, 164] on icon "button" at bounding box center [591, 163] width 8 height 8
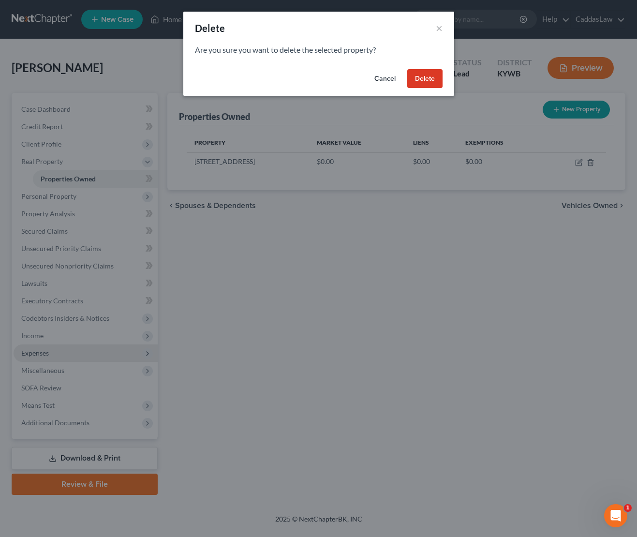
click at [423, 77] on button "Delete" at bounding box center [424, 78] width 35 height 19
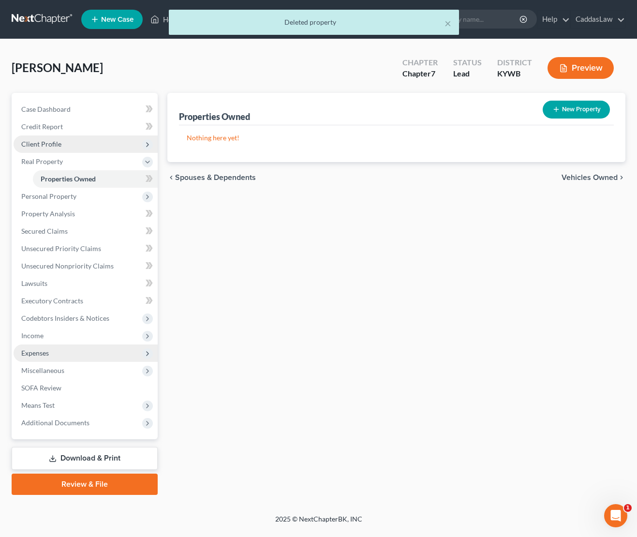
click at [50, 149] on span "Client Profile" at bounding box center [86, 143] width 144 height 17
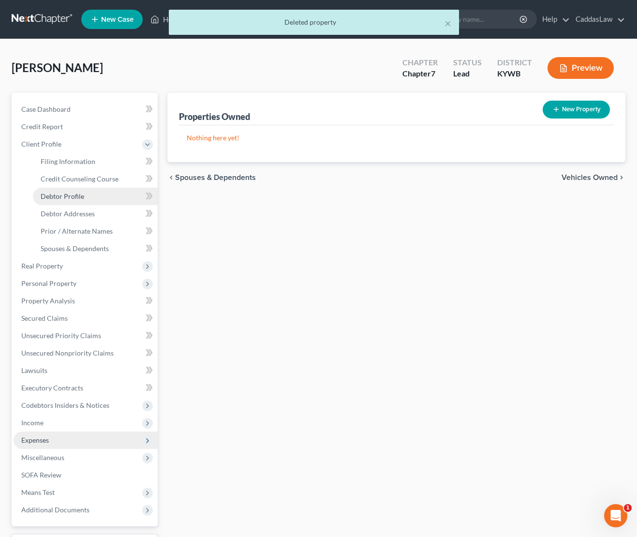
click at [62, 201] on link "Debtor Profile" at bounding box center [95, 196] width 125 height 17
select select "0"
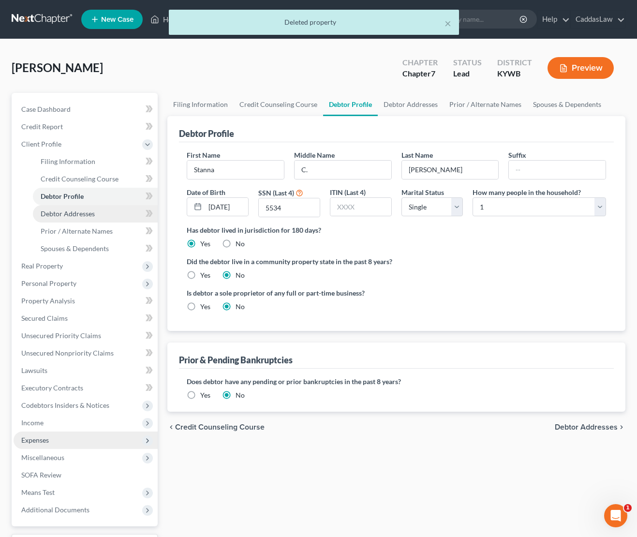
click at [63, 212] on span "Debtor Addresses" at bounding box center [68, 213] width 54 height 8
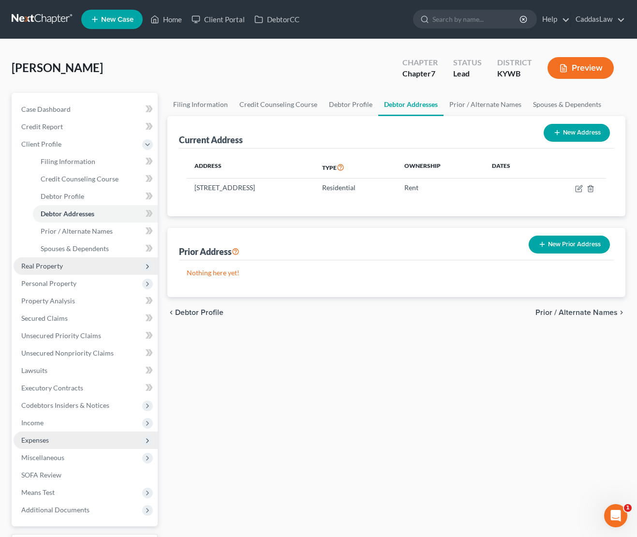
click at [77, 265] on span "Real Property" at bounding box center [86, 265] width 144 height 17
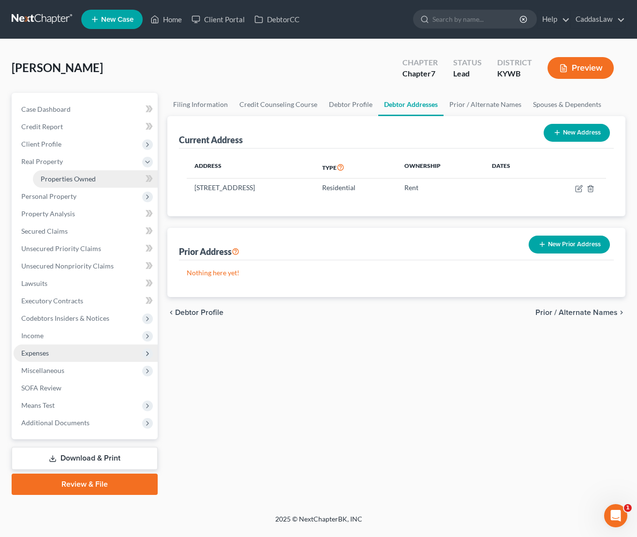
click at [96, 177] on link "Properties Owned" at bounding box center [95, 178] width 125 height 17
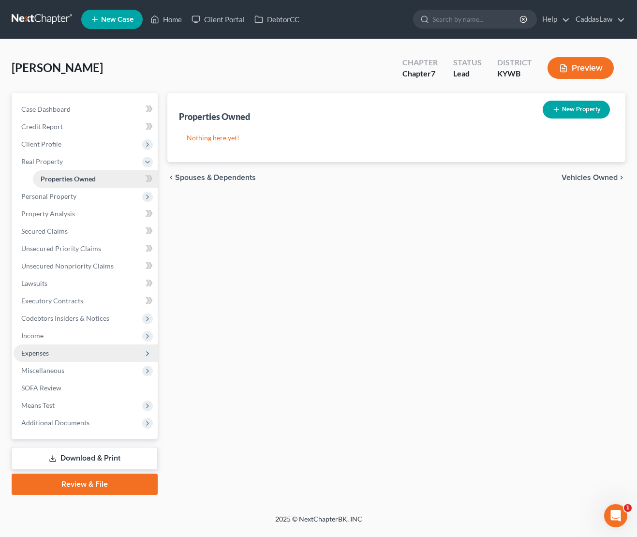
click at [96, 177] on link "Properties Owned" at bounding box center [95, 178] width 125 height 17
click at [149, 163] on icon at bounding box center [148, 162] width 8 height 8
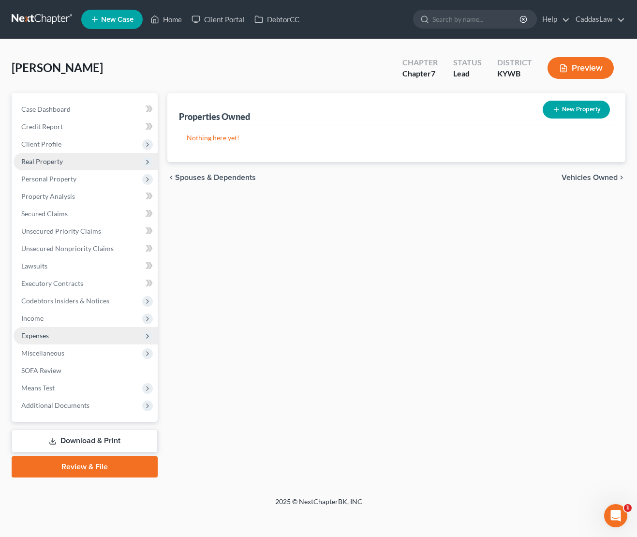
click at [570, 75] on button "Preview" at bounding box center [581, 68] width 66 height 22
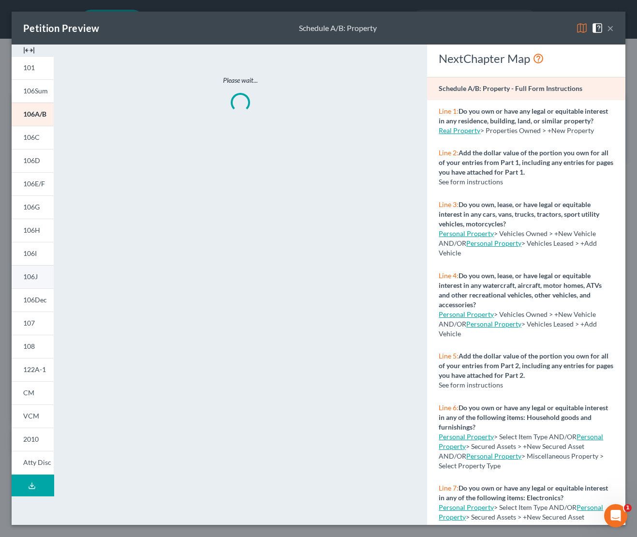
click at [30, 284] on link "106J" at bounding box center [33, 276] width 42 height 23
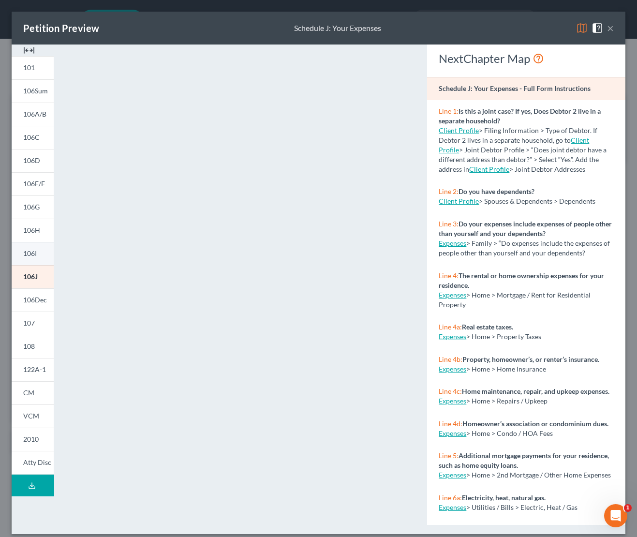
click at [30, 249] on span "106I" at bounding box center [30, 253] width 14 height 8
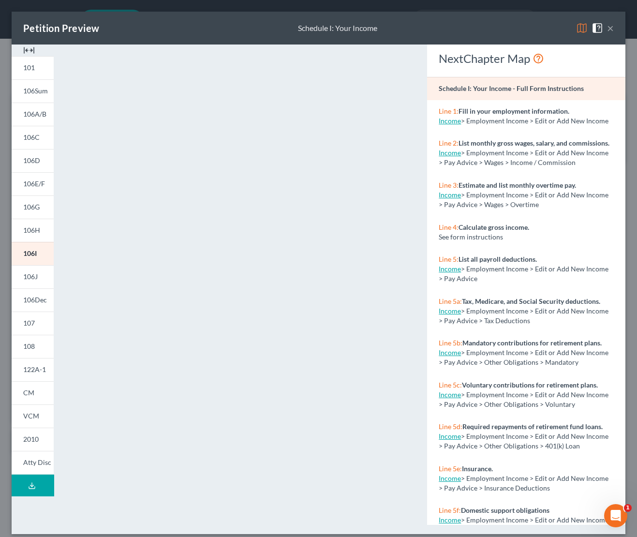
click at [608, 30] on button "×" at bounding box center [610, 28] width 7 height 12
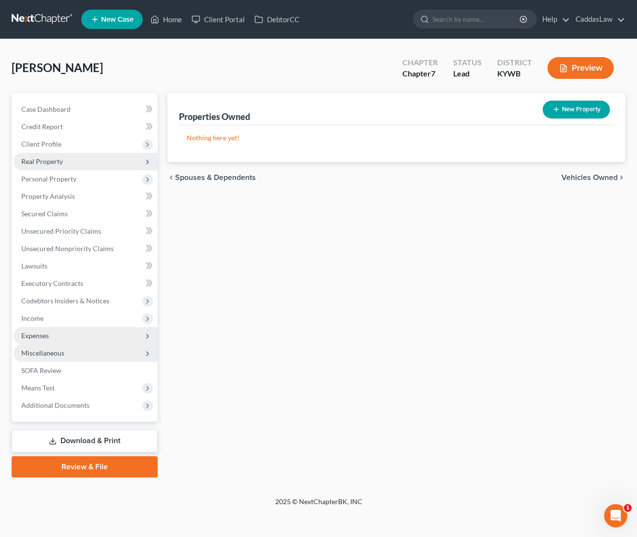
click at [39, 352] on span "Miscellaneous" at bounding box center [42, 353] width 43 height 8
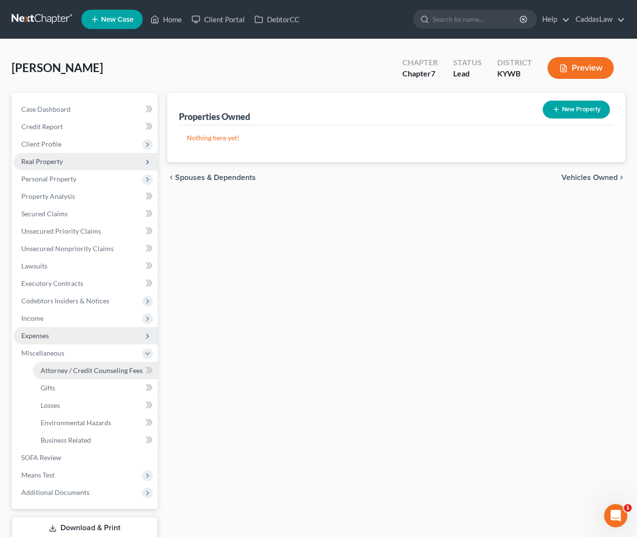
click at [76, 367] on span "Attorney / Credit Counseling Fees" at bounding box center [92, 370] width 102 height 8
select select "1"
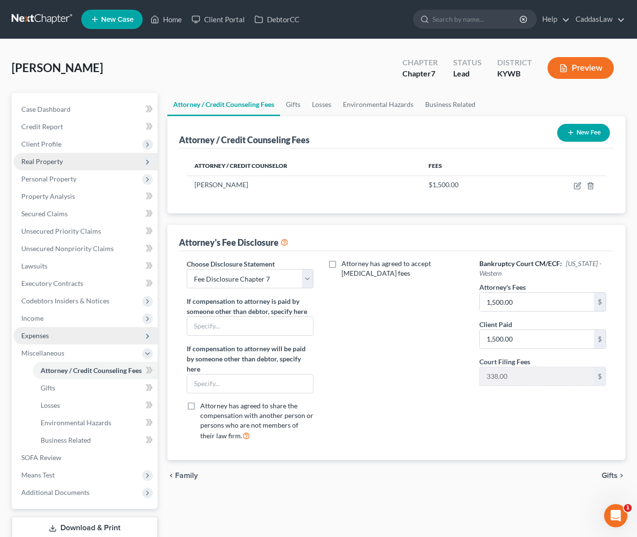
click at [578, 134] on button "New Fee" at bounding box center [583, 133] width 53 height 18
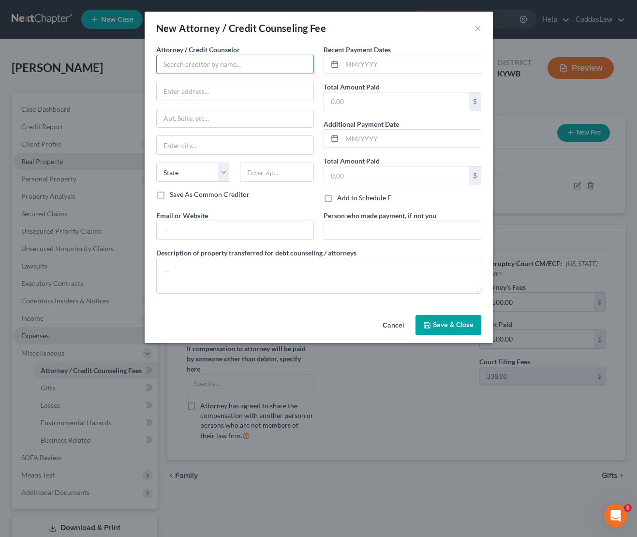
click at [242, 63] on input "text" at bounding box center [235, 64] width 158 height 19
type input "Beyond Finance"
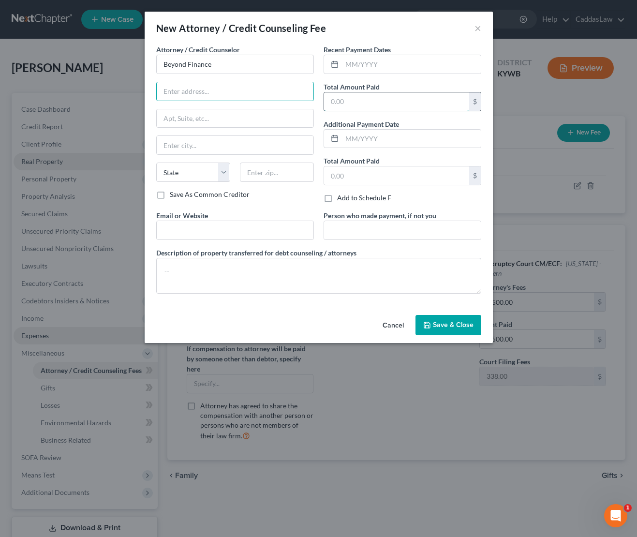
click at [352, 109] on input "text" at bounding box center [396, 101] width 145 height 18
type input "1,524.56"
click at [433, 329] on button "Save & Close" at bounding box center [448, 325] width 66 height 20
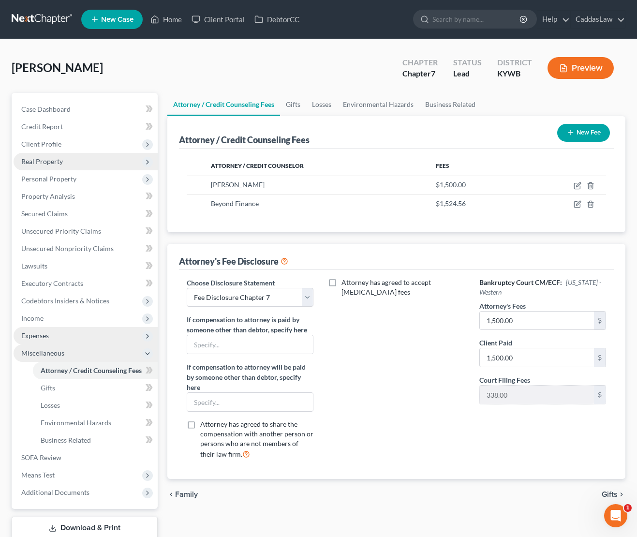
click at [149, 350] on icon at bounding box center [148, 354] width 8 height 8
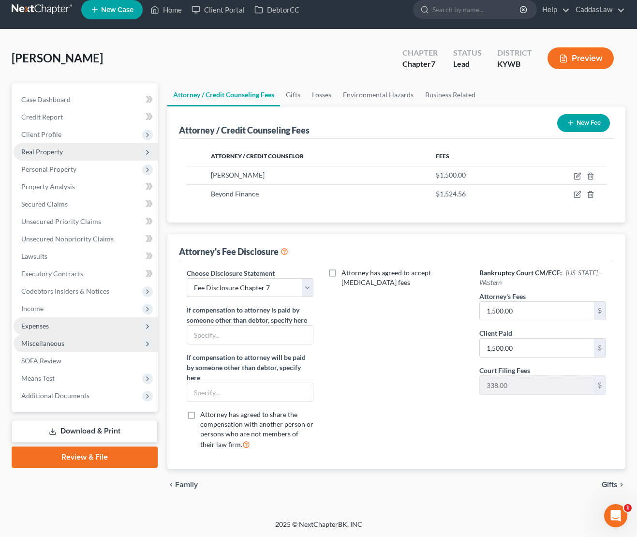
scroll to position [9, 0]
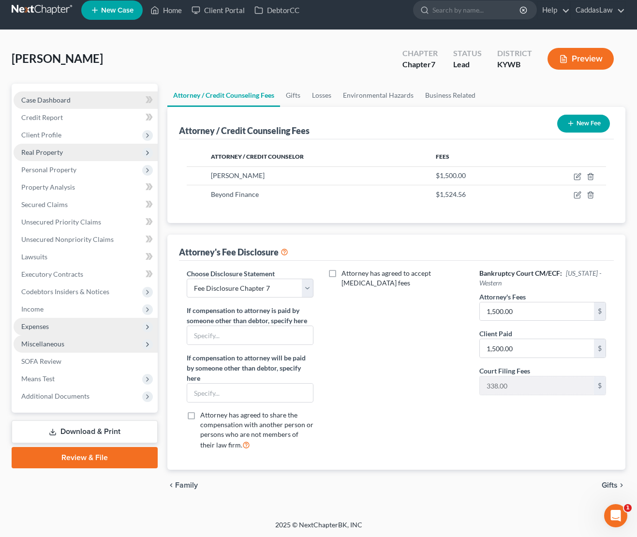
click at [55, 104] on link "Case Dashboard" at bounding box center [86, 99] width 144 height 17
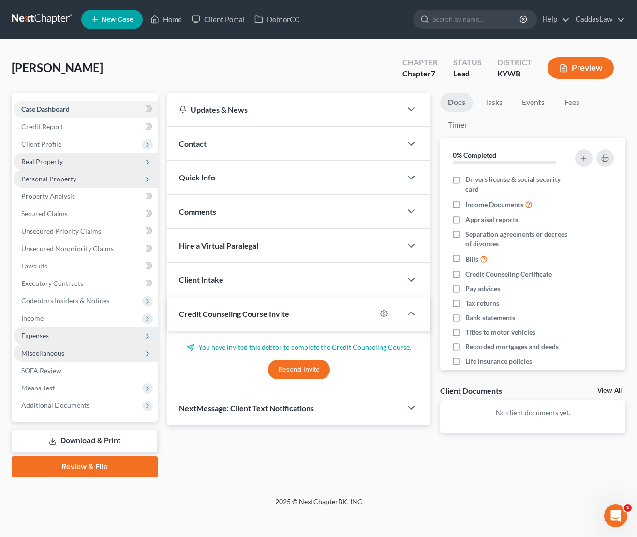
click at [51, 172] on span "Personal Property" at bounding box center [86, 178] width 144 height 17
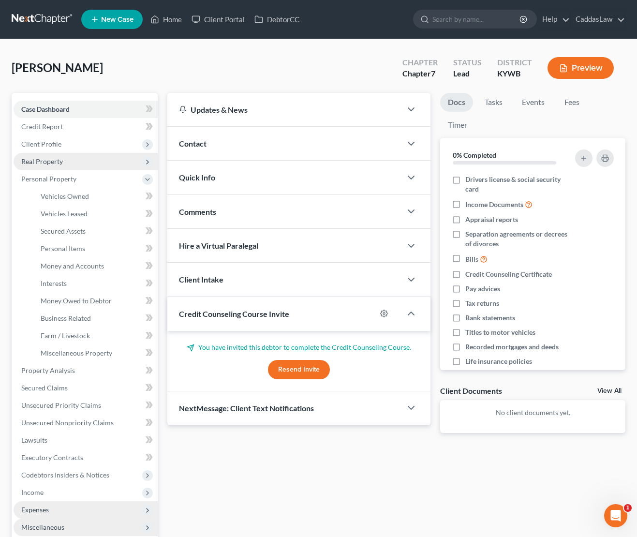
click at [50, 162] on span "Real Property" at bounding box center [42, 161] width 42 height 8
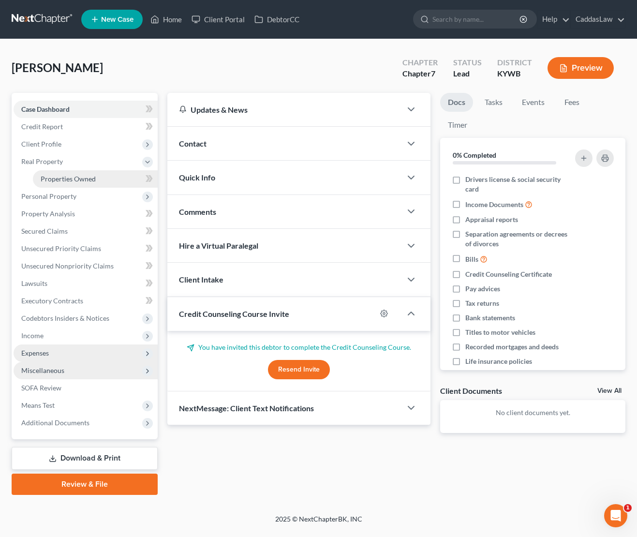
click at [52, 176] on span "Properties Owned" at bounding box center [68, 179] width 55 height 8
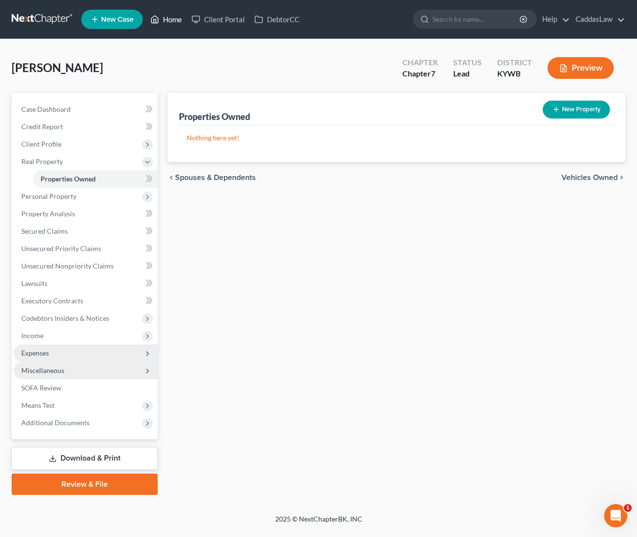
click at [160, 23] on link "Home" at bounding box center [166, 19] width 41 height 17
